Goal: Transaction & Acquisition: Book appointment/travel/reservation

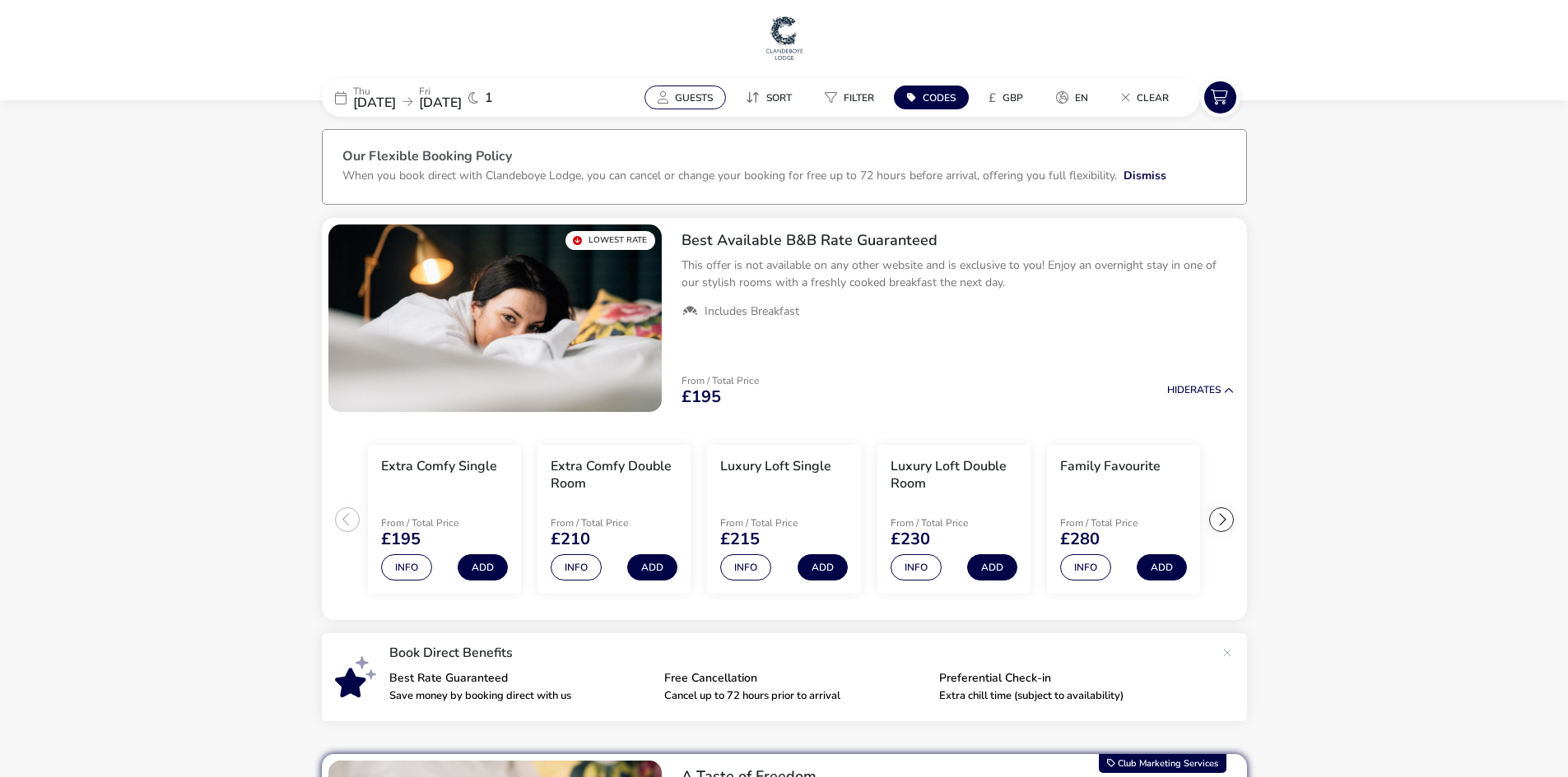
click at [682, 88] on button "Guests" at bounding box center [685, 97] width 81 height 23
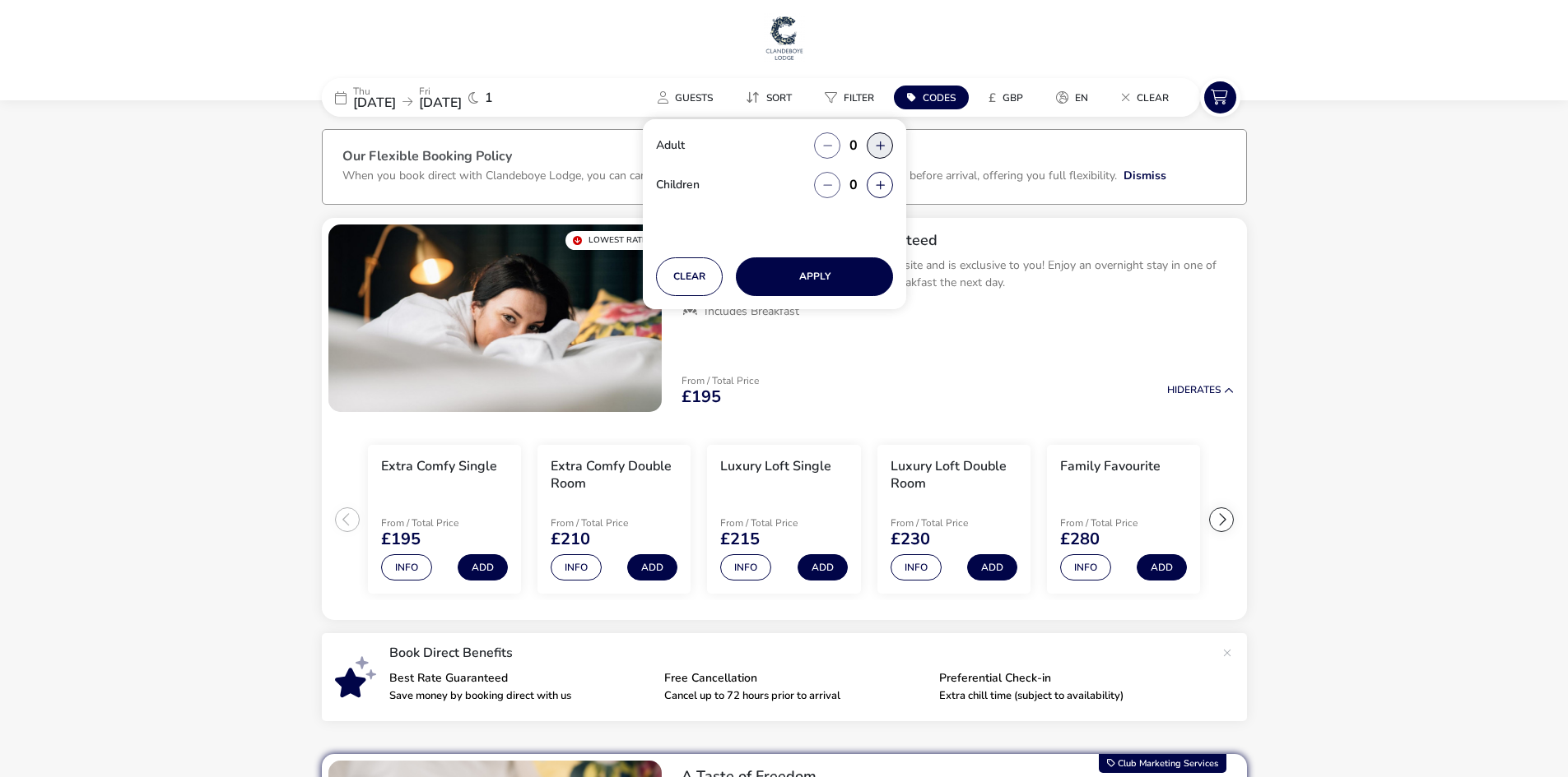
click at [881, 141] on button "button" at bounding box center [879, 145] width 26 height 26
click at [882, 142] on span "button" at bounding box center [882, 142] width 0 height 0
type input "2"
click at [876, 190] on button "button" at bounding box center [879, 185] width 26 height 26
click at [830, 183] on button "button" at bounding box center [827, 185] width 26 height 26
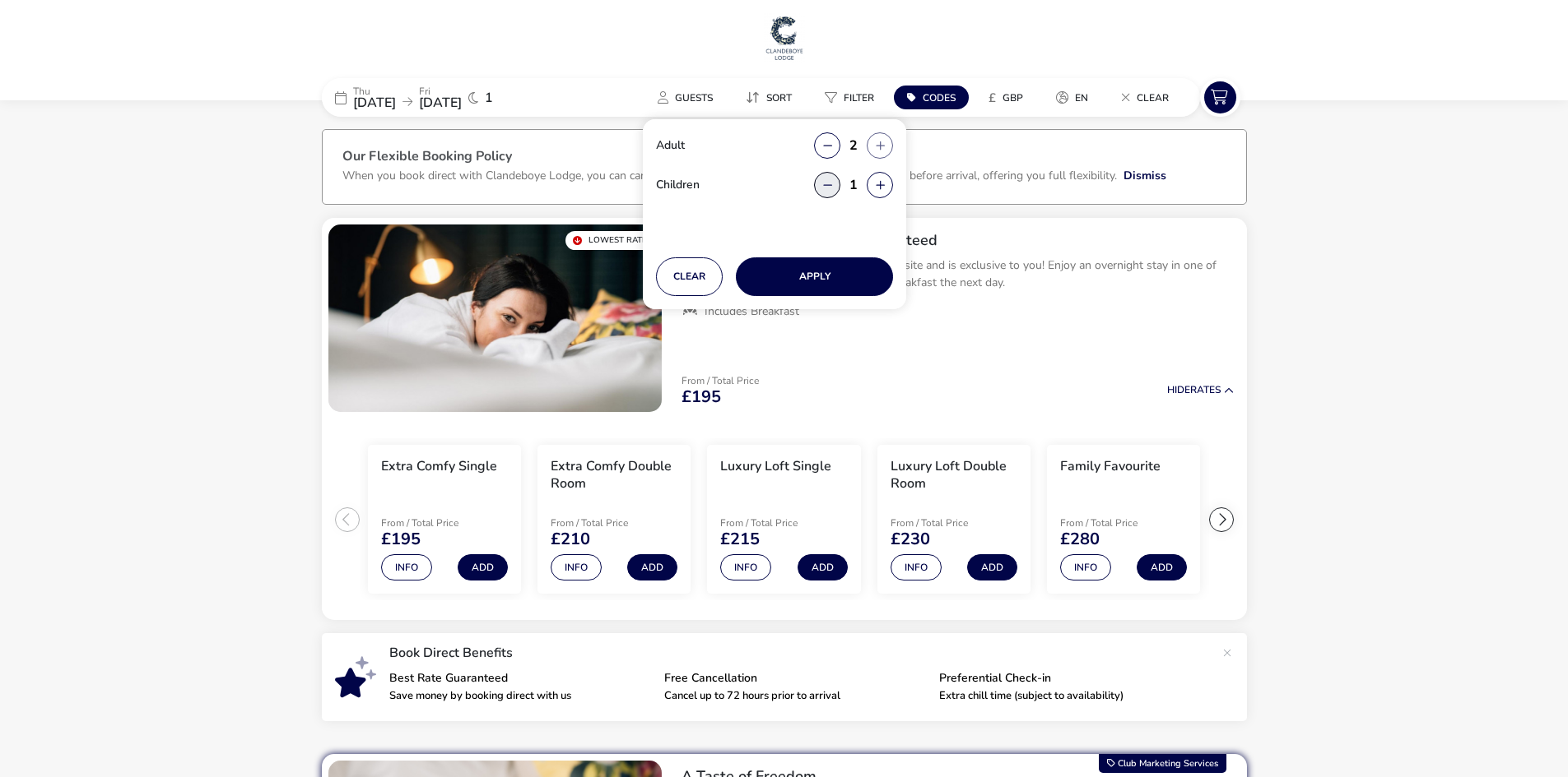
type input "0"
click at [825, 286] on button "Apply" at bounding box center [814, 276] width 157 height 39
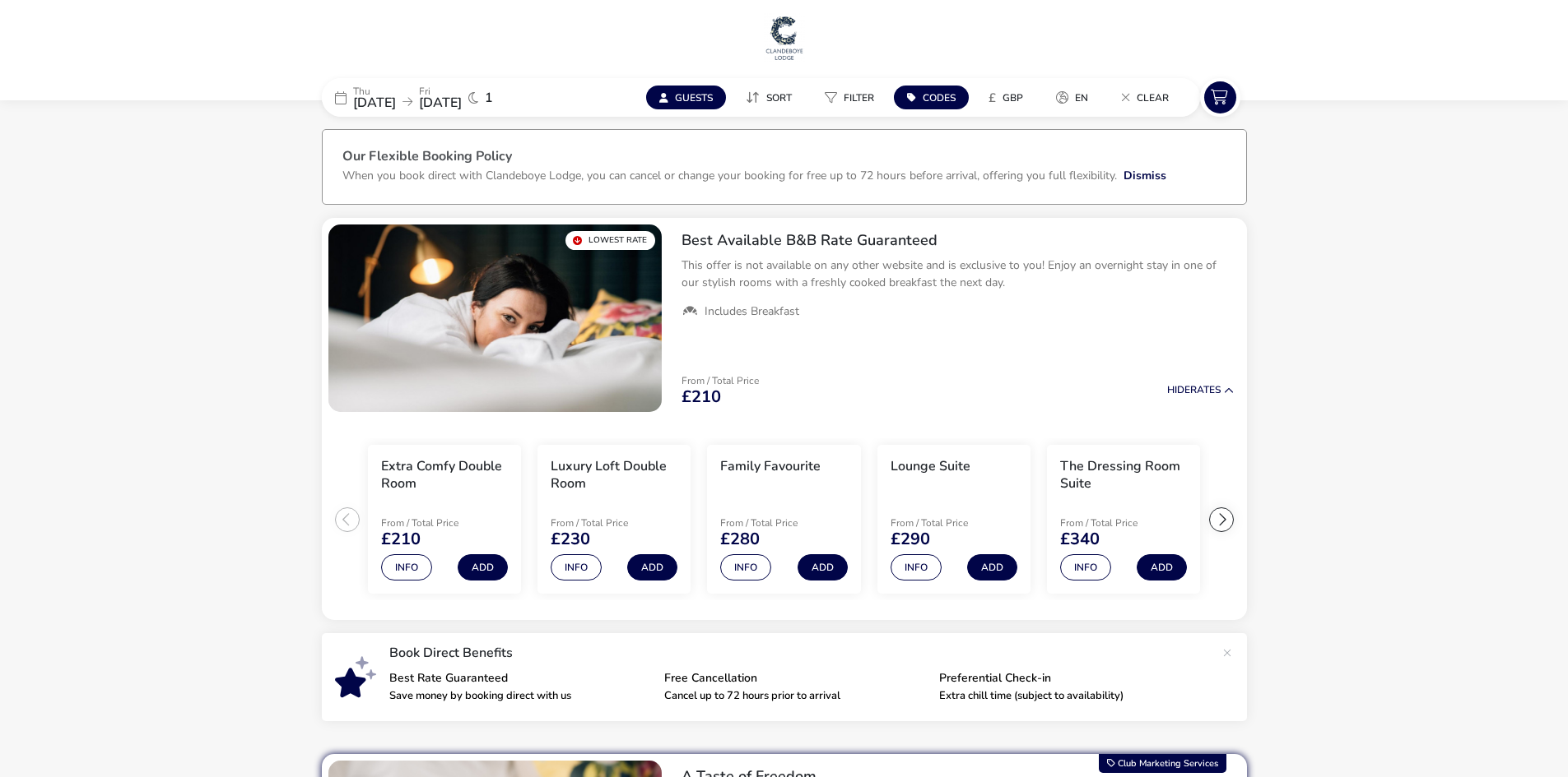
drag, startPoint x: 694, startPoint y: 97, endPoint x: 718, endPoint y: 115, distance: 30.0
click at [694, 97] on span "Guests" at bounding box center [694, 97] width 38 height 14
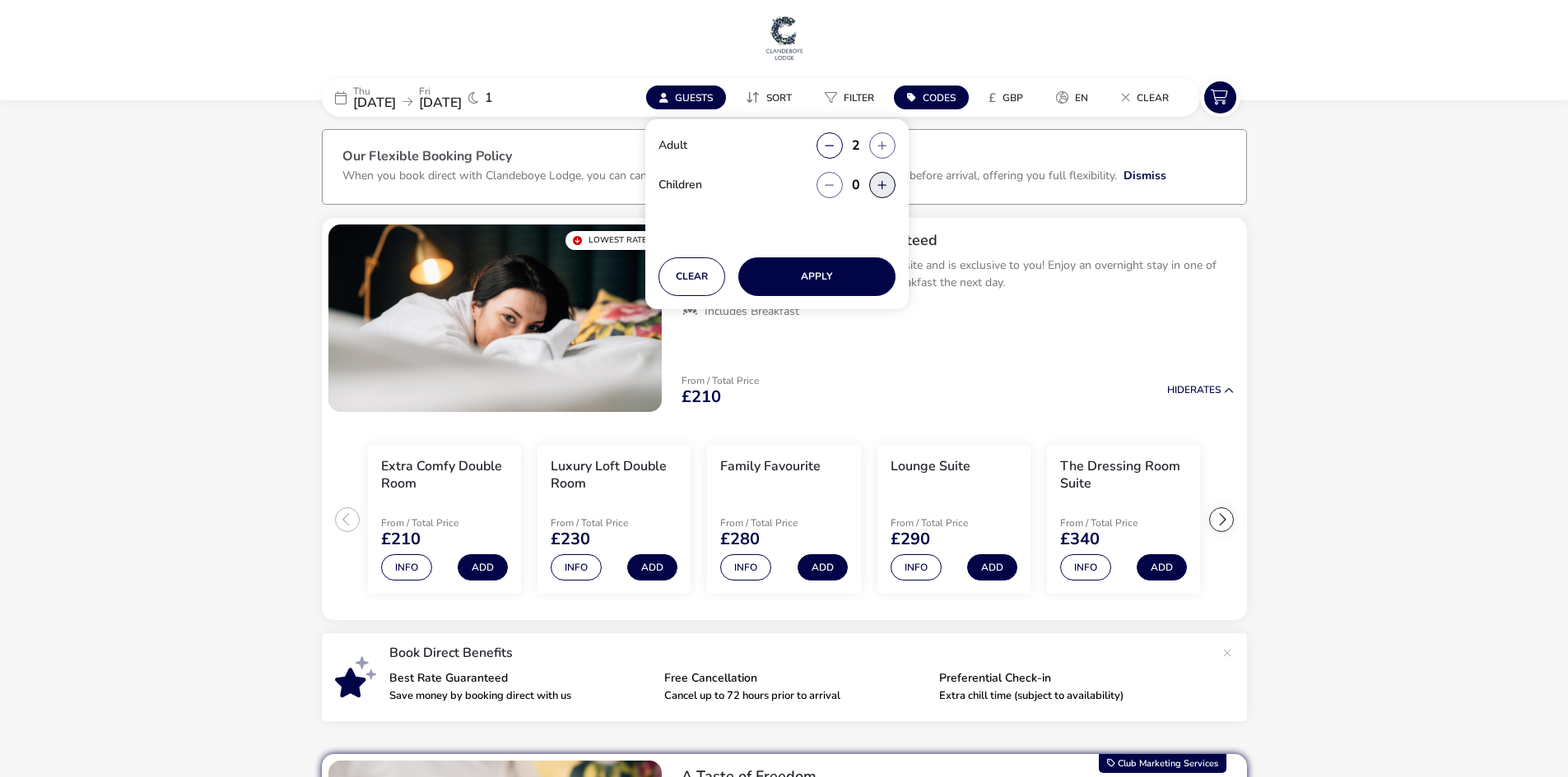
click at [873, 178] on button "button" at bounding box center [882, 185] width 26 height 26
type input "1"
click at [849, 287] on button "Apply" at bounding box center [817, 276] width 157 height 39
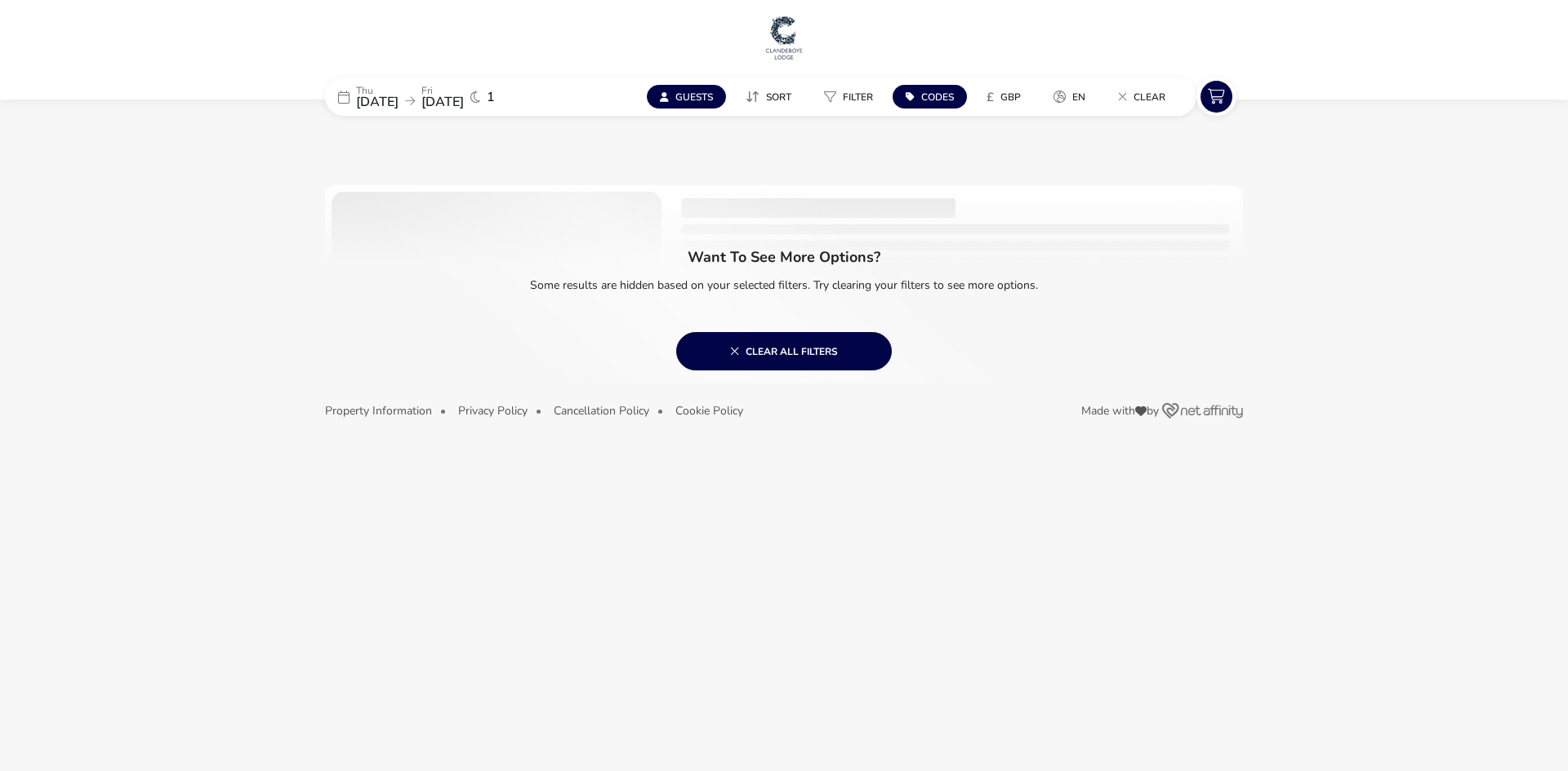
click at [681, 97] on span "Guests" at bounding box center [694, 97] width 38 height 13
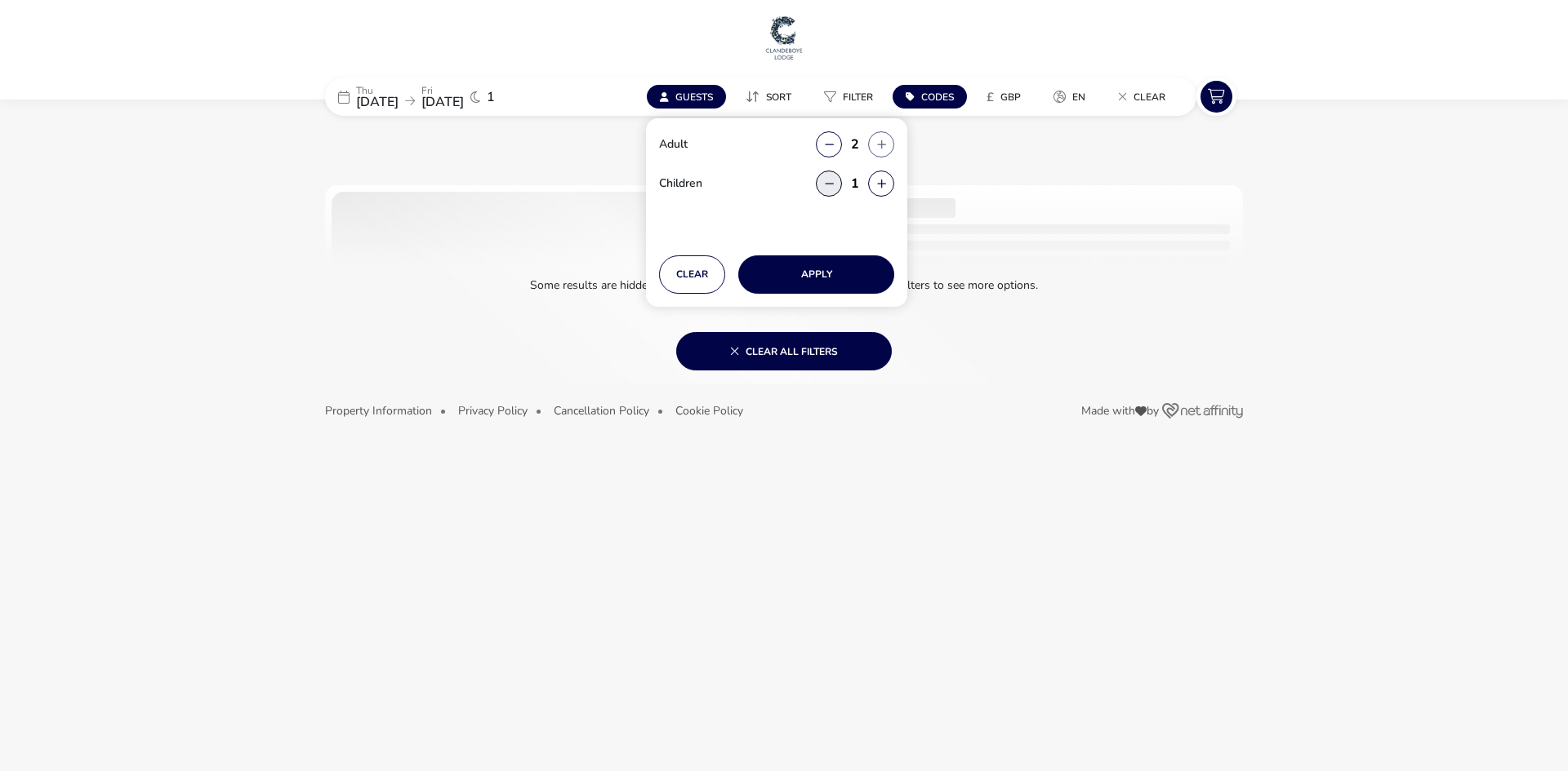
click at [827, 184] on button "button" at bounding box center [829, 184] width 26 height 26
type input "0"
click at [805, 279] on button "Apply" at bounding box center [816, 274] width 156 height 39
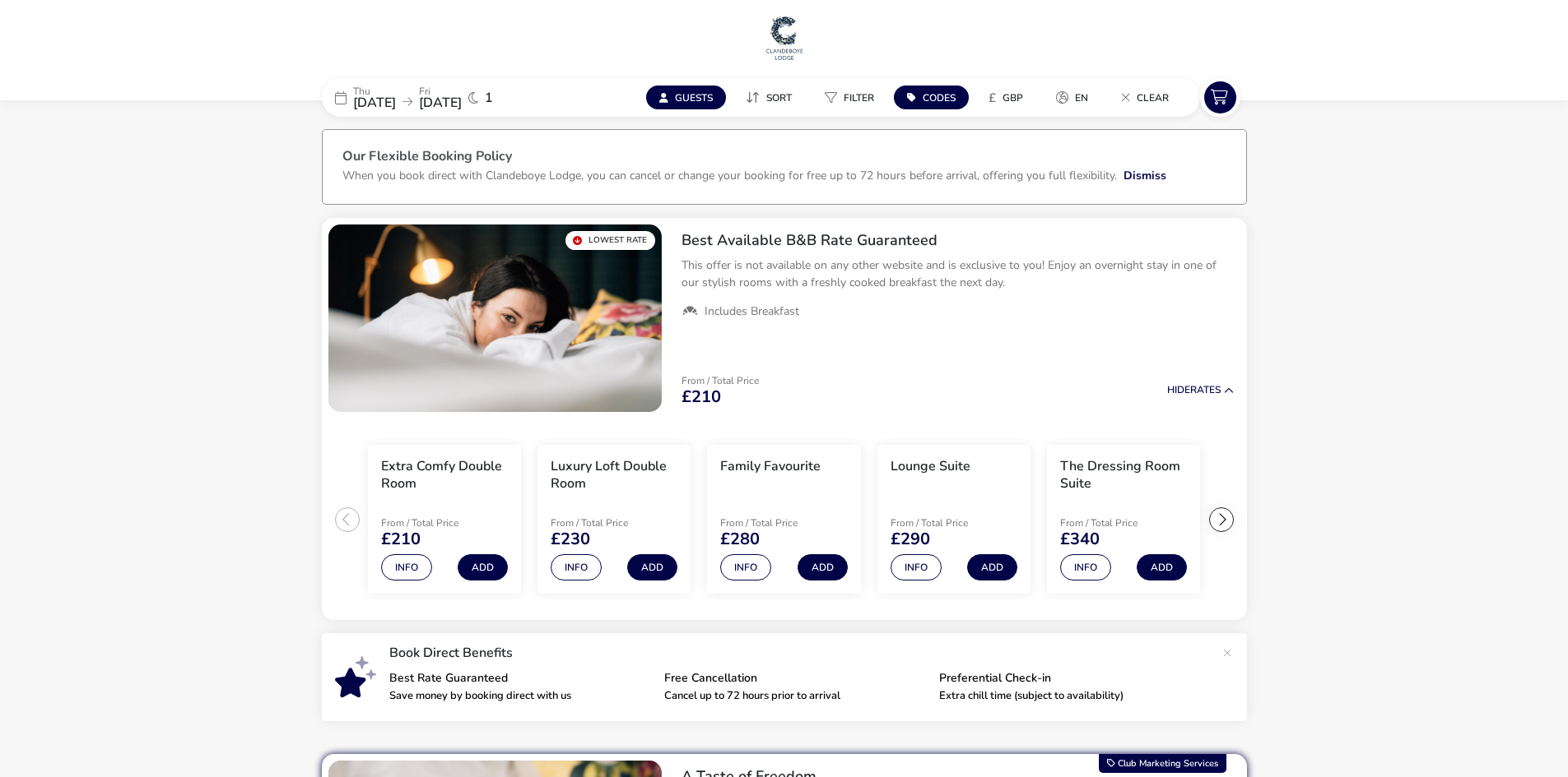
click at [395, 98] on span "20 Nov 2025" at bounding box center [374, 103] width 42 height 18
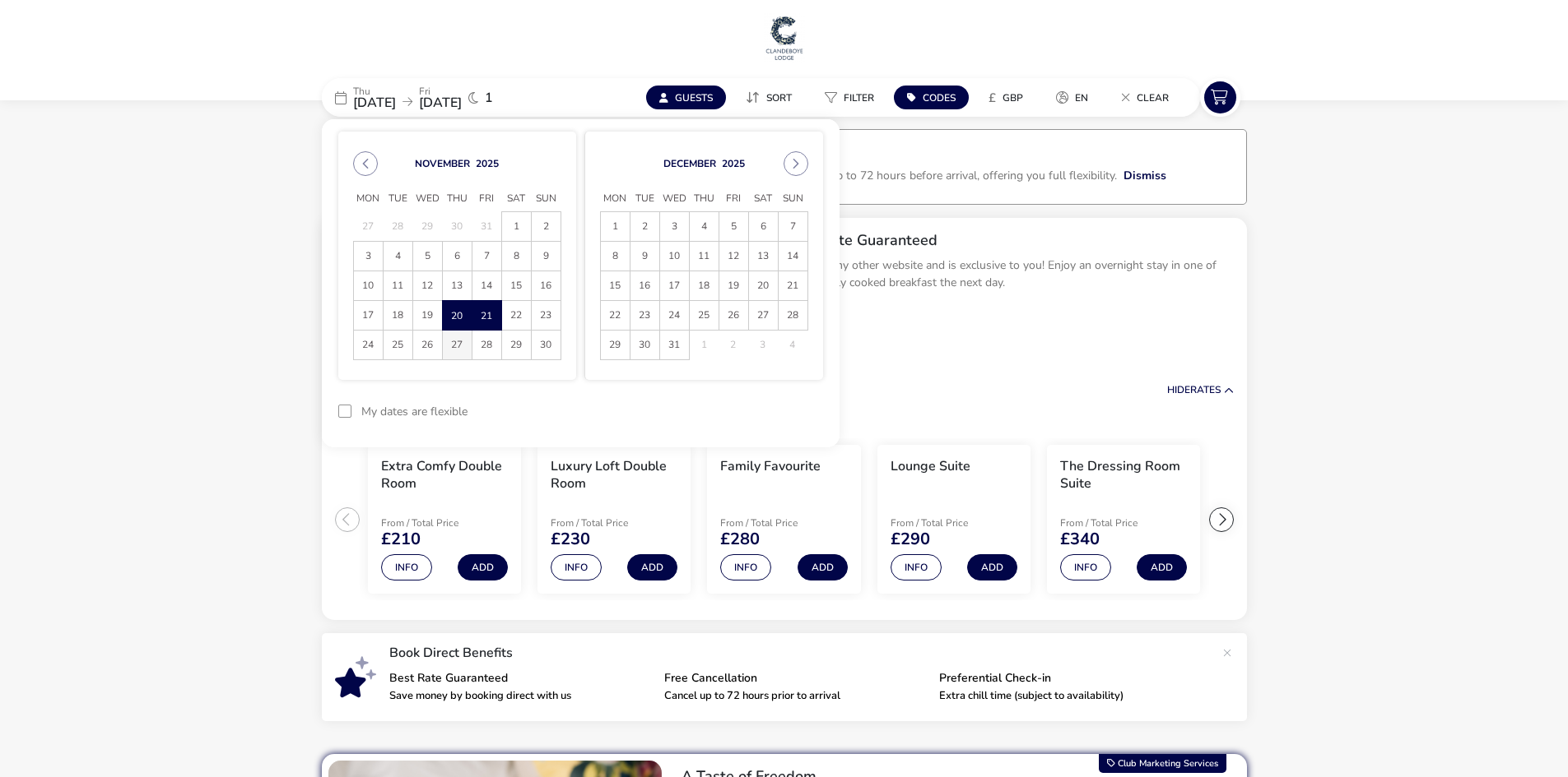
click at [467, 347] on span "27" at bounding box center [457, 345] width 29 height 29
click at [480, 342] on span "28" at bounding box center [487, 345] width 29 height 29
click at [770, 413] on button "Apply Dates" at bounding box center [772, 412] width 100 height 39
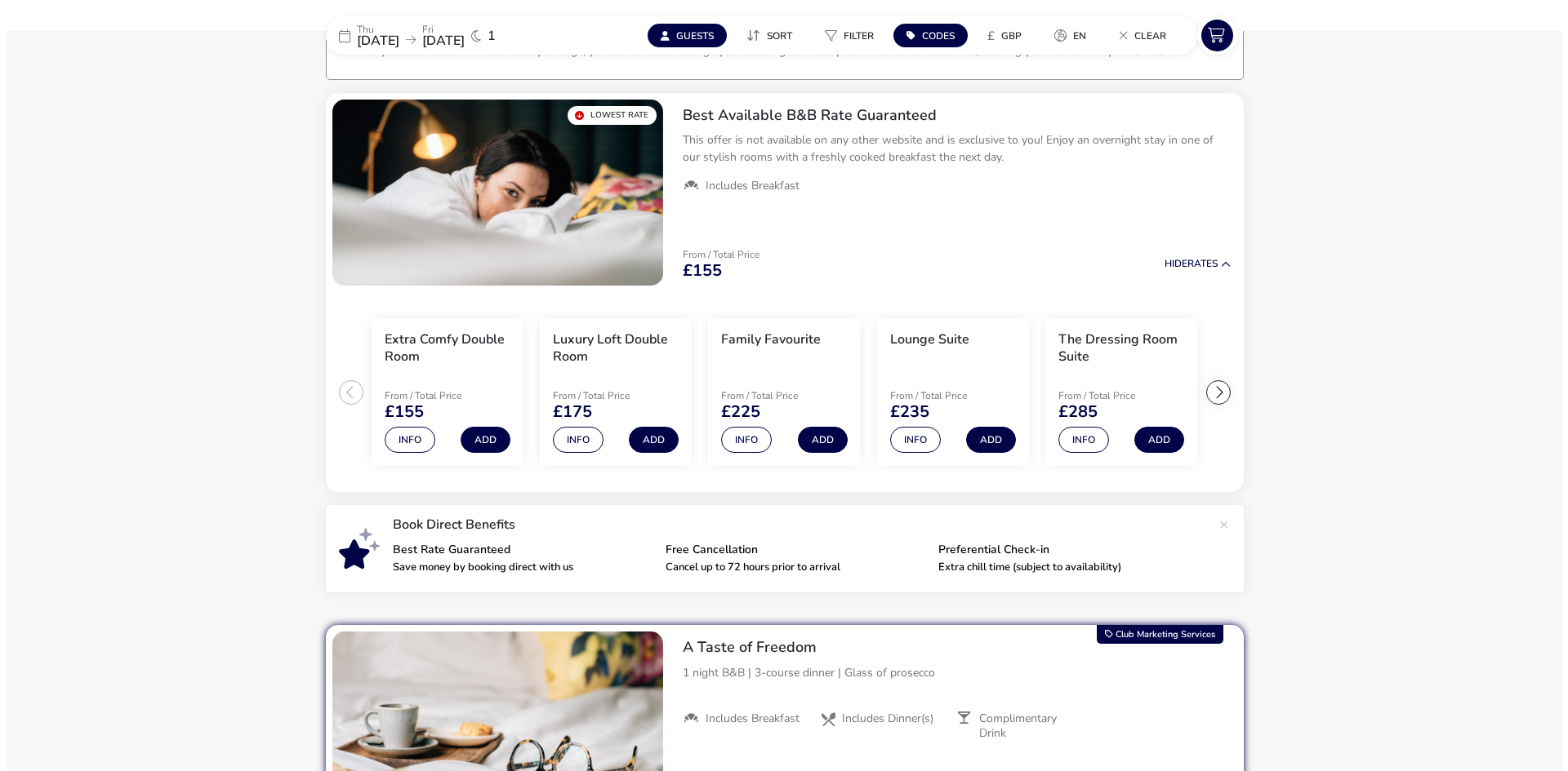
scroll to position [134, 0]
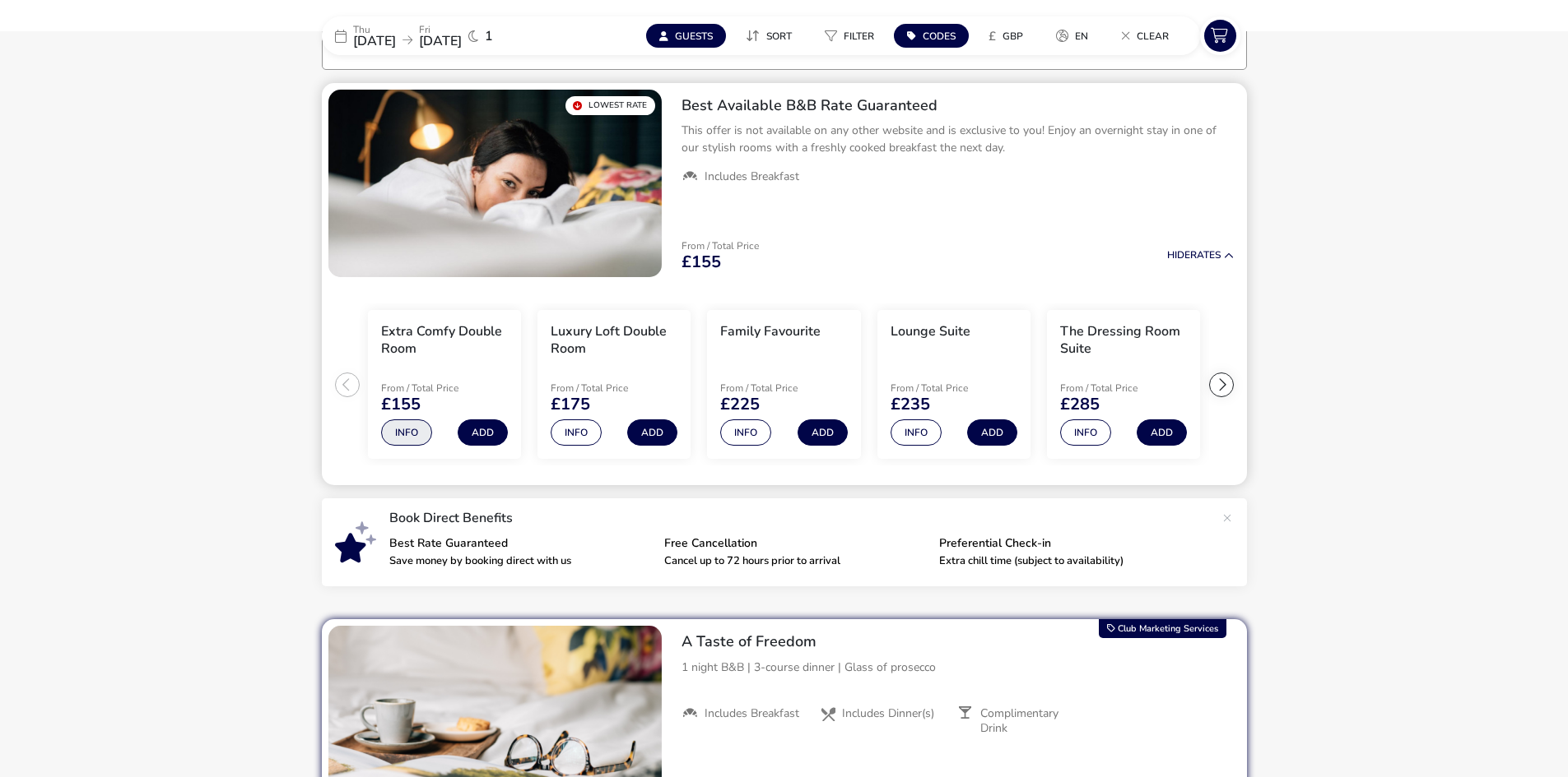
click at [398, 437] on button "Info" at bounding box center [406, 432] width 51 height 26
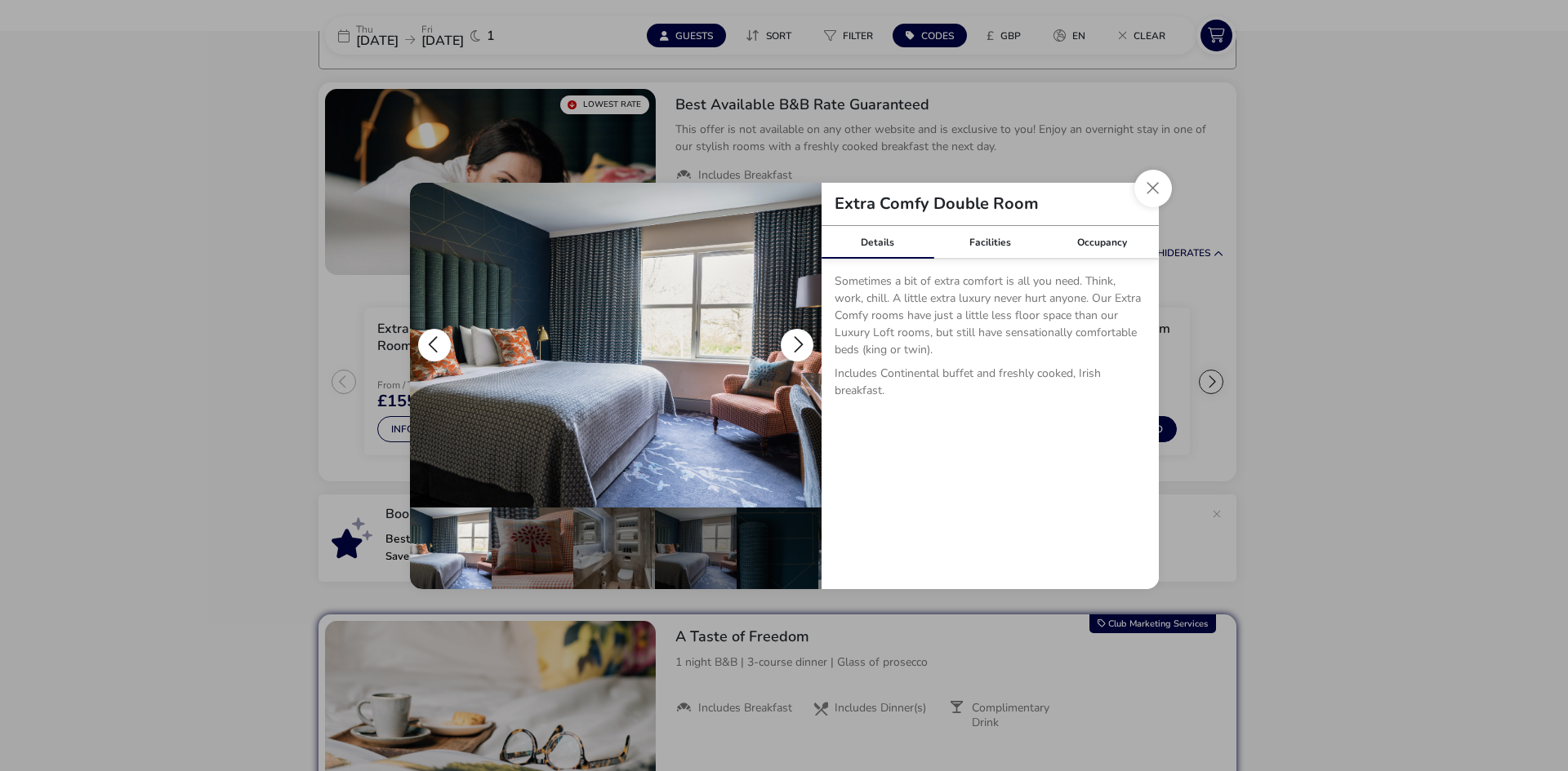
click at [797, 347] on button "details" at bounding box center [797, 345] width 32 height 32
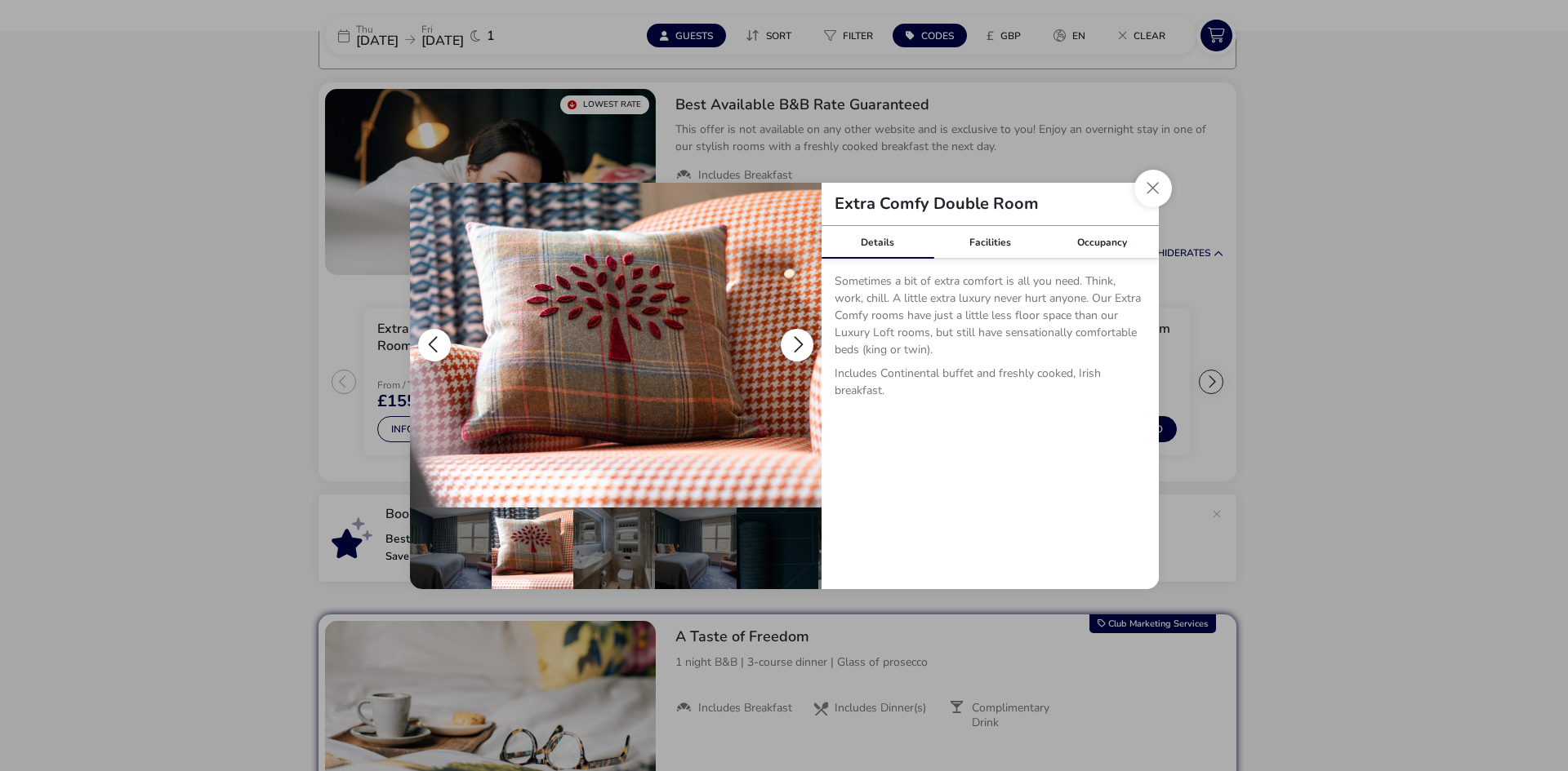
click at [797, 347] on button "details" at bounding box center [797, 345] width 32 height 32
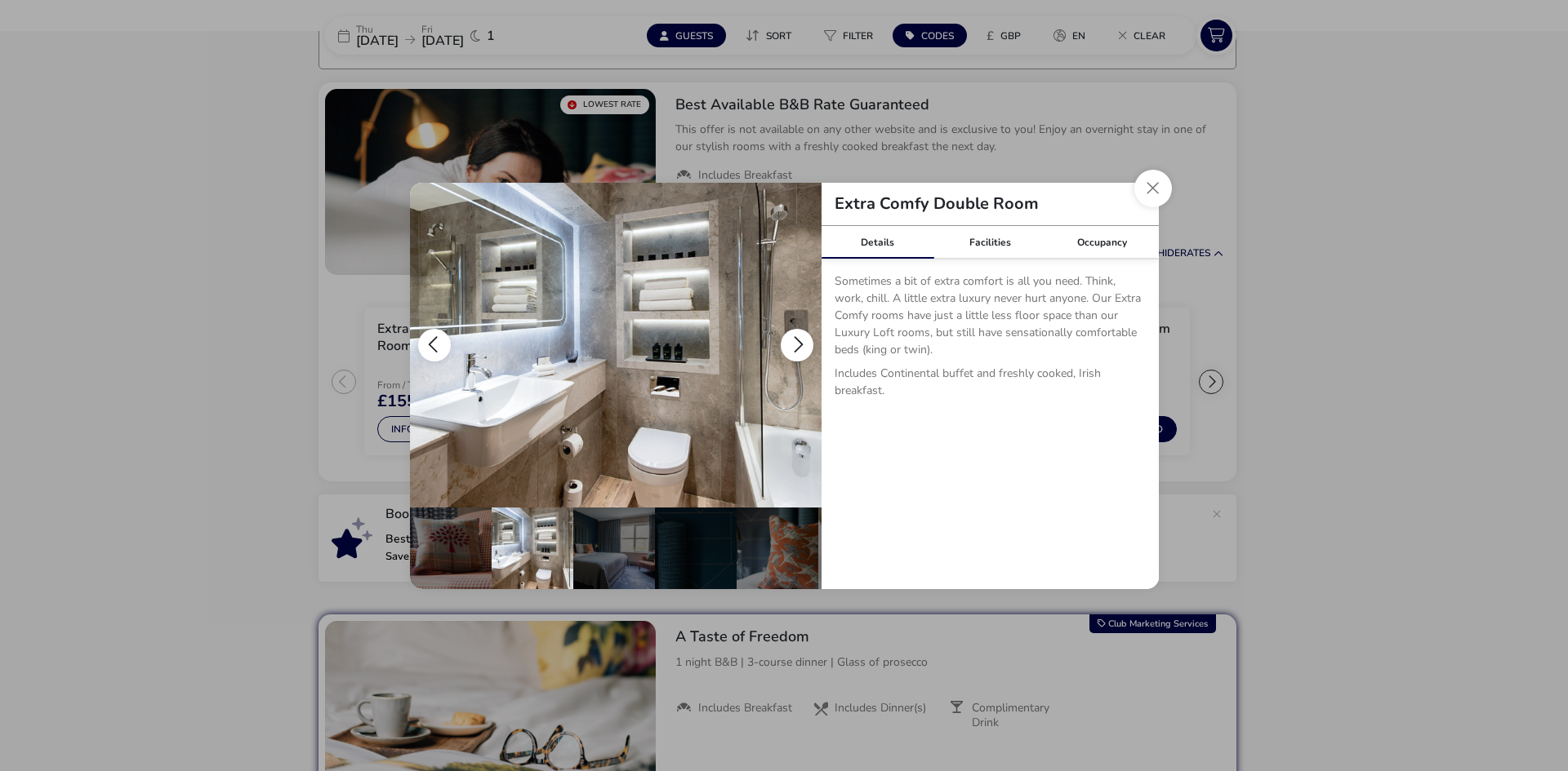
click at [797, 347] on button "details" at bounding box center [797, 345] width 32 height 32
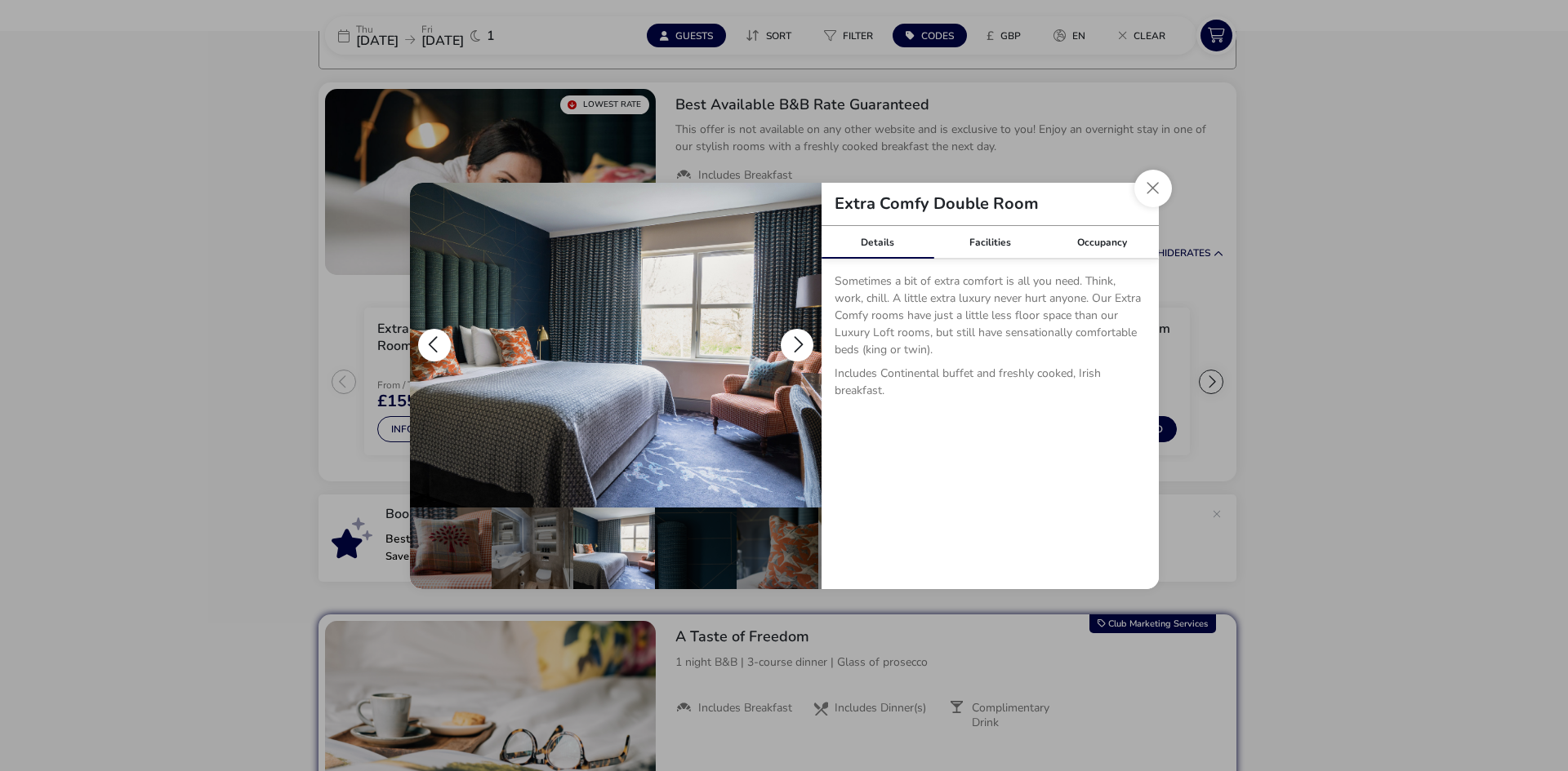
scroll to position [0, 160]
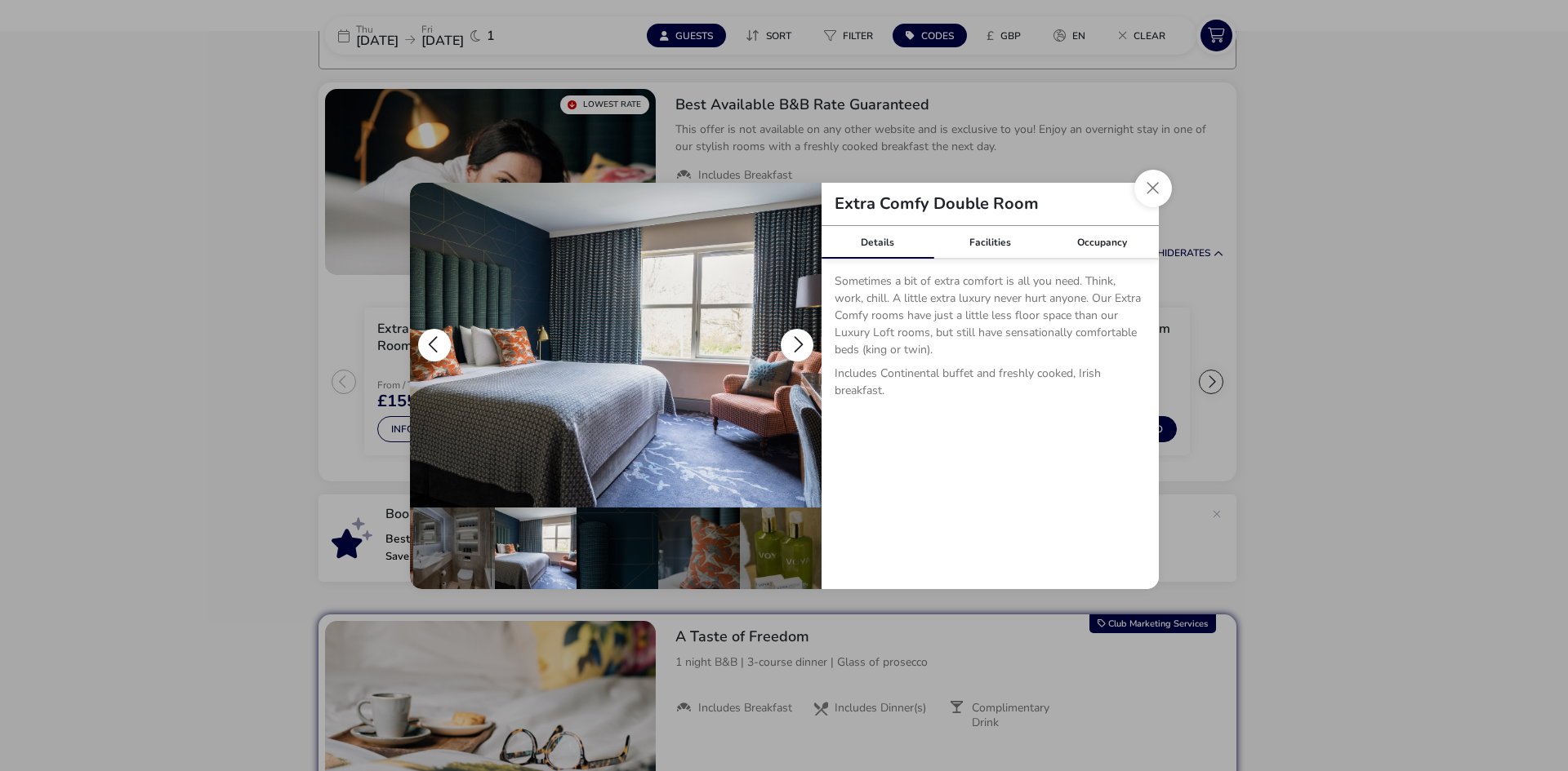
click at [797, 347] on button "details" at bounding box center [797, 345] width 32 height 32
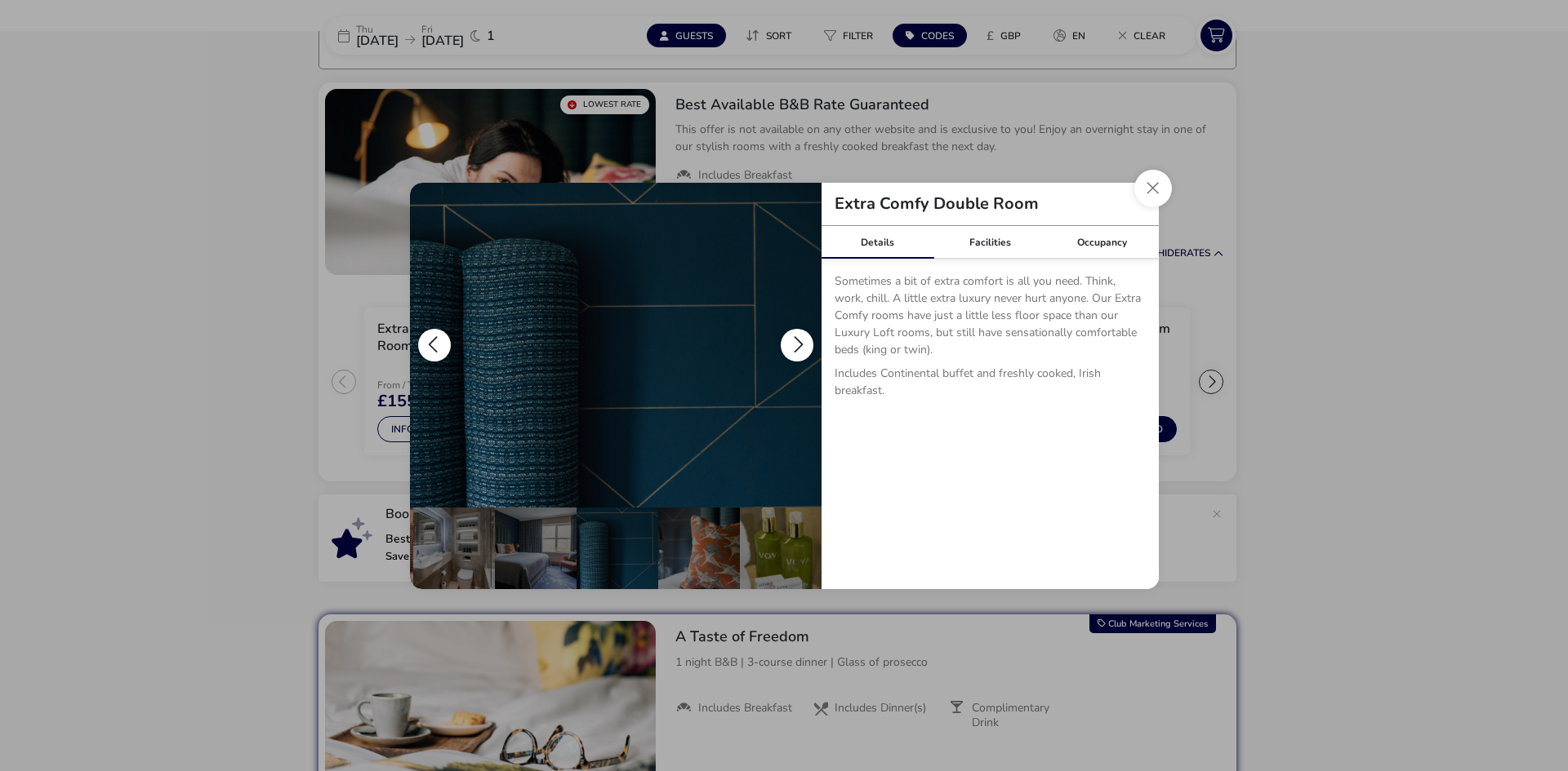
click at [797, 347] on button "details" at bounding box center [797, 345] width 32 height 32
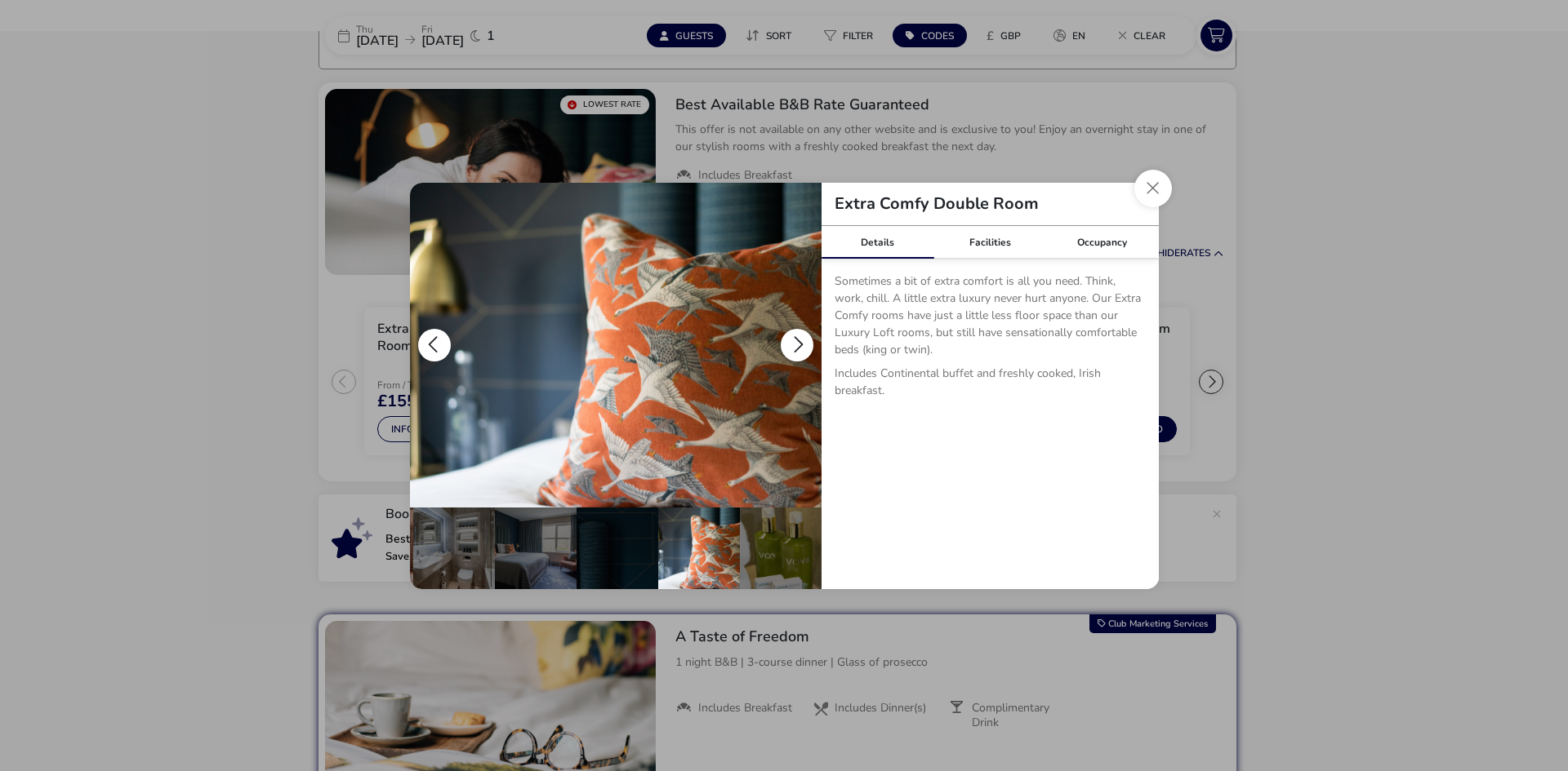
click at [797, 347] on button "details" at bounding box center [797, 345] width 32 height 32
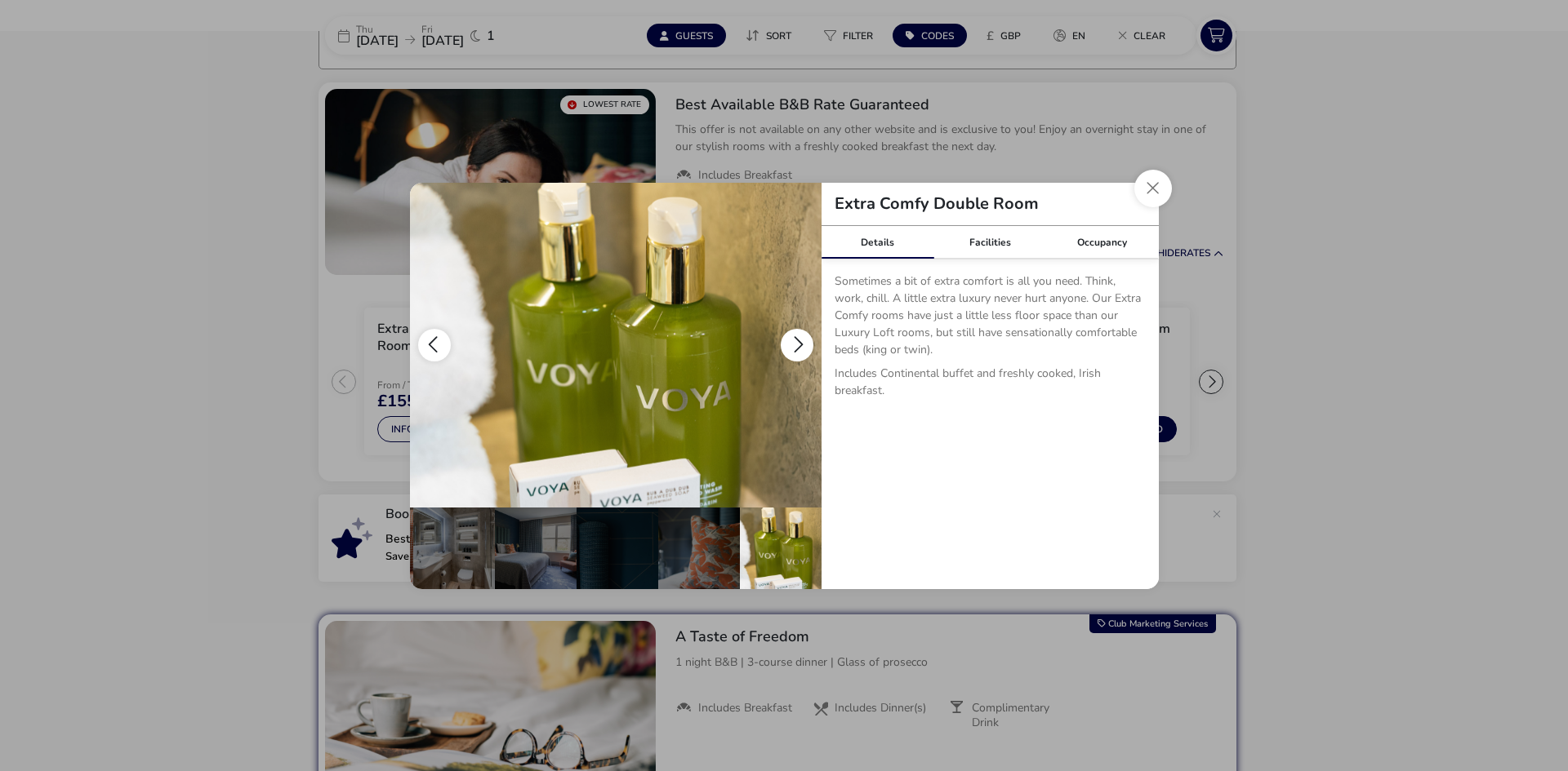
click at [797, 347] on button "details" at bounding box center [797, 345] width 32 height 32
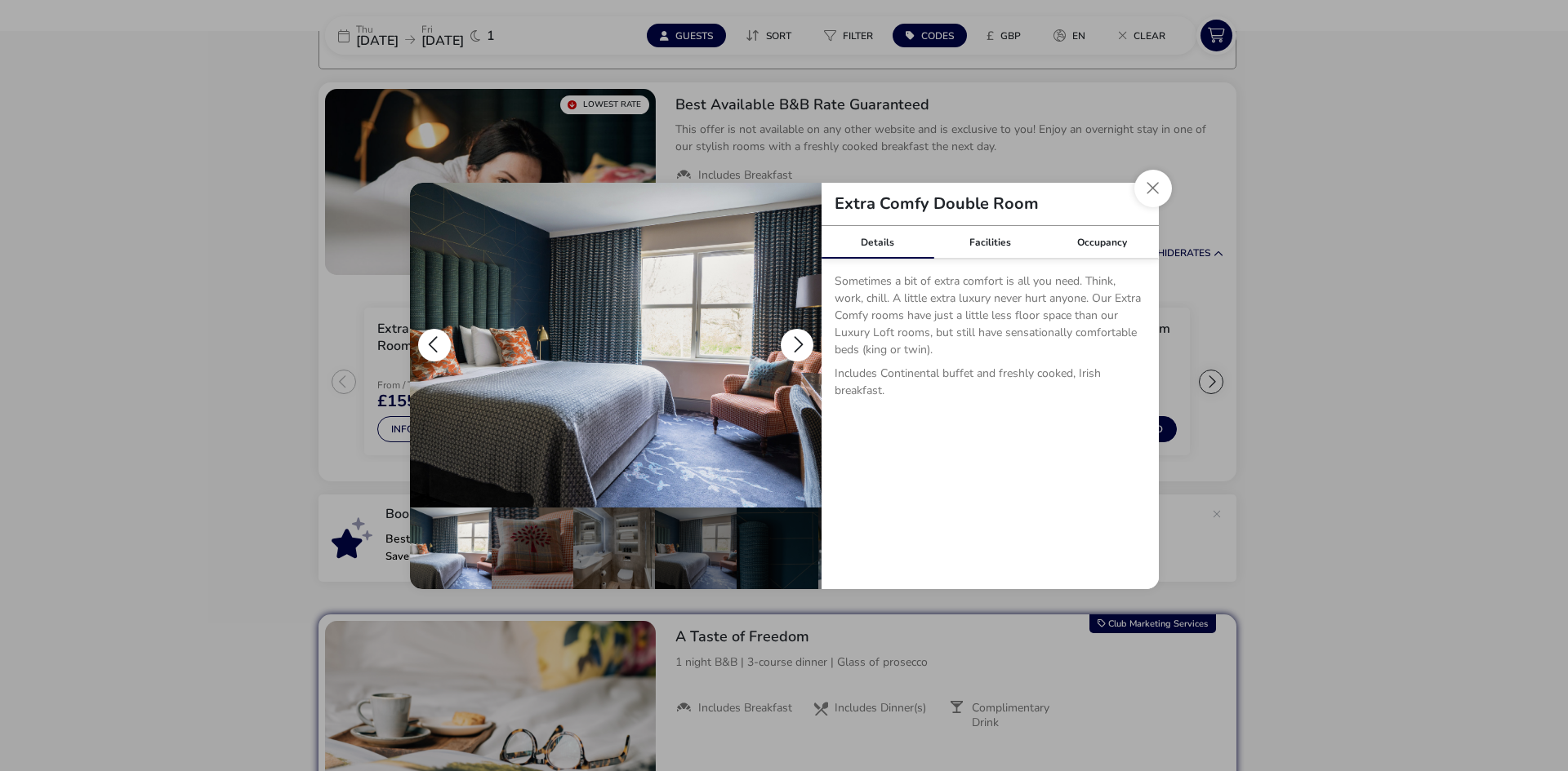
click at [797, 347] on button "details" at bounding box center [797, 345] width 32 height 32
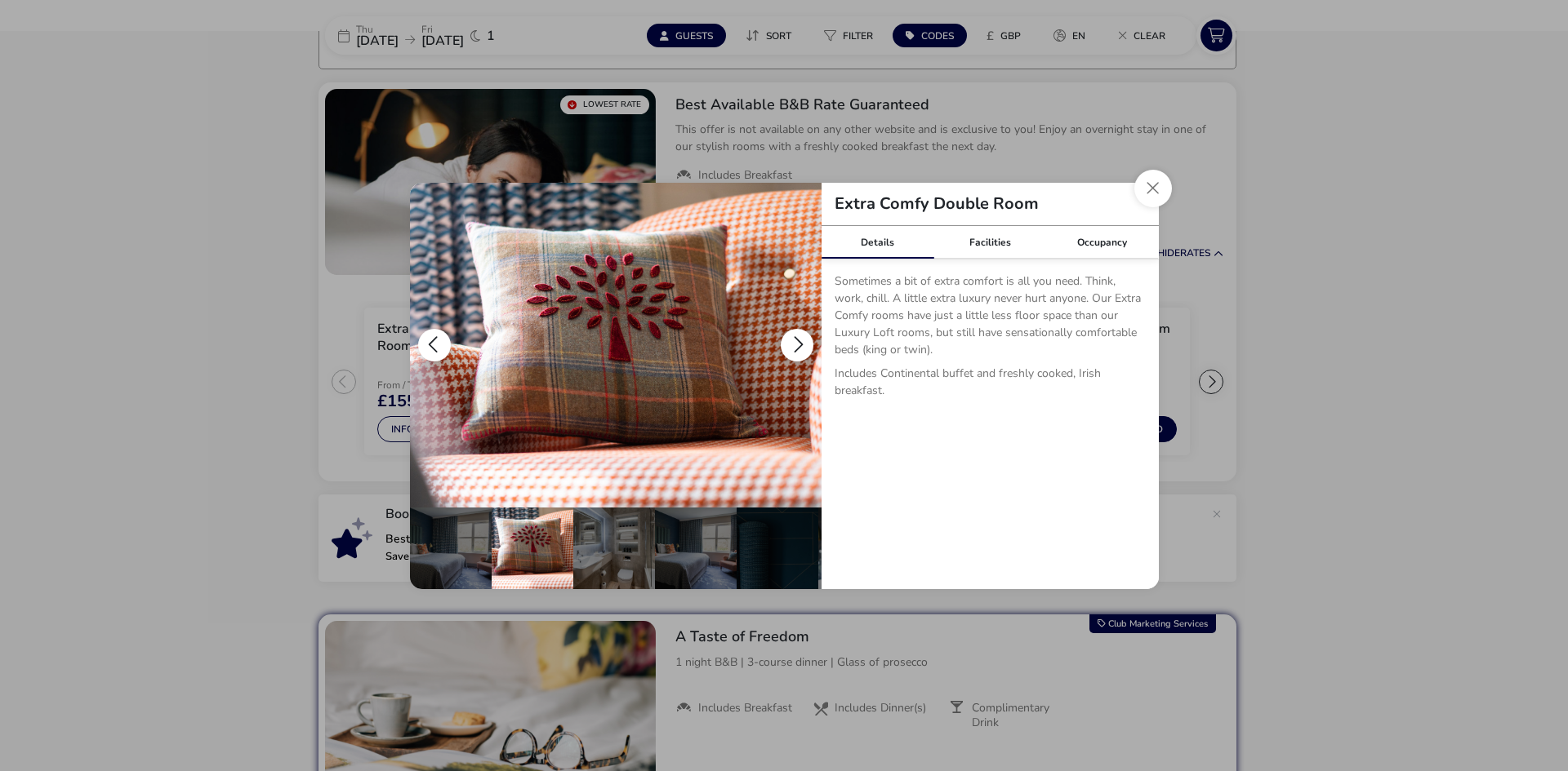
click at [797, 347] on button "details" at bounding box center [797, 345] width 32 height 32
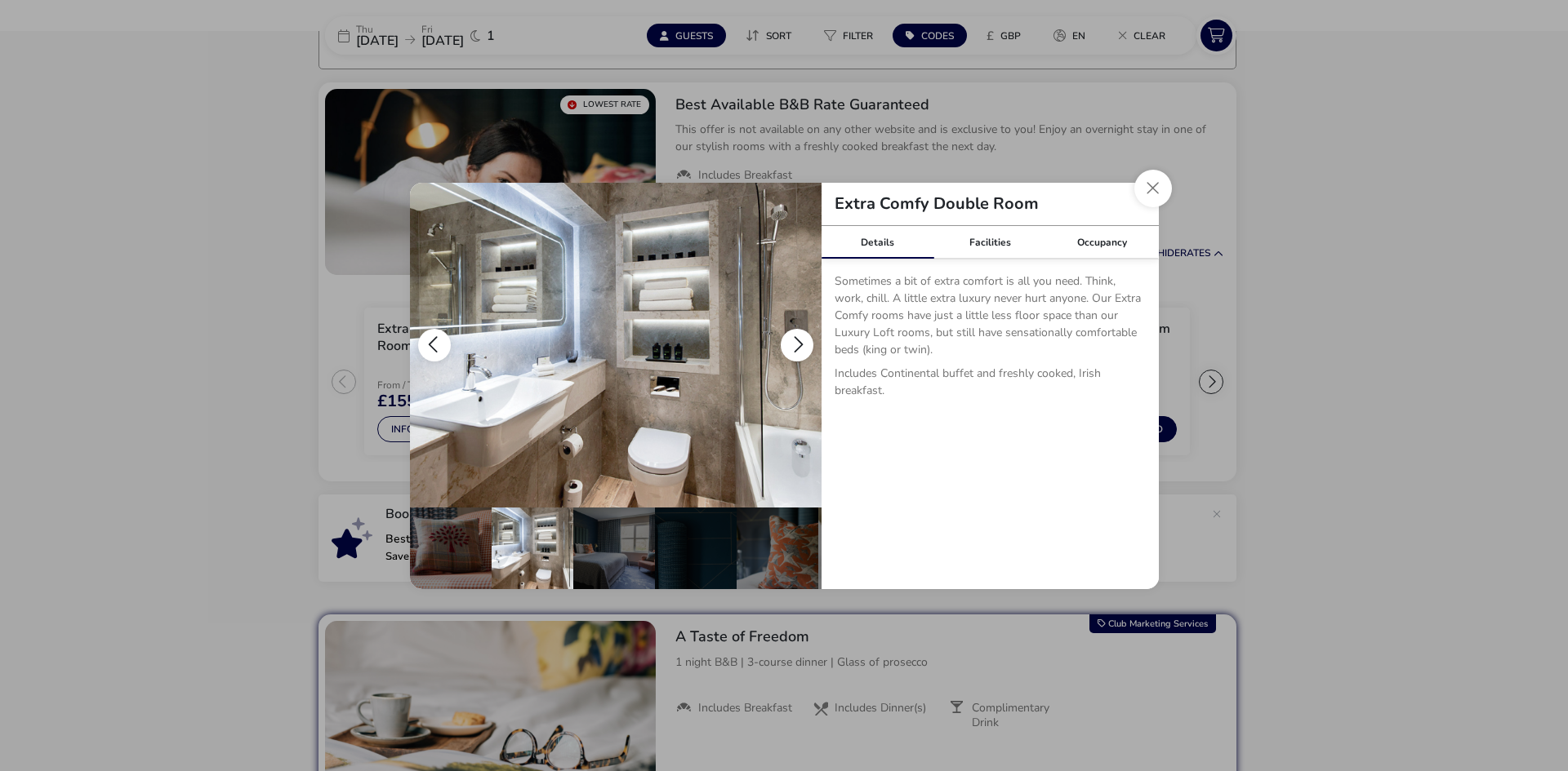
click at [797, 347] on button "details" at bounding box center [797, 345] width 32 height 32
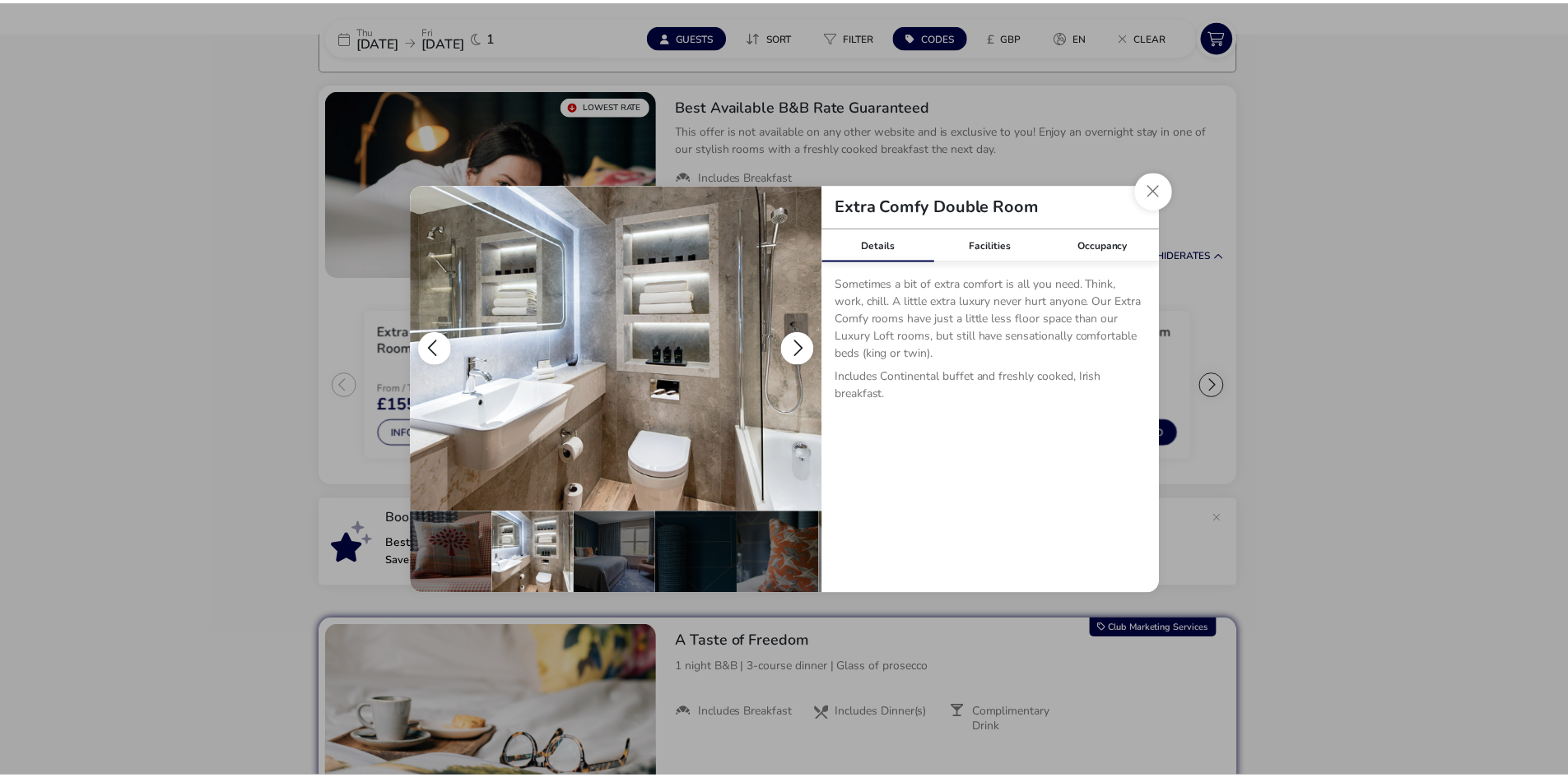
scroll to position [0, 162]
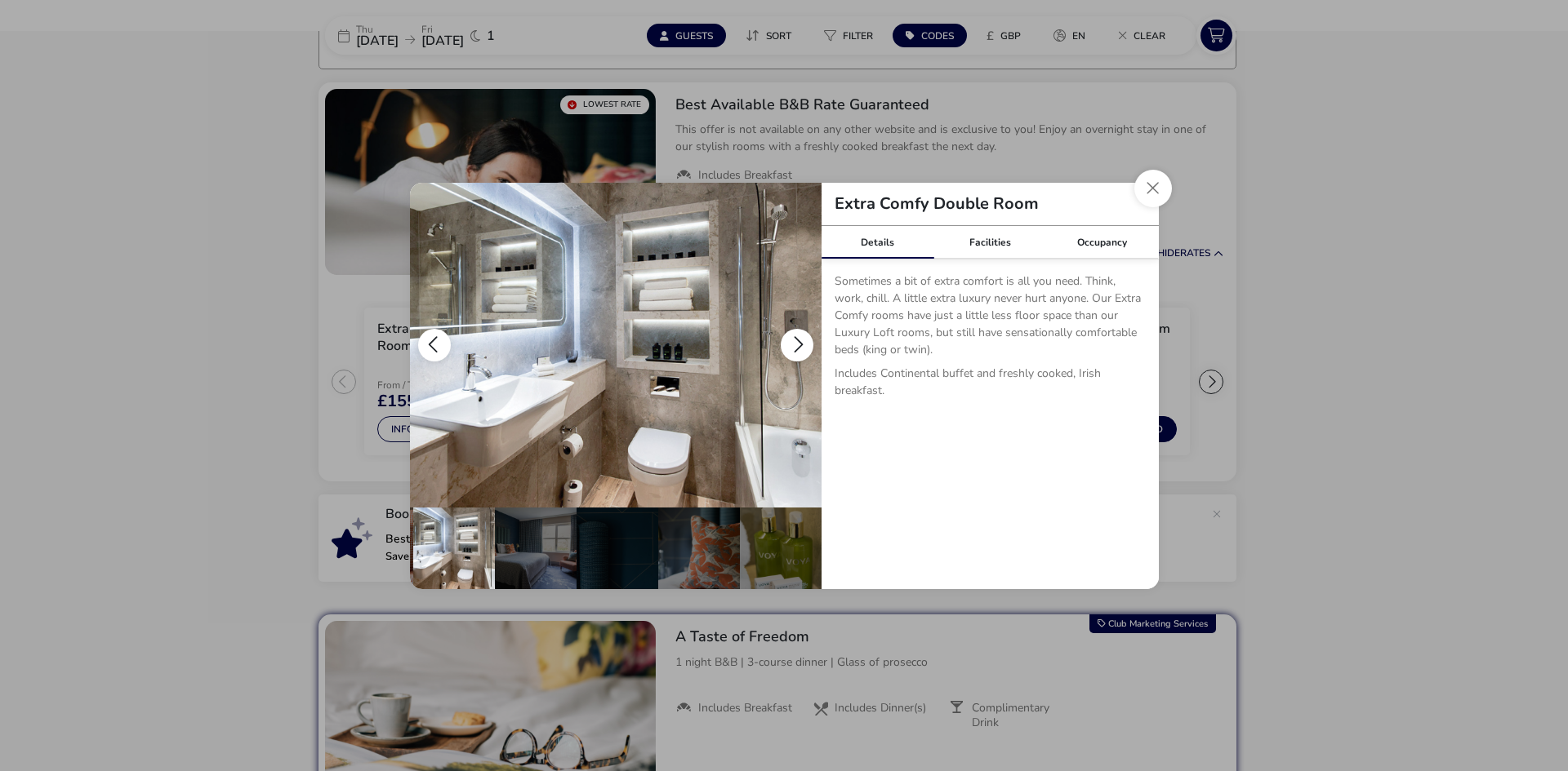
click at [797, 347] on button "details" at bounding box center [797, 345] width 32 height 32
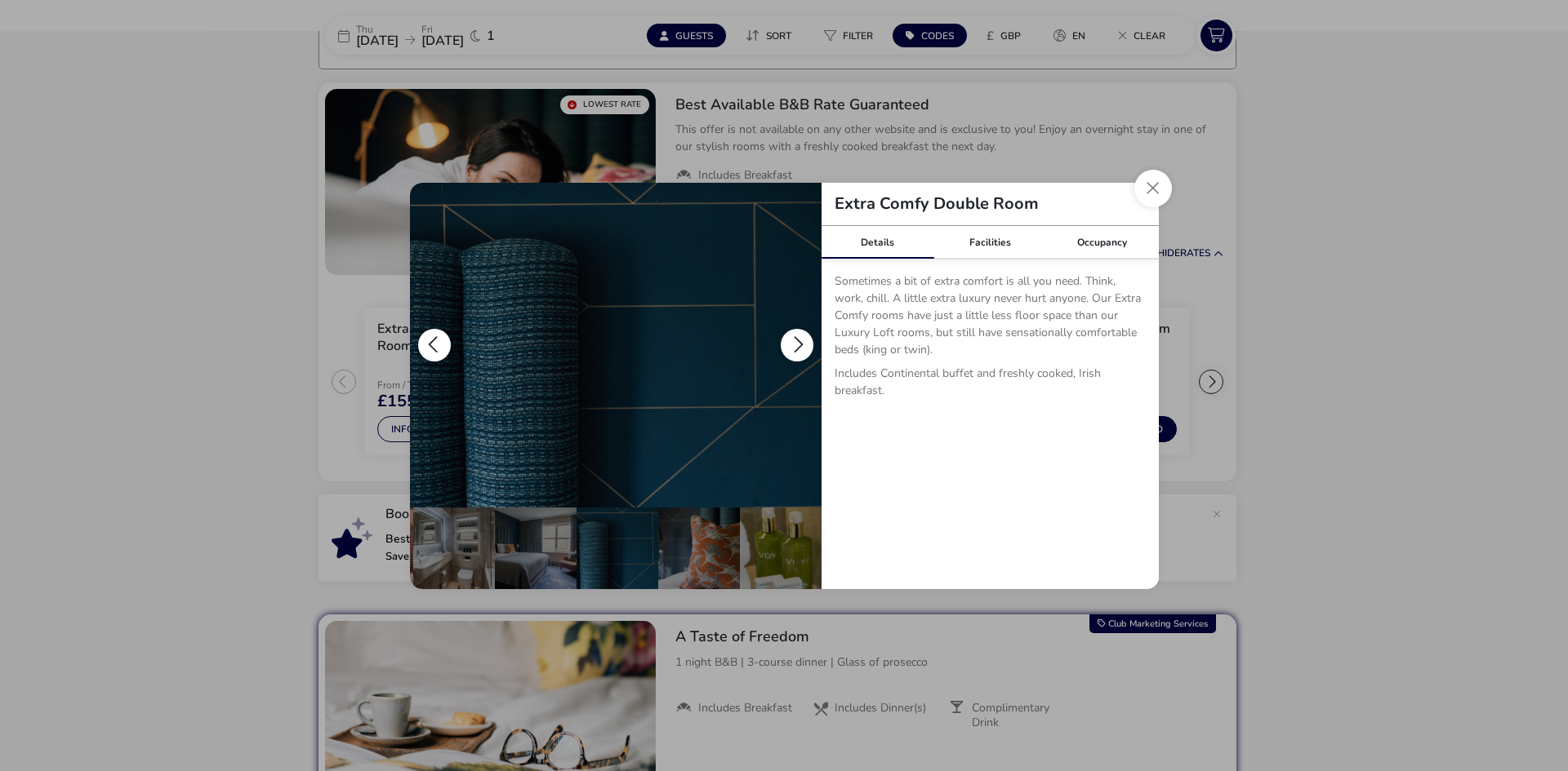
click at [797, 347] on button "details" at bounding box center [797, 345] width 32 height 32
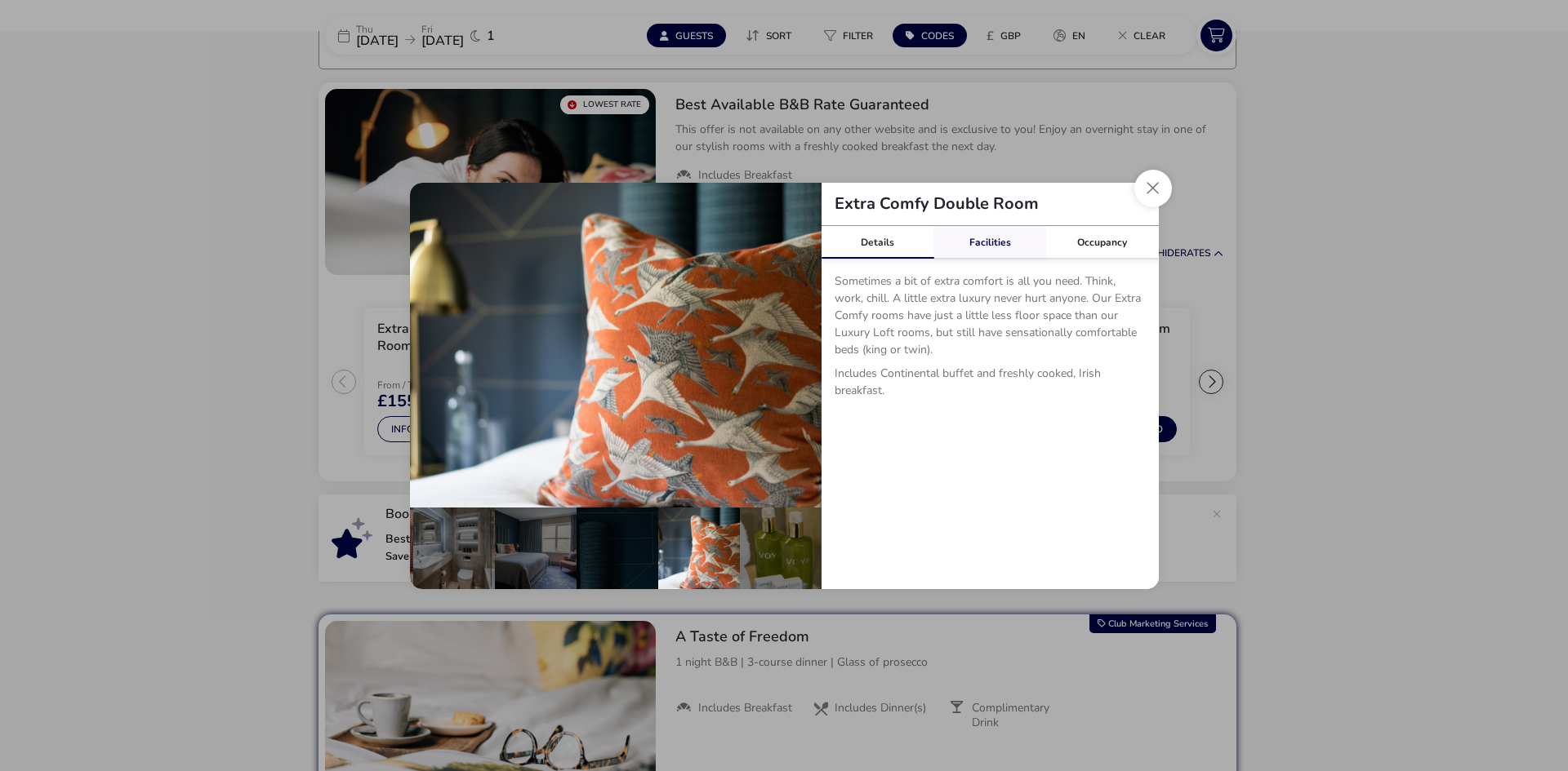
click at [967, 252] on link "Facilities" at bounding box center [990, 243] width 113 height 32
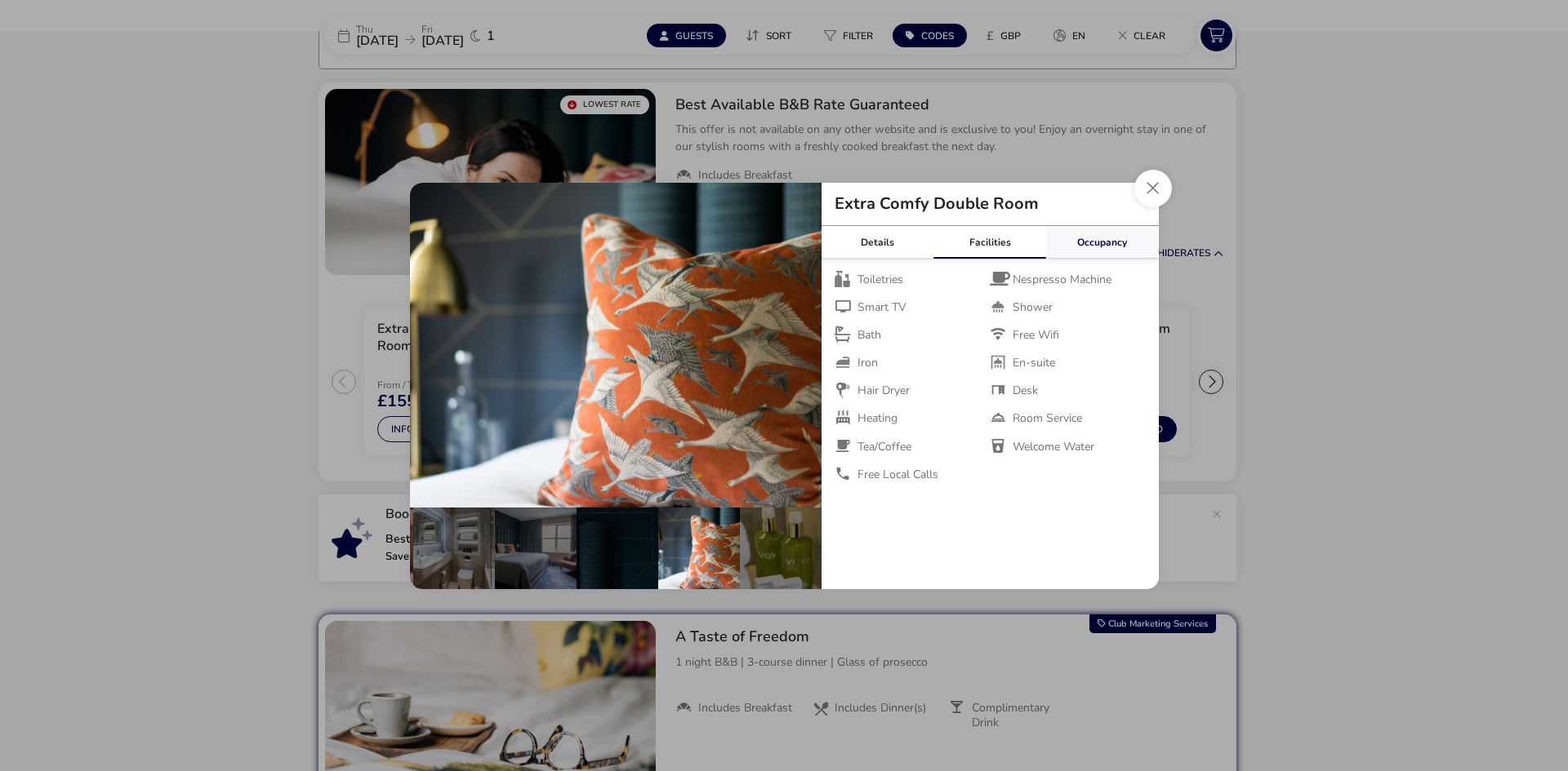
click at [1114, 235] on link "Occupancy" at bounding box center [1103, 243] width 113 height 32
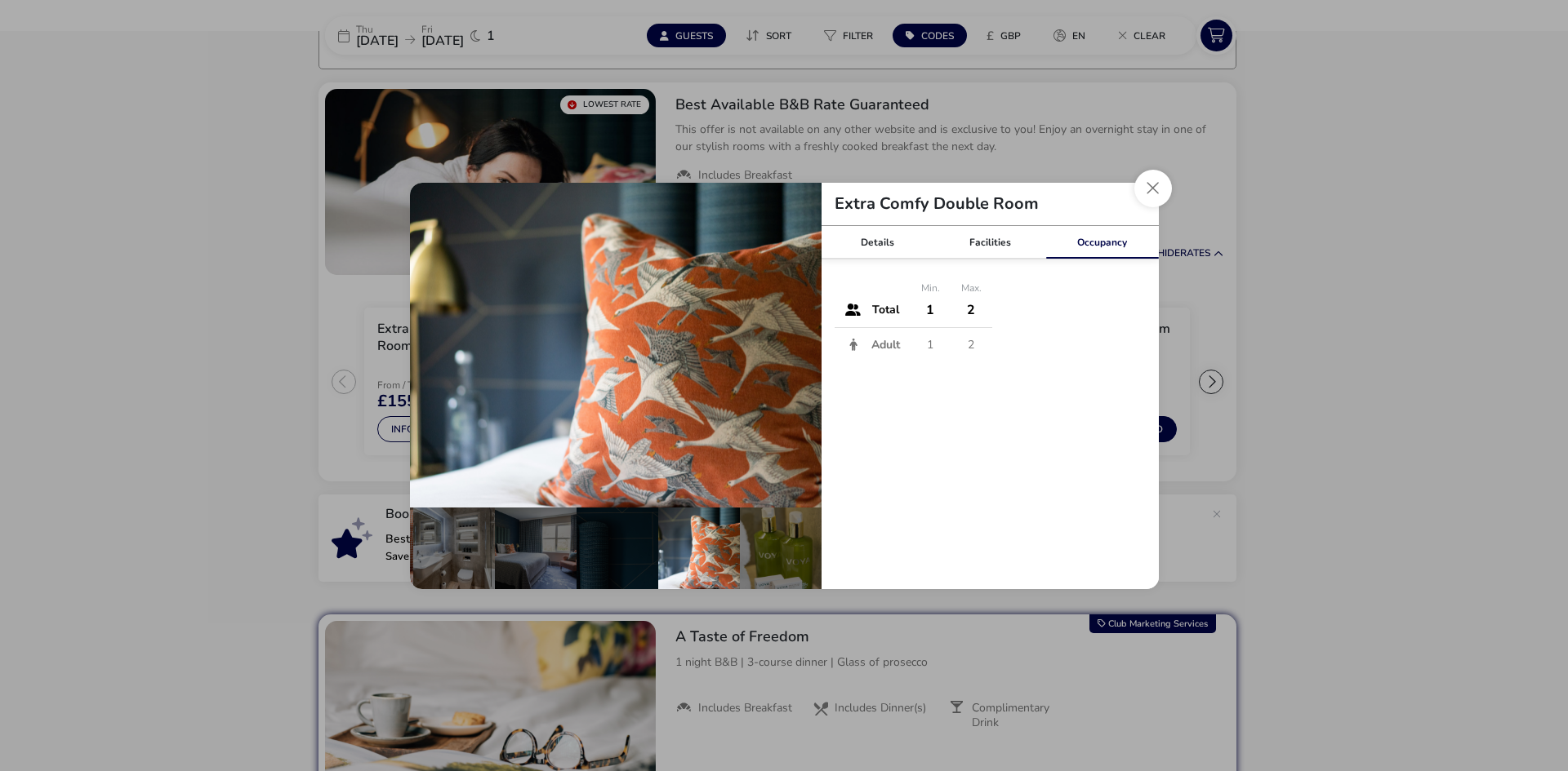
click at [1059, 242] on link "Occupancy" at bounding box center [1103, 243] width 113 height 32
click at [1043, 246] on link "Facilities" at bounding box center [990, 243] width 113 height 32
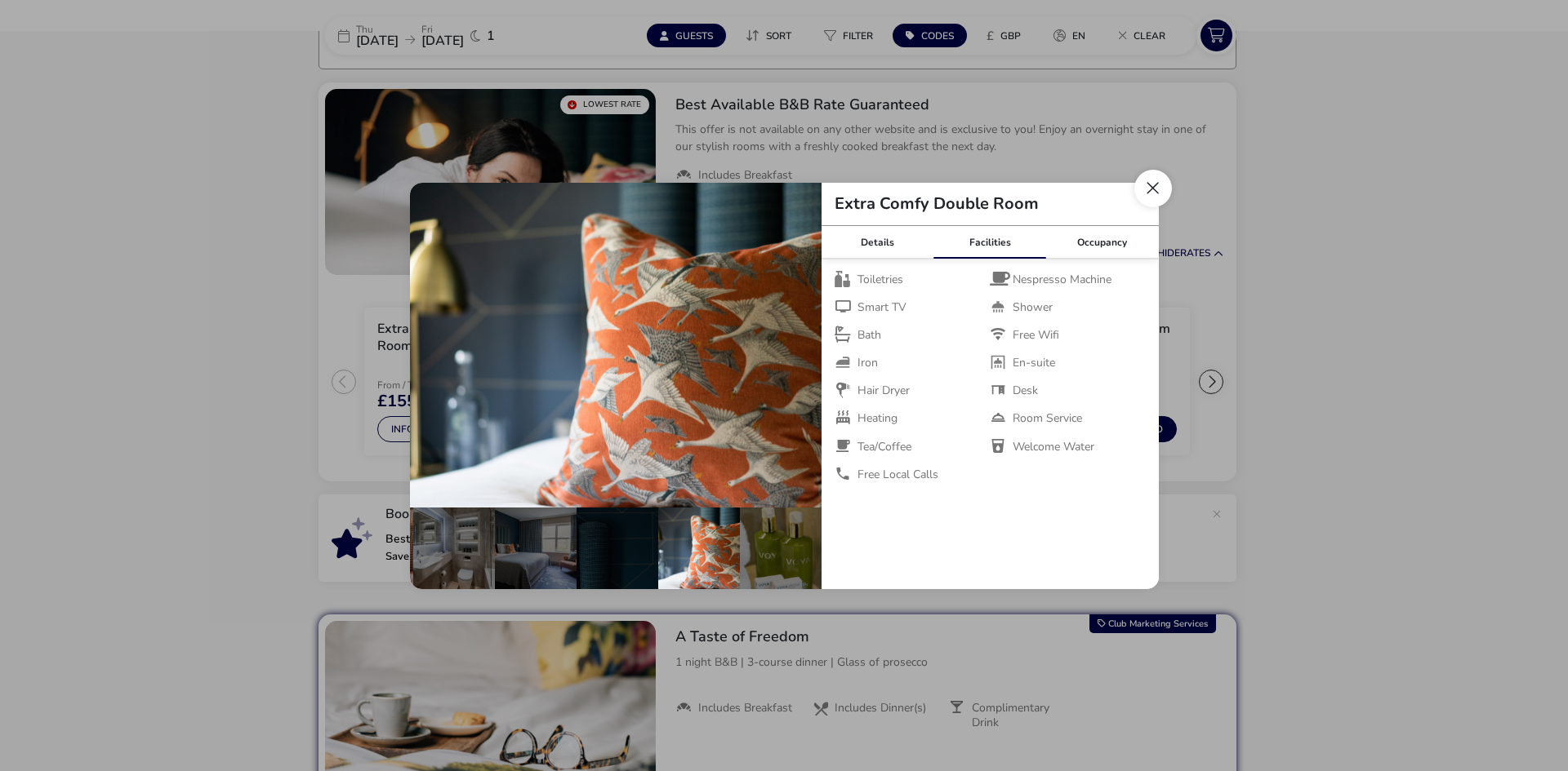
click at [1145, 189] on button "Close dialog" at bounding box center [1153, 189] width 38 height 38
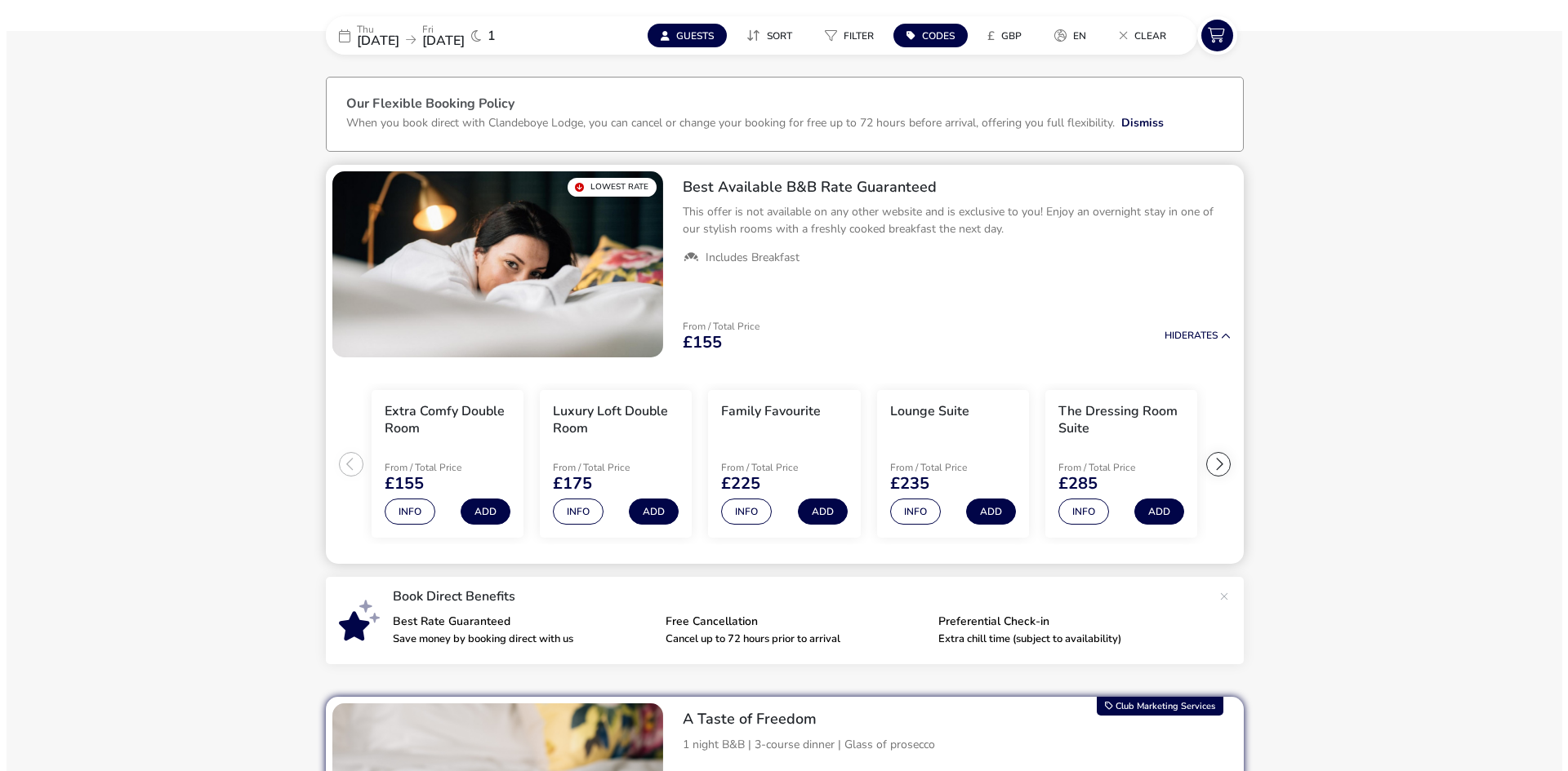
scroll to position [0, 0]
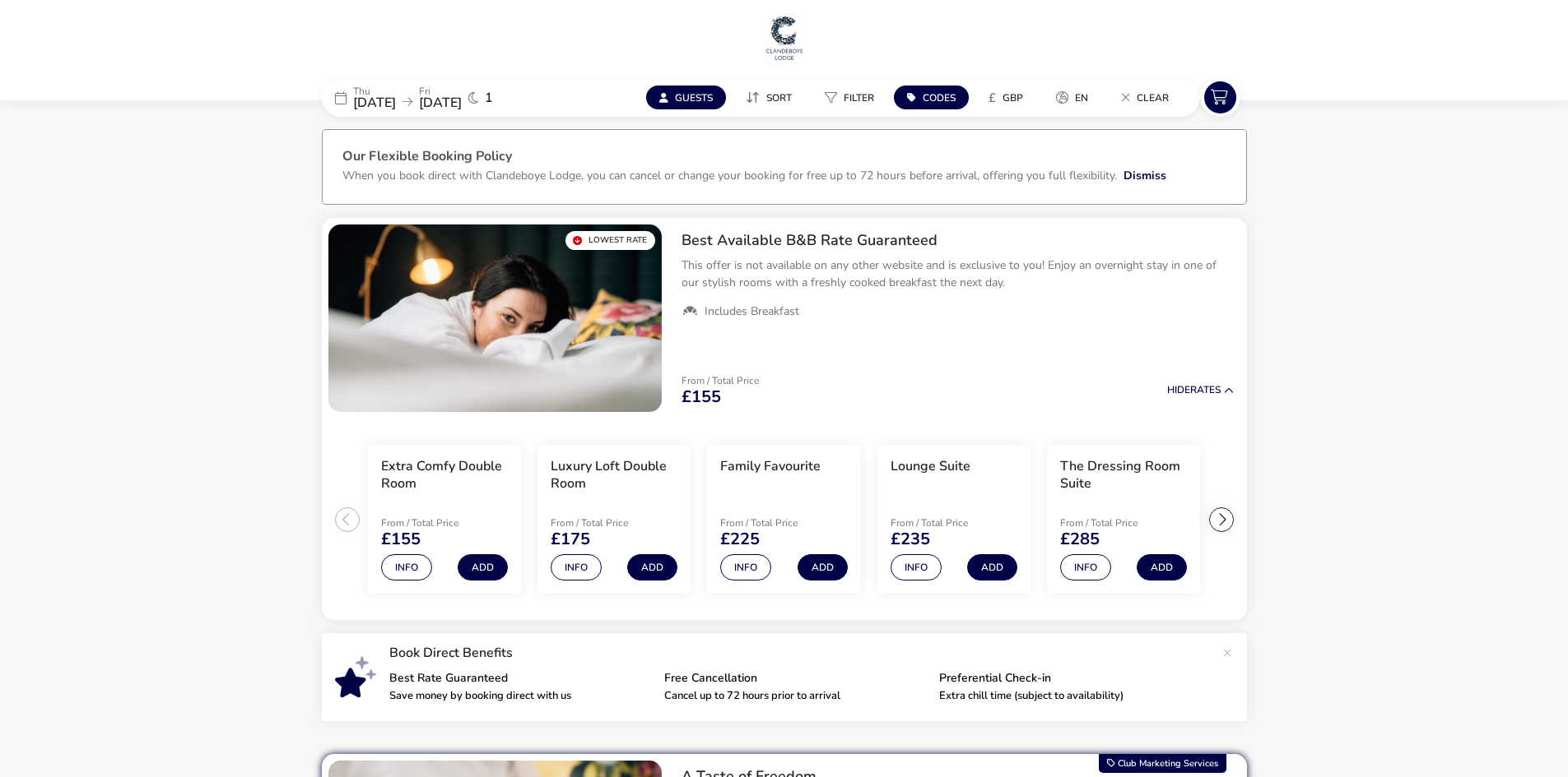
click at [394, 98] on span "27 Nov 2025" at bounding box center [374, 103] width 42 height 18
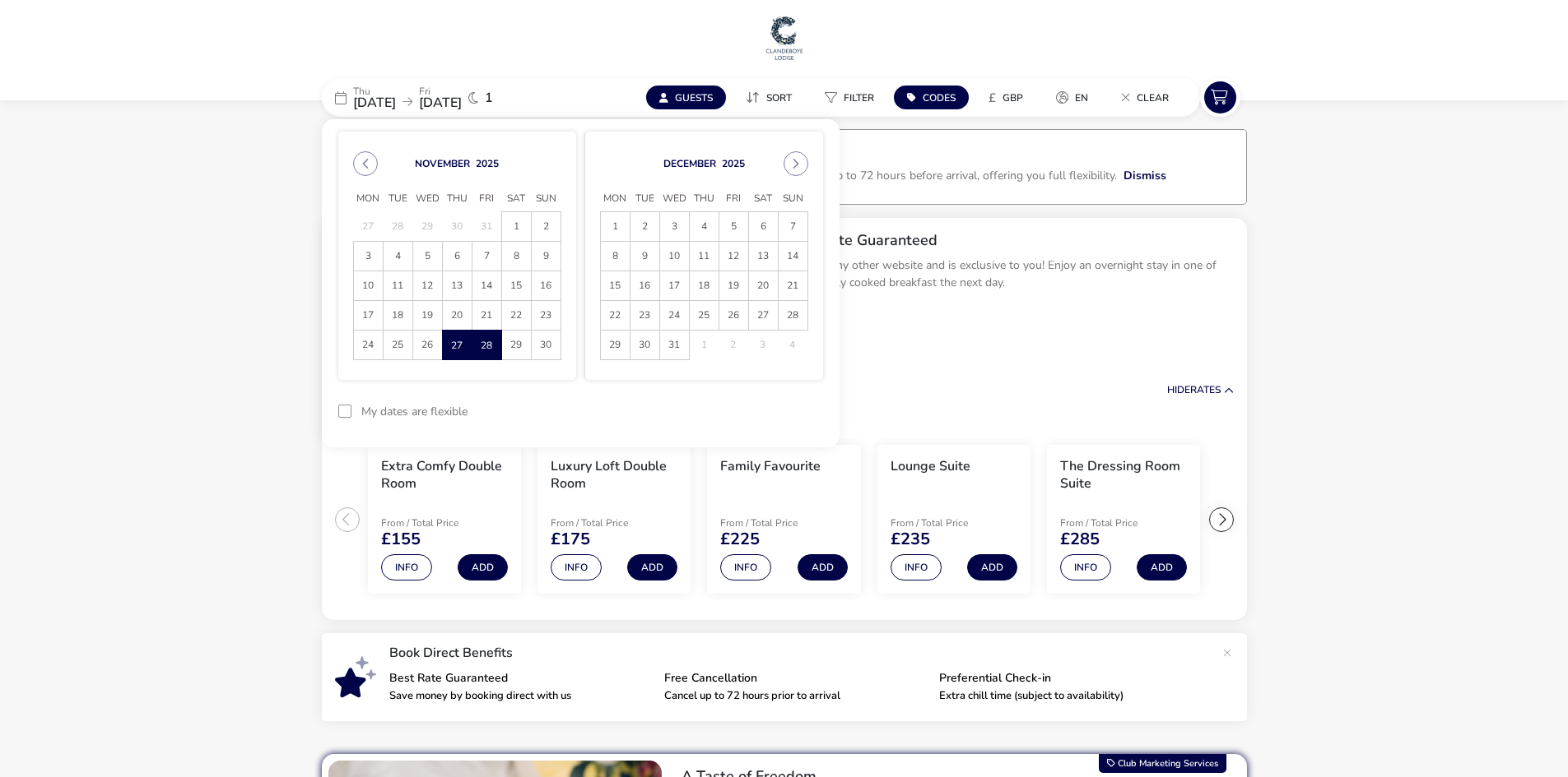
click at [488, 349] on span "28" at bounding box center [487, 345] width 29 height 29
click at [511, 347] on span "29" at bounding box center [516, 346] width 27 height 29
click at [777, 421] on button "Apply Dates" at bounding box center [772, 412] width 100 height 39
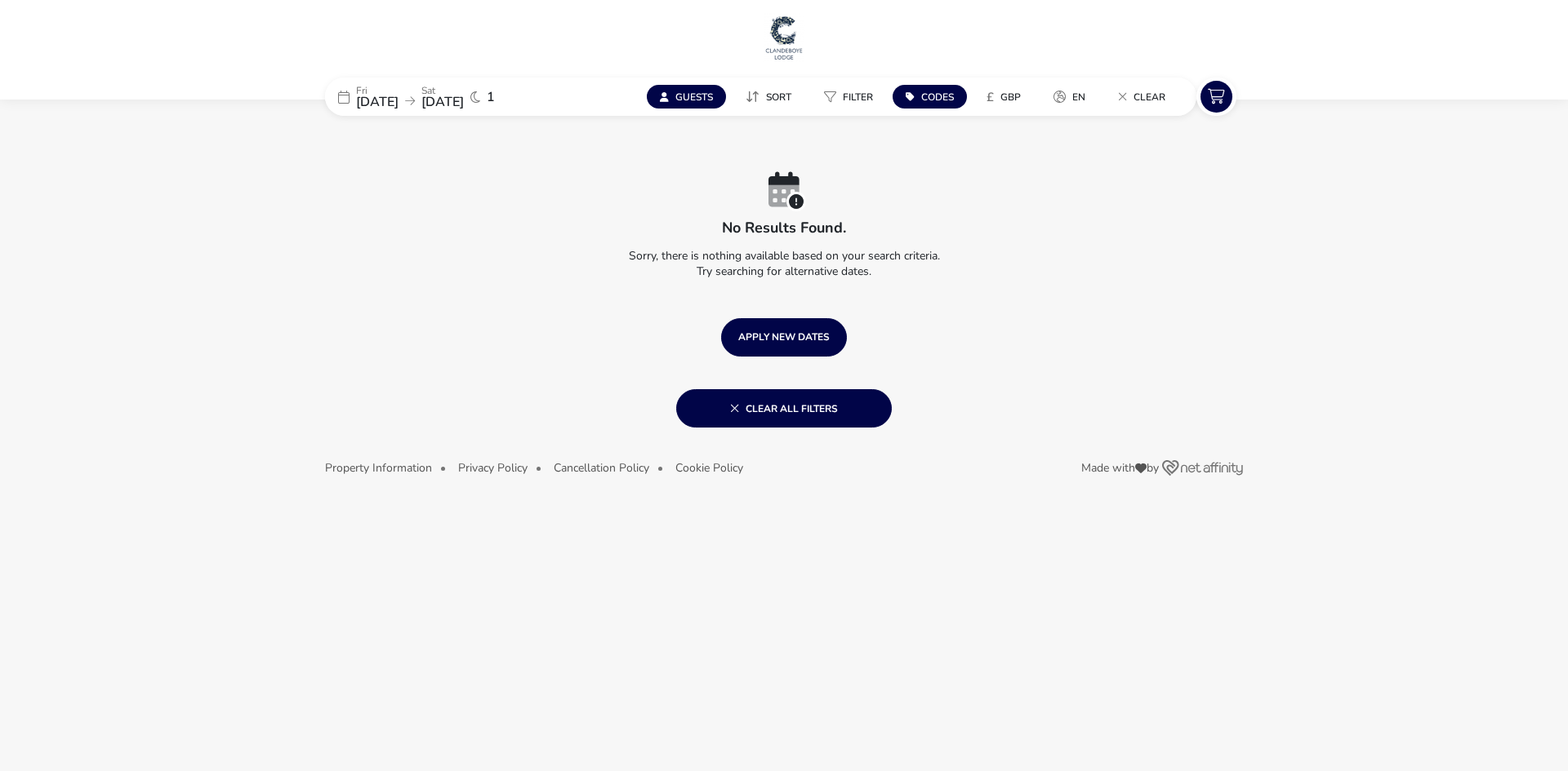
click at [377, 97] on span "28 Nov 2025" at bounding box center [376, 102] width 42 height 18
click at [821, 354] on button "APPLY NEW DATES" at bounding box center [784, 338] width 125 height 39
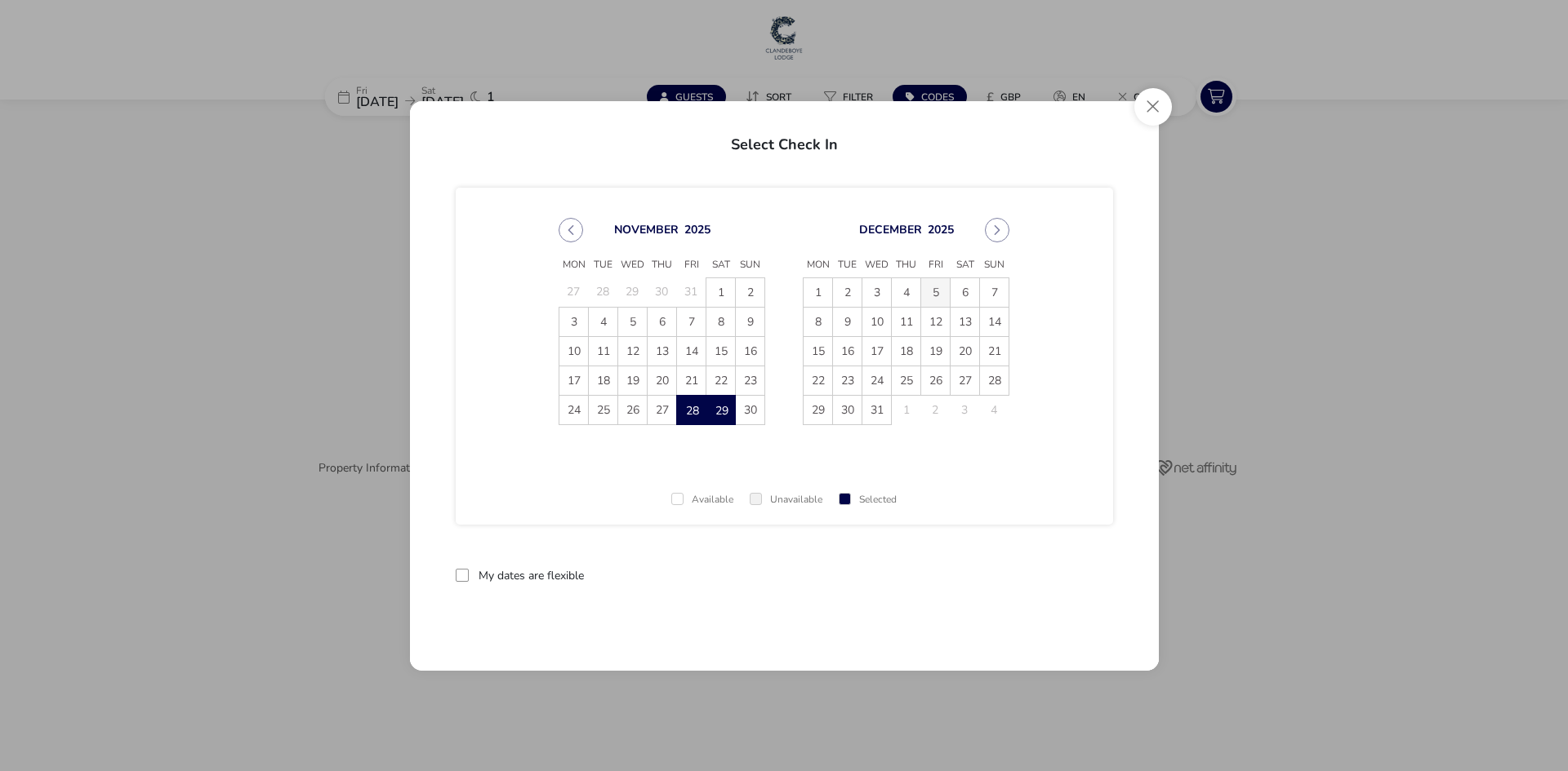
click at [934, 297] on span "5" at bounding box center [935, 293] width 29 height 29
click at [961, 296] on span "6" at bounding box center [965, 293] width 29 height 29
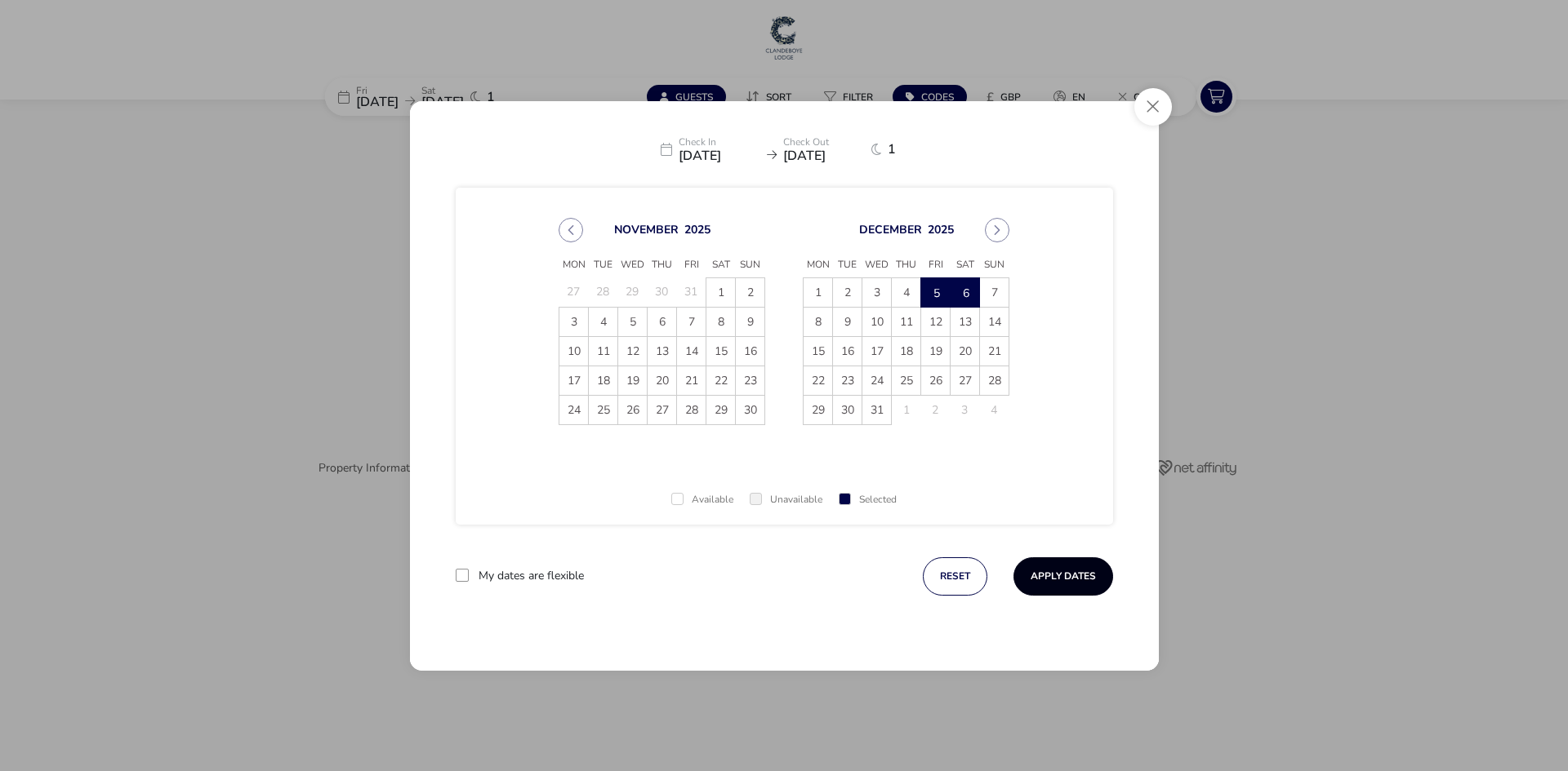
click at [1055, 575] on button "Apply Dates" at bounding box center [1063, 577] width 99 height 39
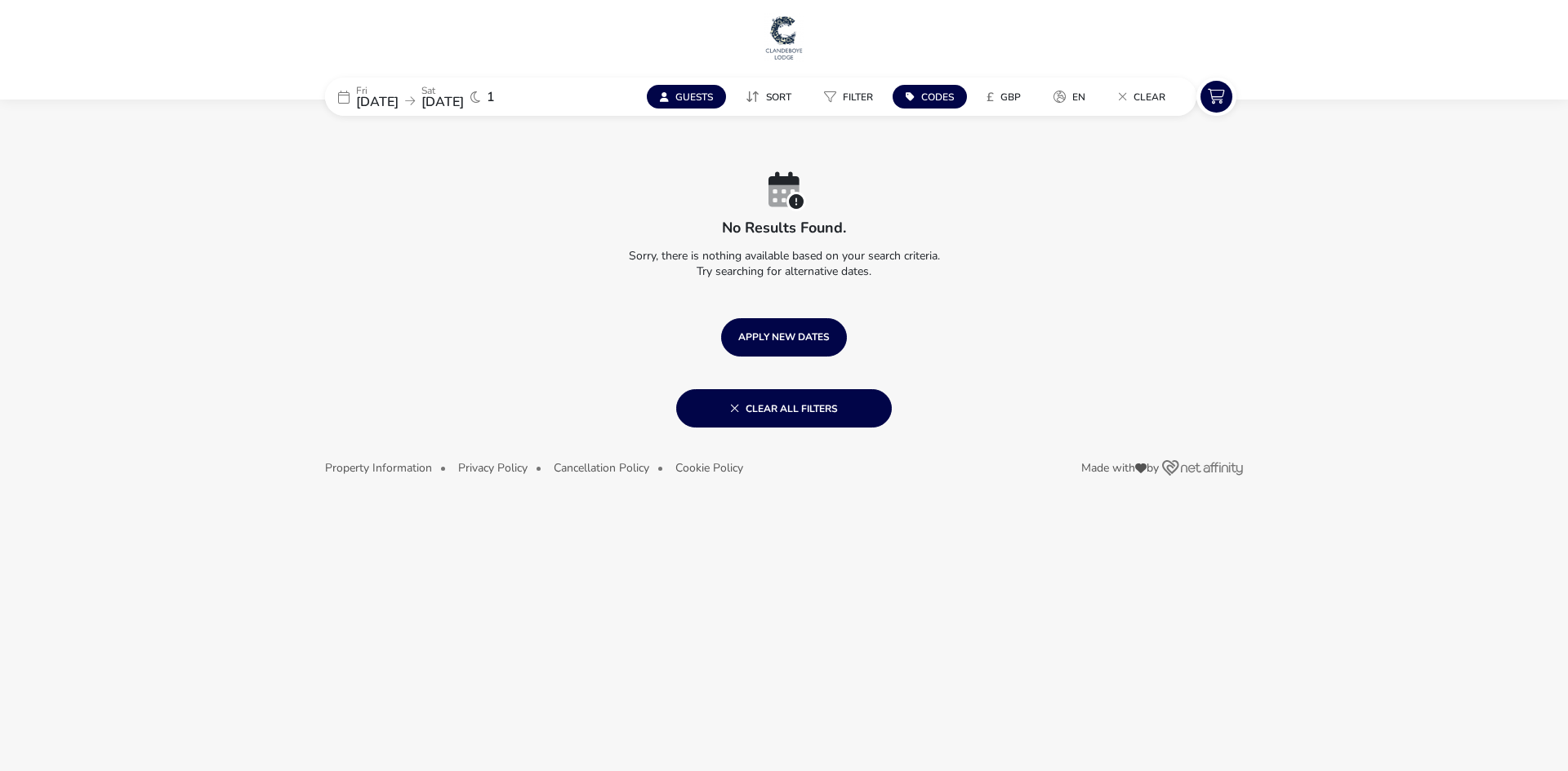
click at [786, 33] on img at bounding box center [784, 38] width 41 height 49
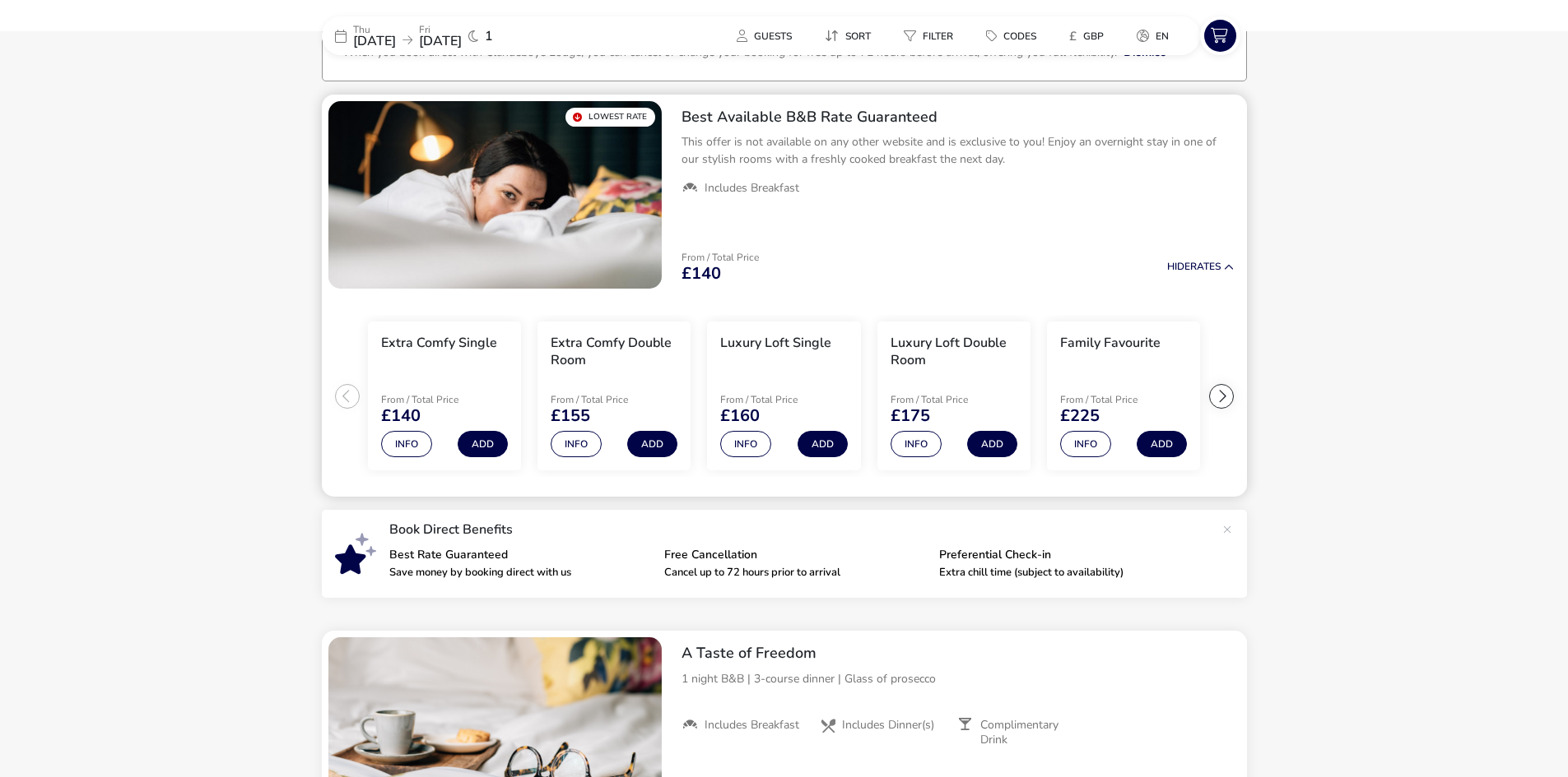
scroll to position [125, 0]
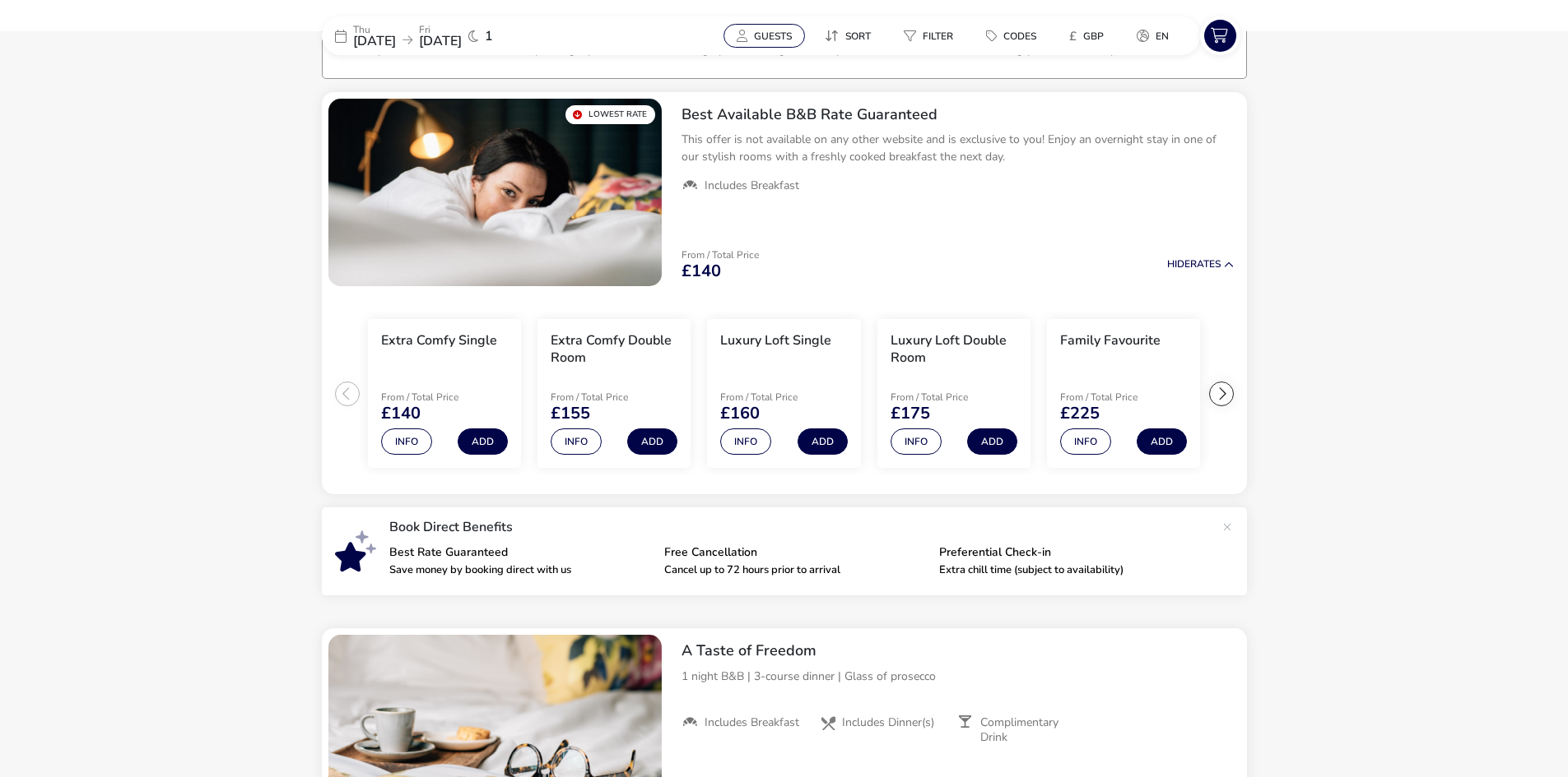
click at [772, 34] on span "Guests" at bounding box center [773, 36] width 38 height 14
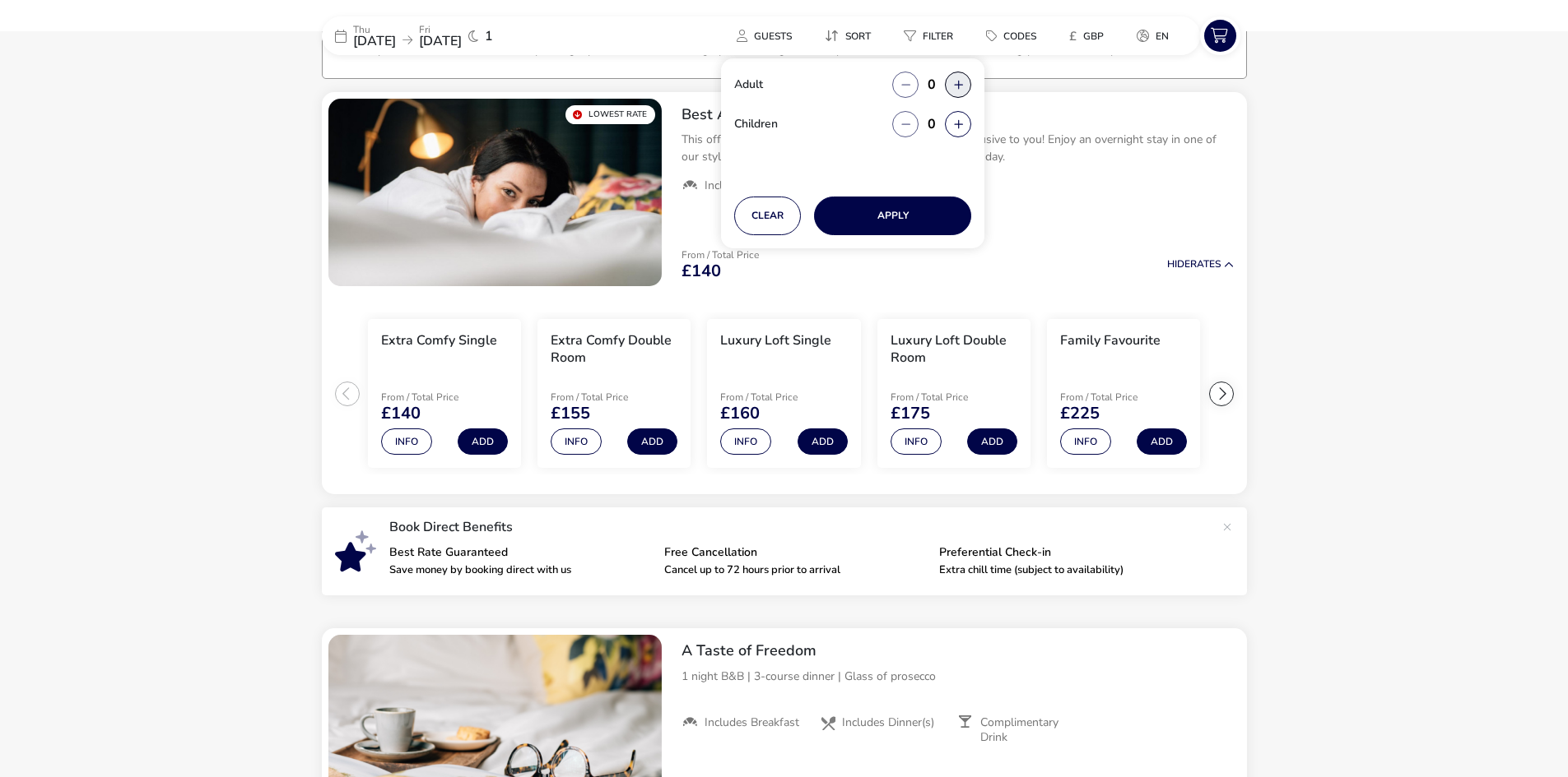
click at [949, 83] on button "button" at bounding box center [958, 84] width 26 height 26
click at [958, 85] on span "button" at bounding box center [958, 85] width 0 height 0
type input "2"
click at [899, 215] on button "Apply" at bounding box center [893, 216] width 157 height 39
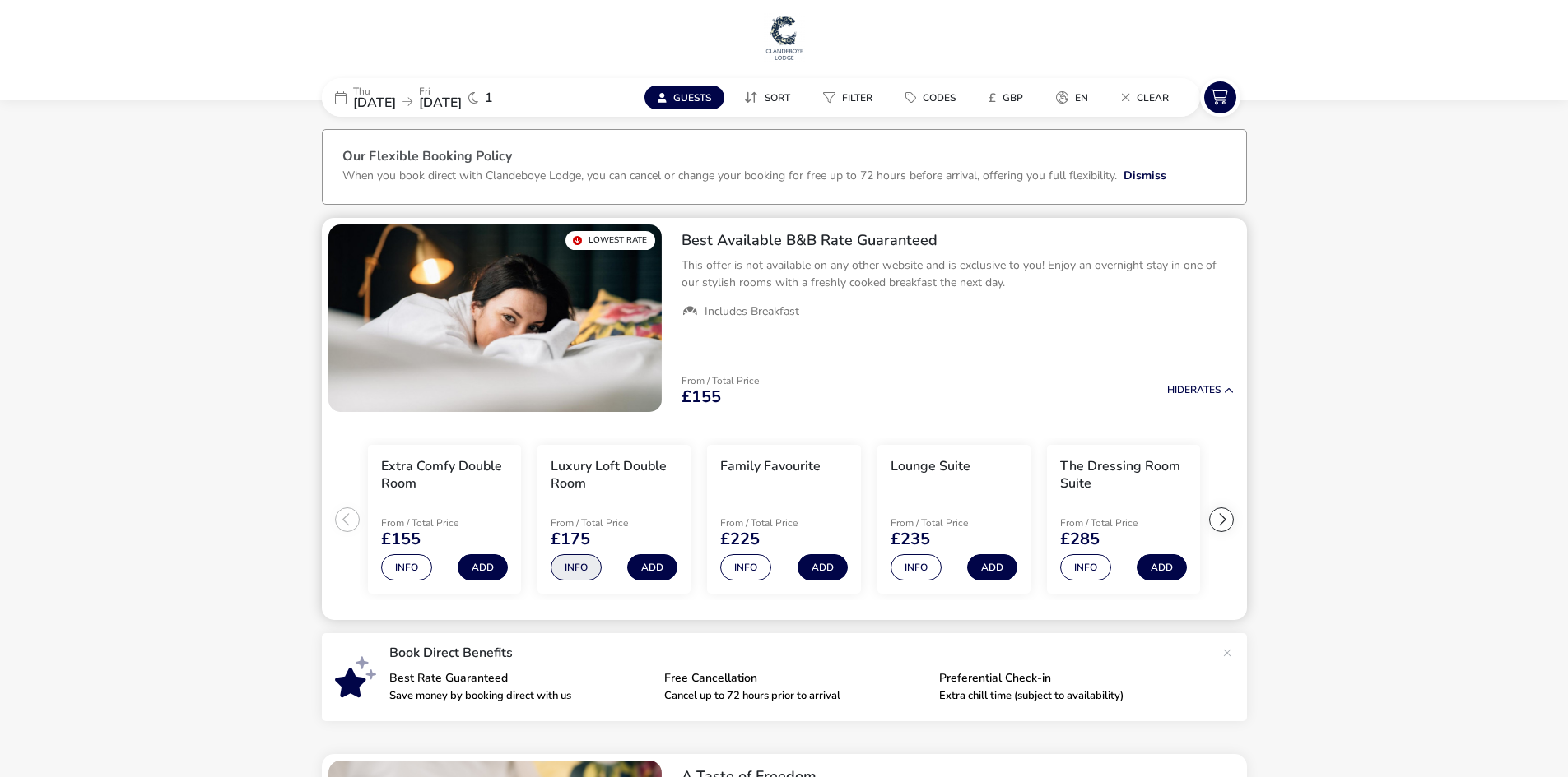
click at [563, 571] on button "Info" at bounding box center [576, 567] width 51 height 26
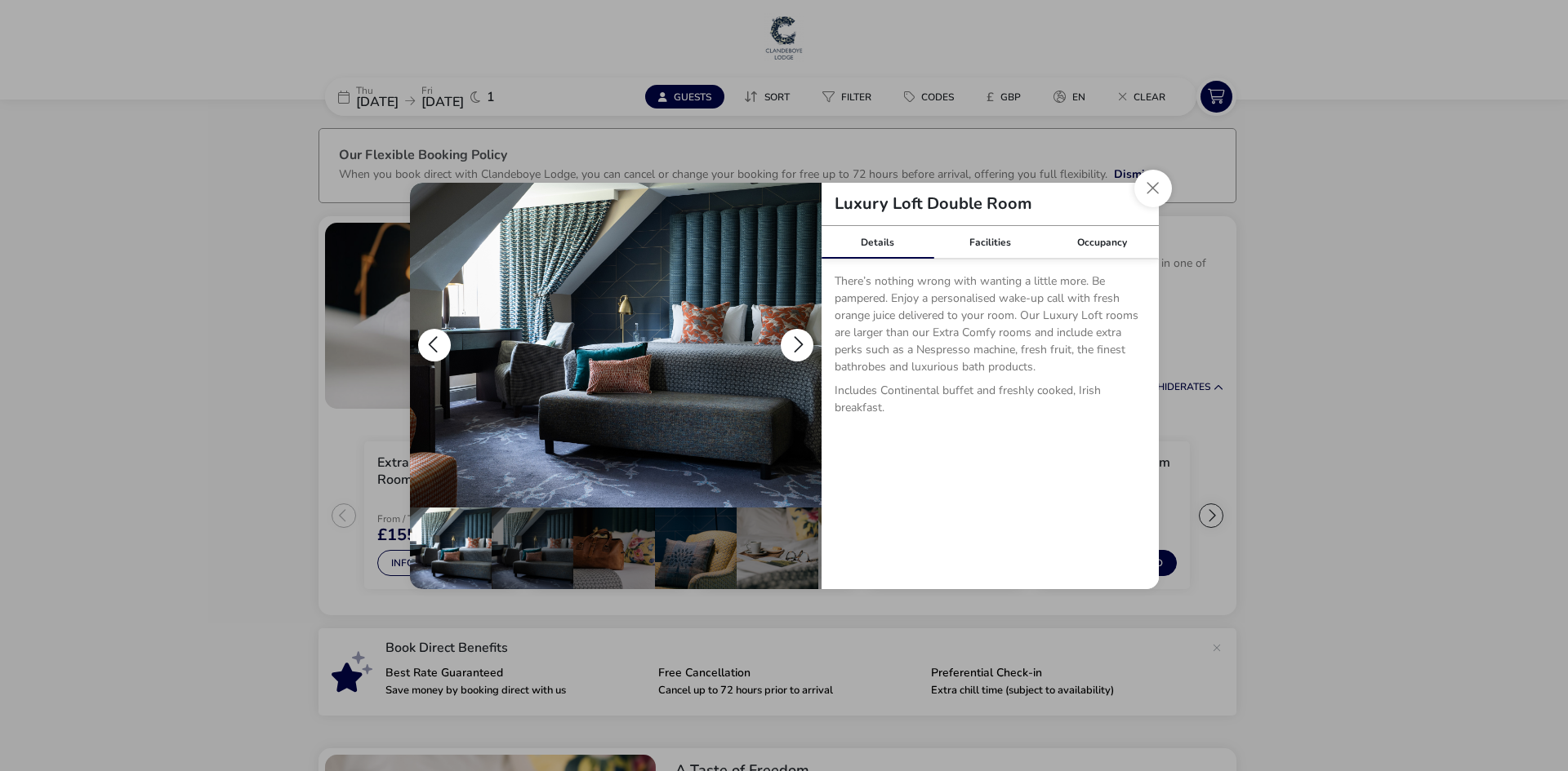
click at [797, 345] on button "details" at bounding box center [797, 345] width 32 height 32
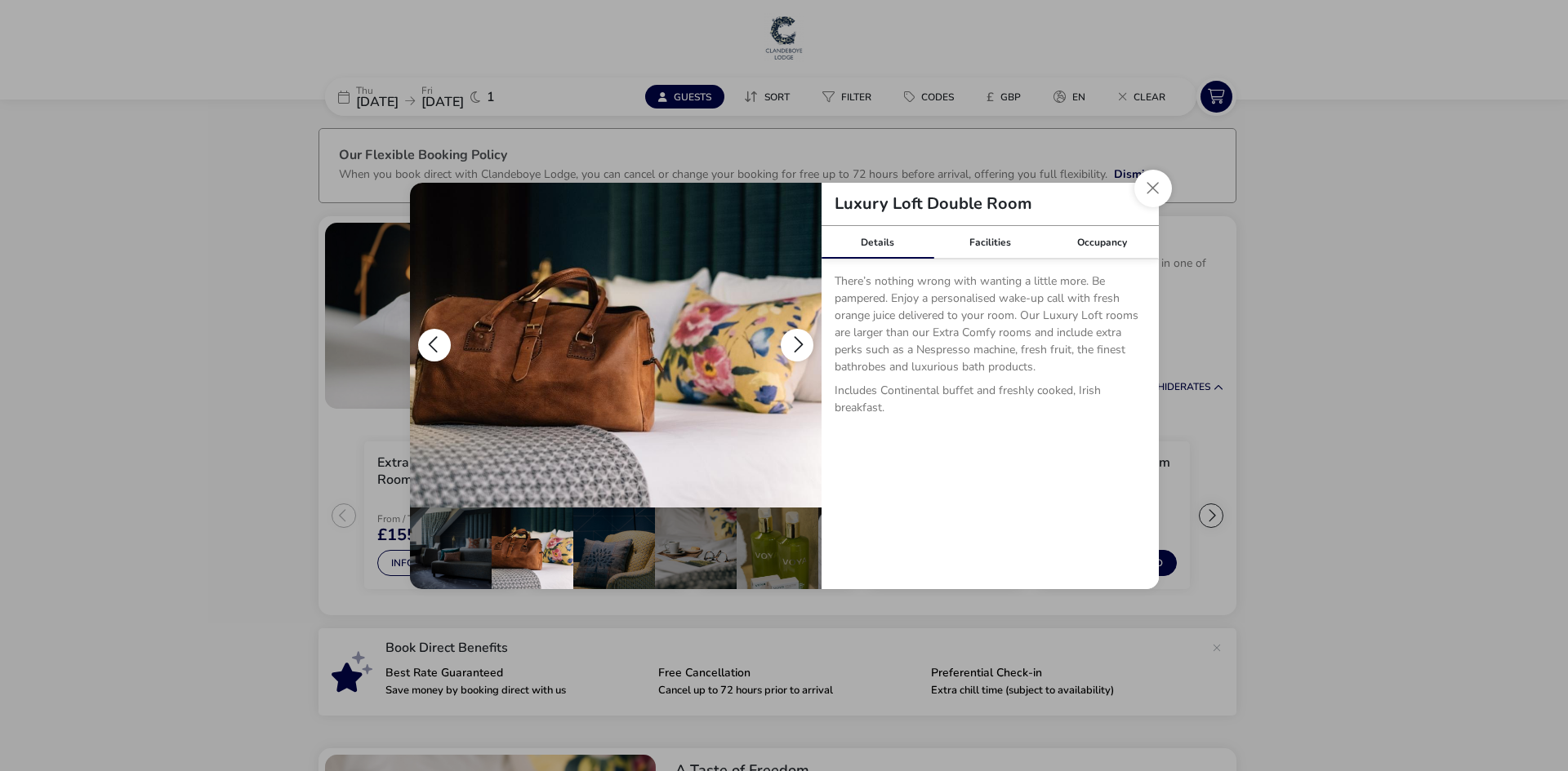
click at [797, 345] on button "details" at bounding box center [797, 345] width 32 height 32
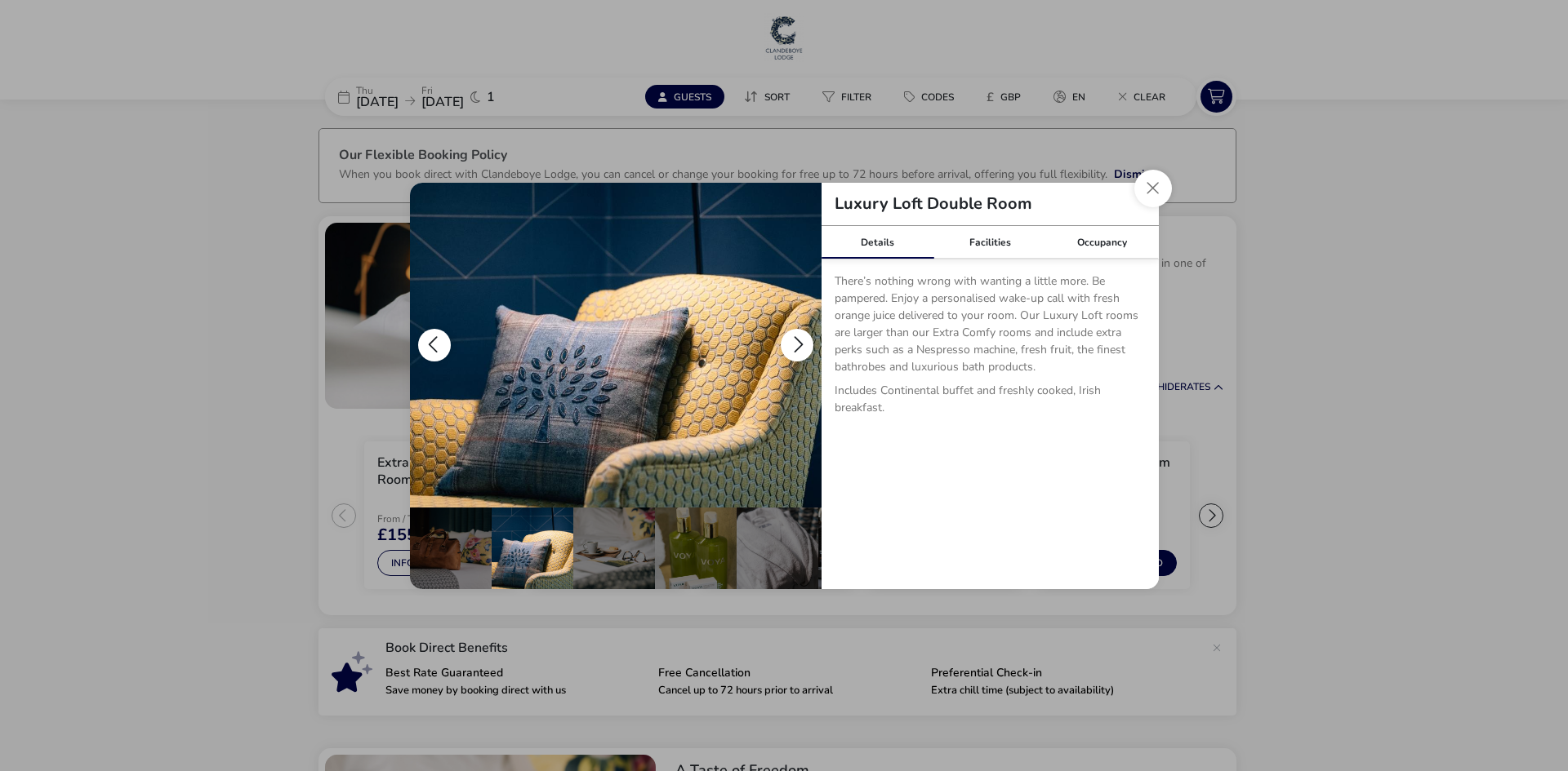
click at [797, 345] on button "details" at bounding box center [797, 345] width 32 height 32
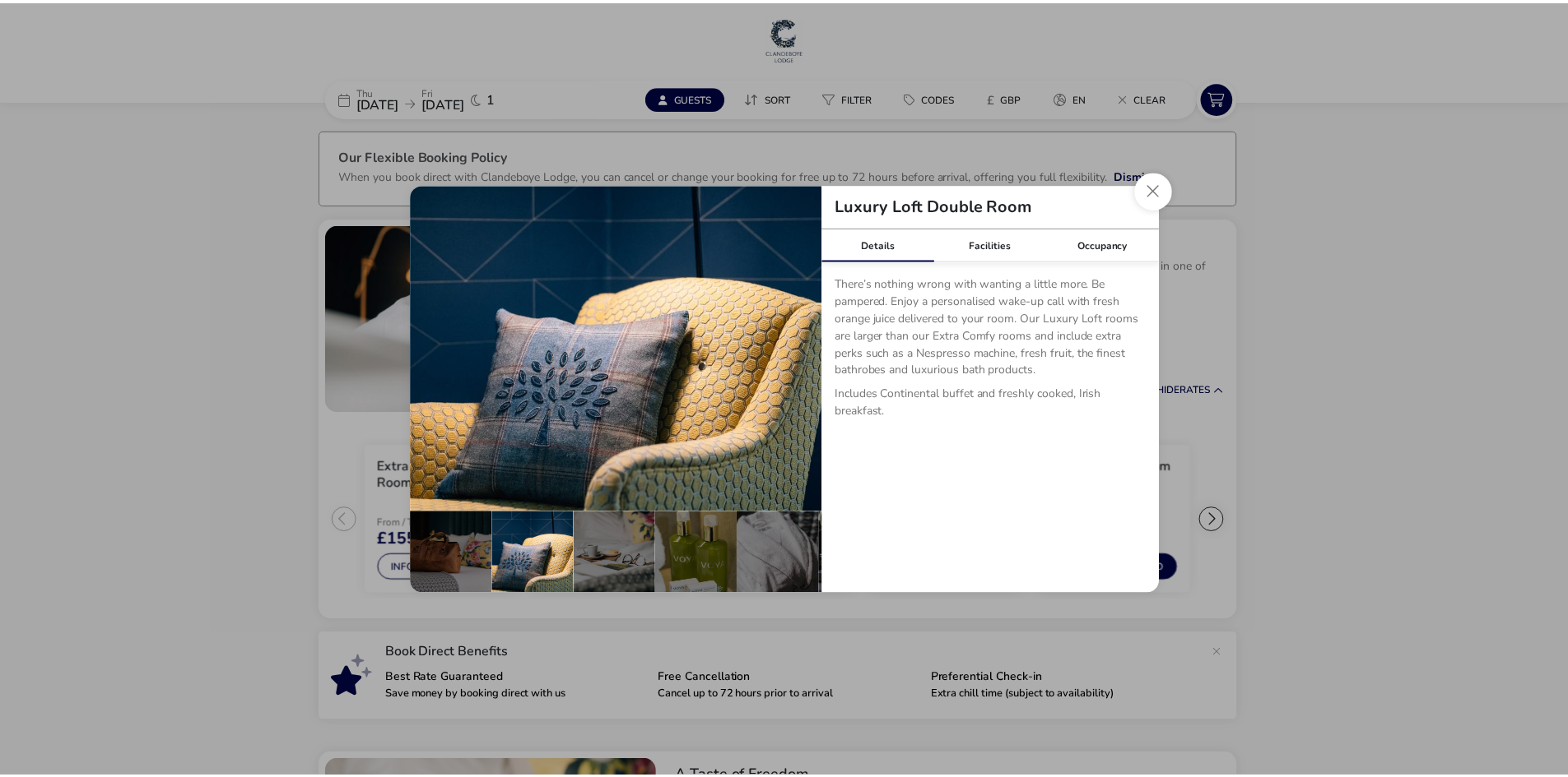
scroll to position [0, 246]
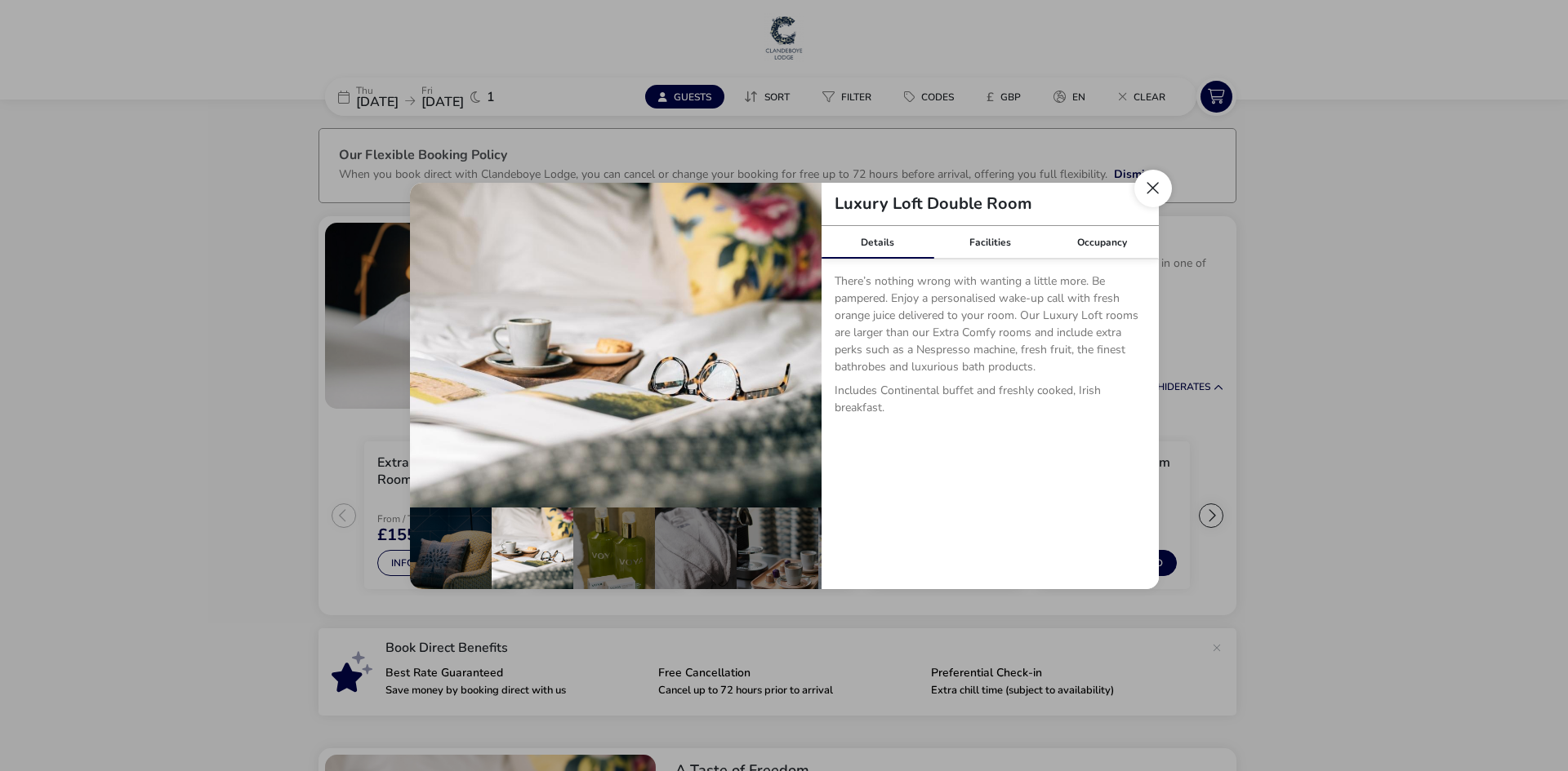
click at [1146, 184] on button "Close dialog" at bounding box center [1153, 189] width 38 height 38
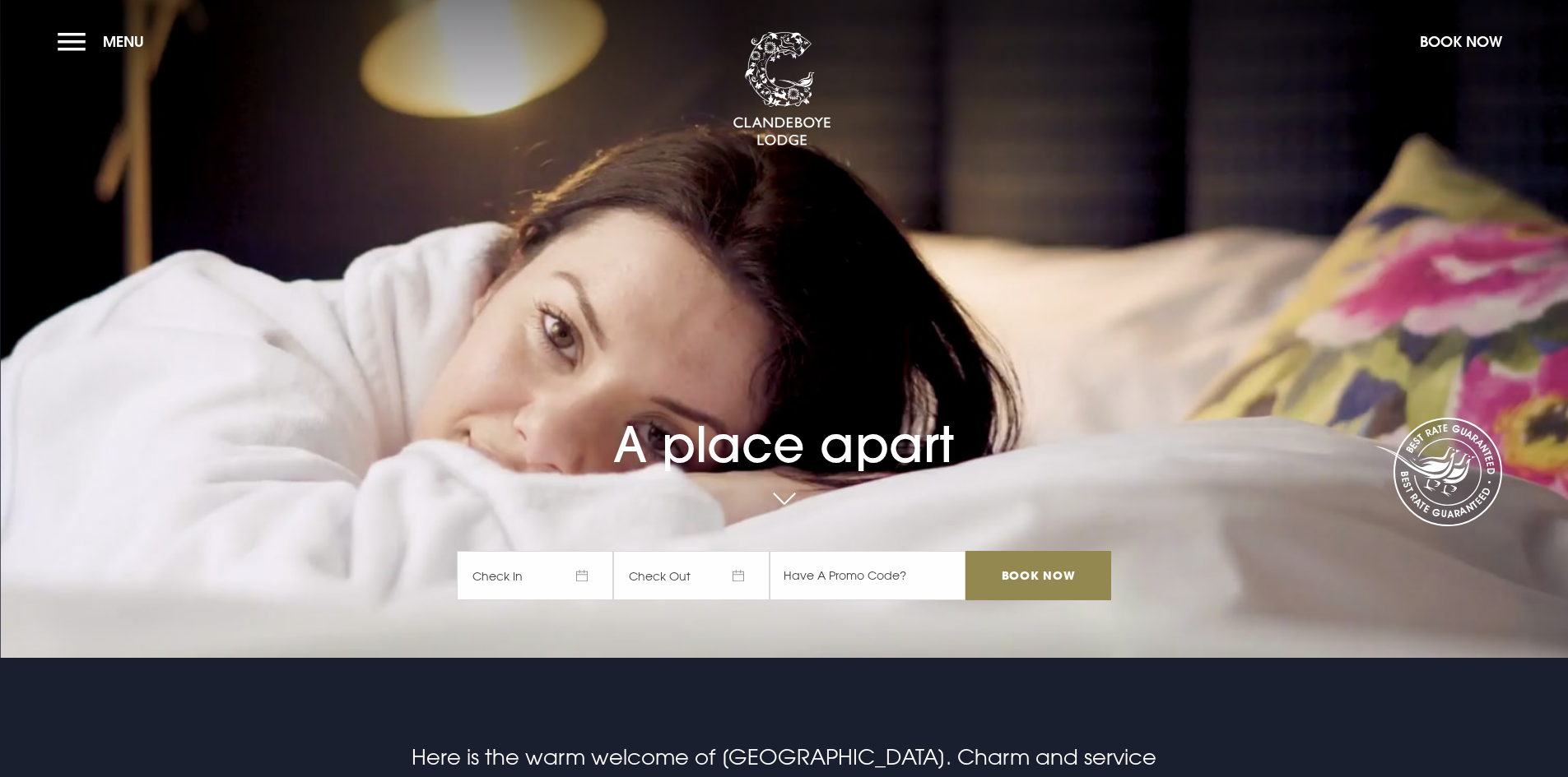
click at [513, 585] on span "Check In" at bounding box center [534, 576] width 156 height 50
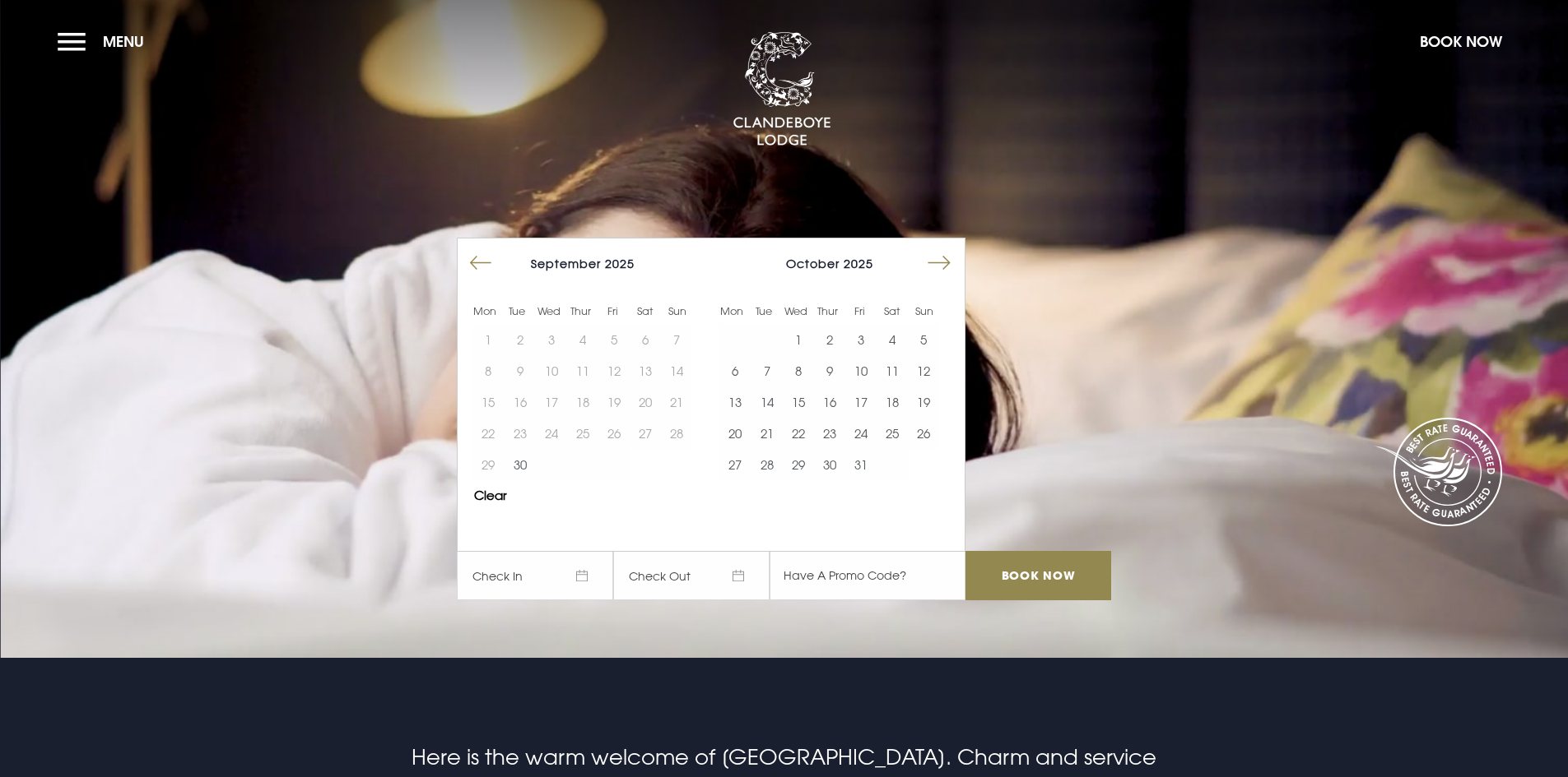
click at [939, 255] on button "Move forward to switch to the next month." at bounding box center [939, 263] width 32 height 32
click at [862, 341] on button "5" at bounding box center [860, 339] width 32 height 32
click at [892, 338] on button "6" at bounding box center [892, 339] width 32 height 32
click at [854, 585] on input "text" at bounding box center [867, 576] width 196 height 50
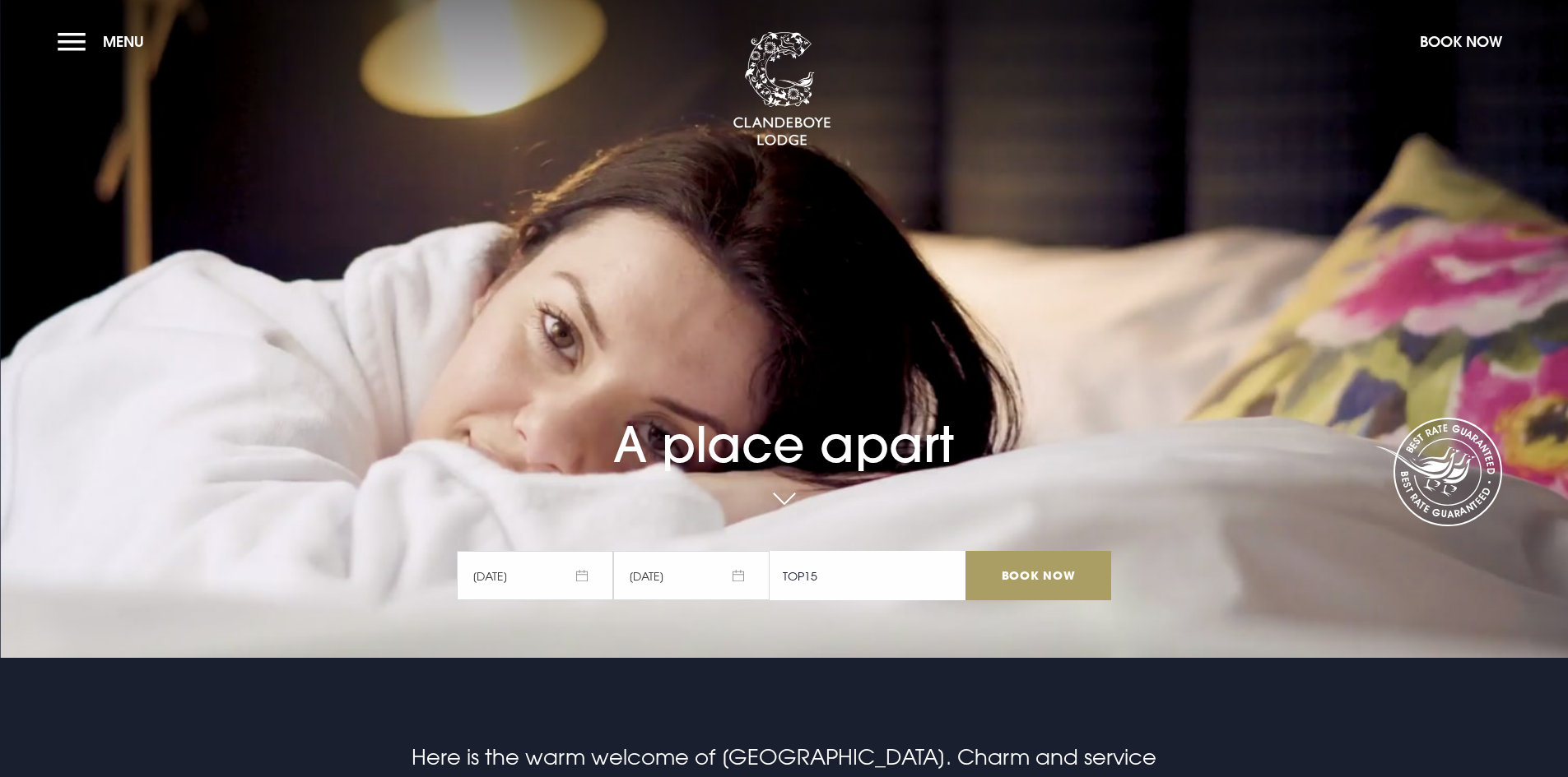
type input "TOP15"
click at [1066, 575] on input "Book Now" at bounding box center [1037, 576] width 144 height 50
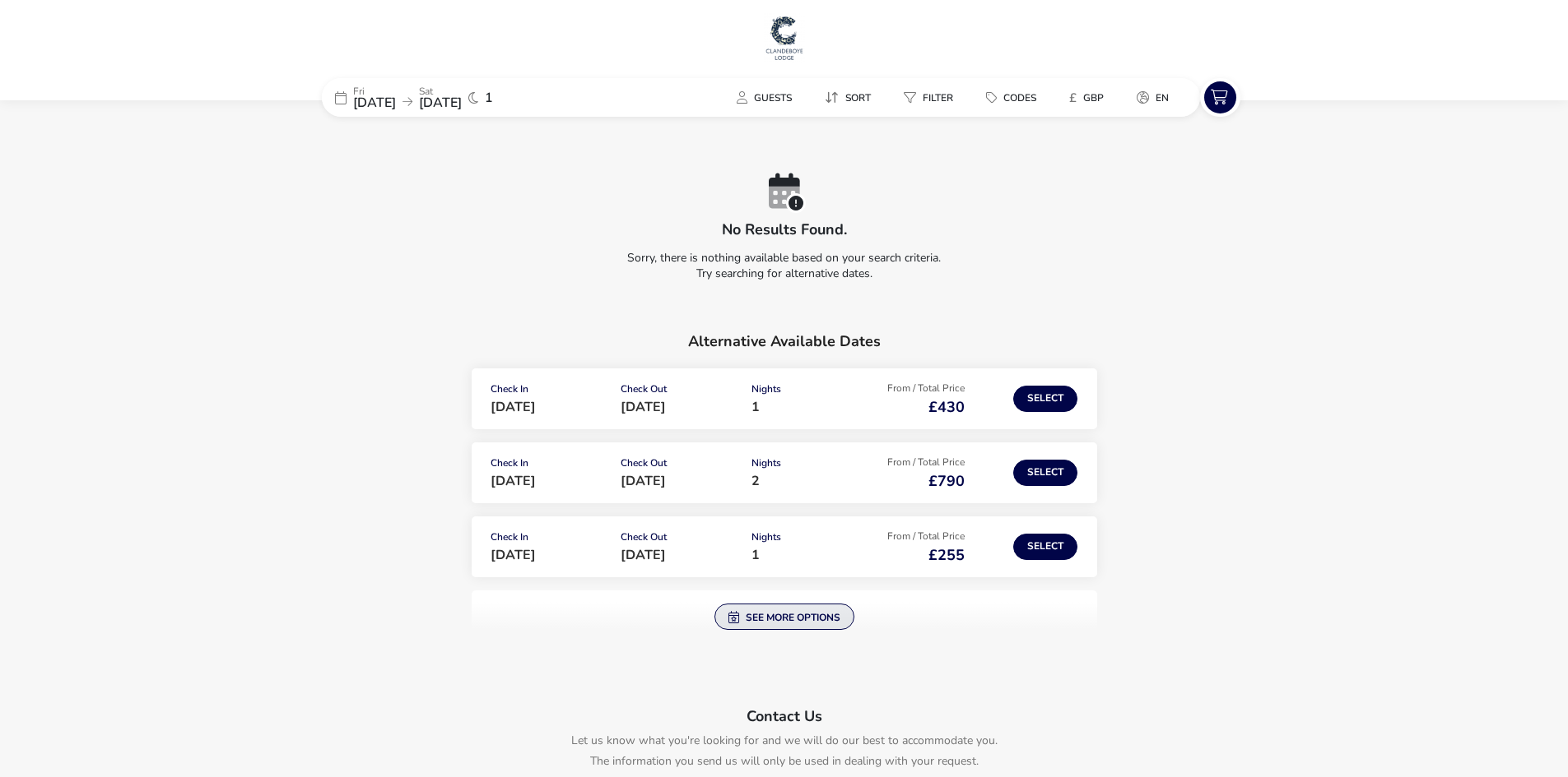
click at [817, 619] on button "See more options" at bounding box center [784, 616] width 140 height 26
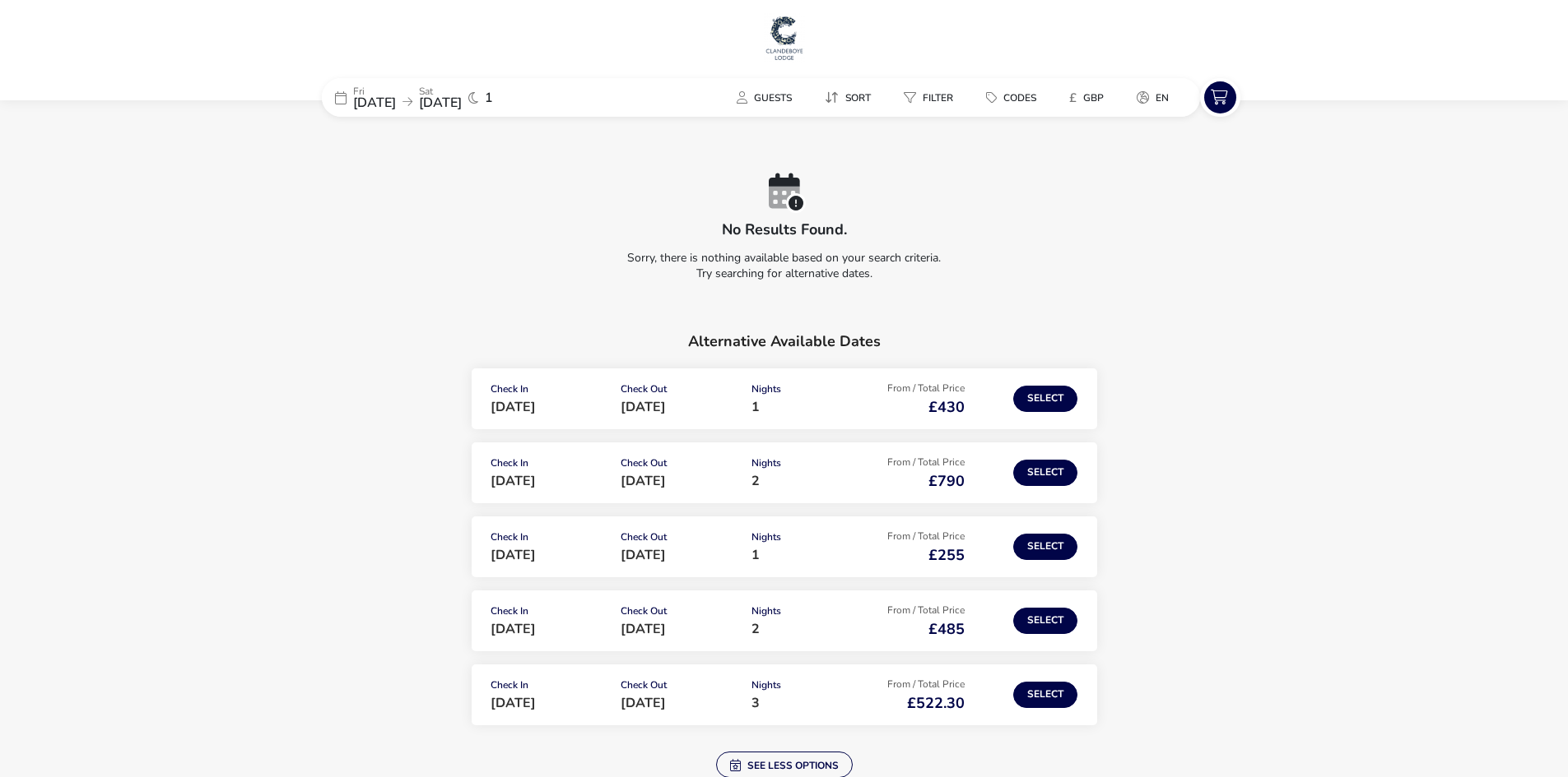
click at [370, 88] on p "Fri" at bounding box center [374, 91] width 42 height 10
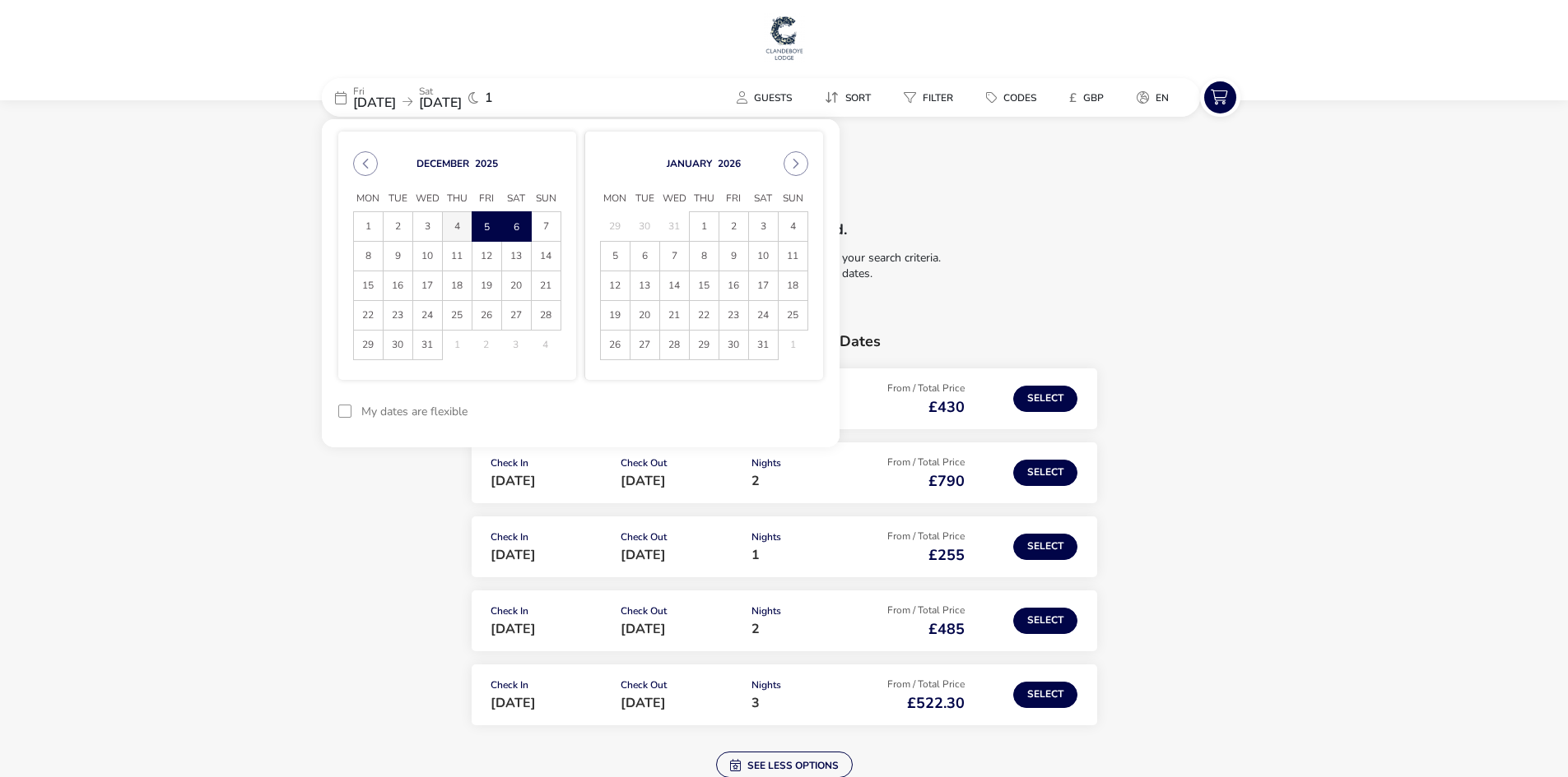
click at [456, 223] on span "4" at bounding box center [457, 227] width 29 height 29
click at [484, 219] on span "5" at bounding box center [487, 227] width 29 height 29
click at [773, 406] on button "Apply Dates" at bounding box center [772, 412] width 100 height 39
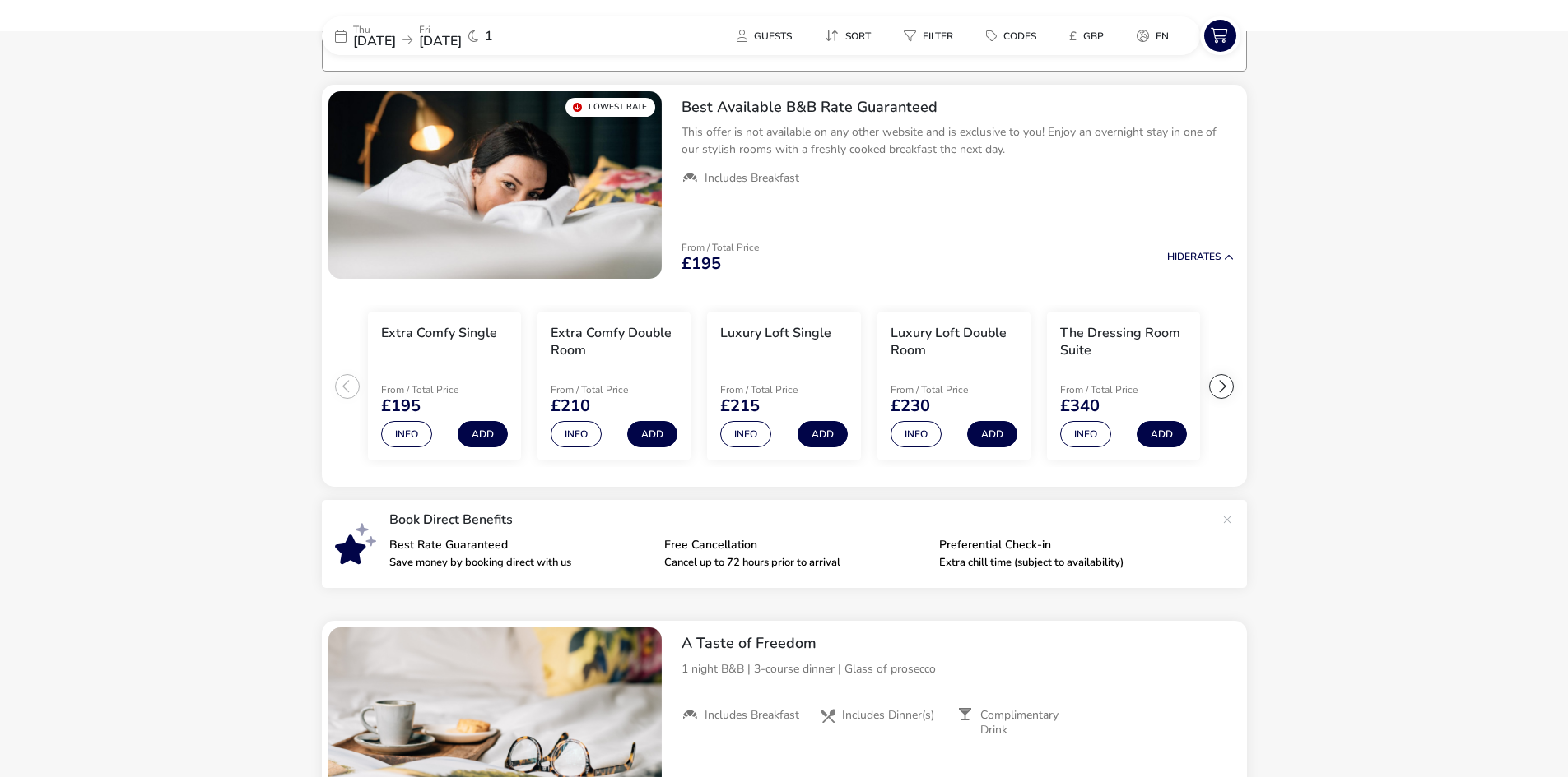
scroll to position [135, 0]
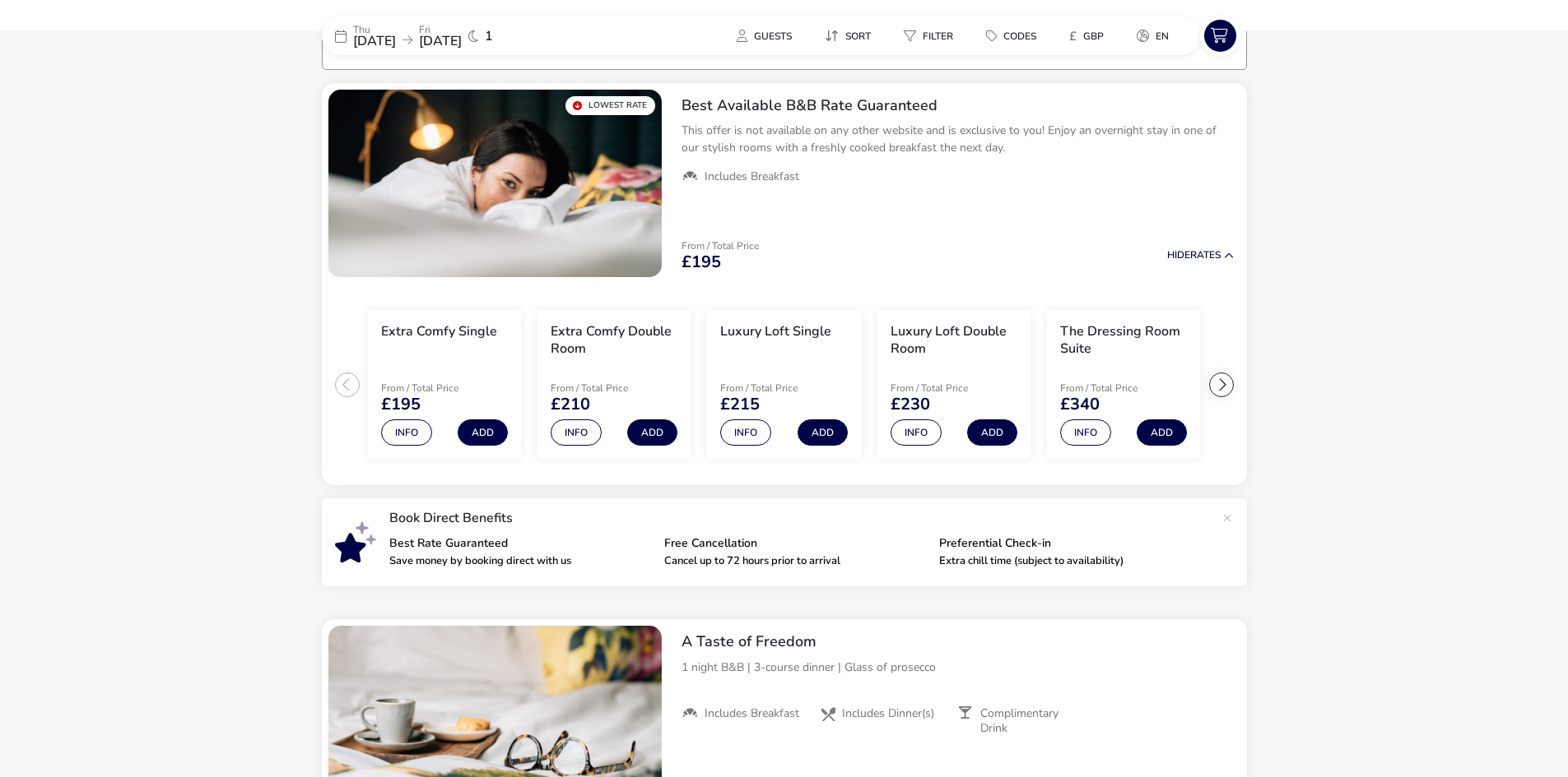
click at [394, 31] on p "Thu" at bounding box center [374, 29] width 42 height 10
click at [380, 42] on span "[DATE]" at bounding box center [374, 42] width 42 height 18
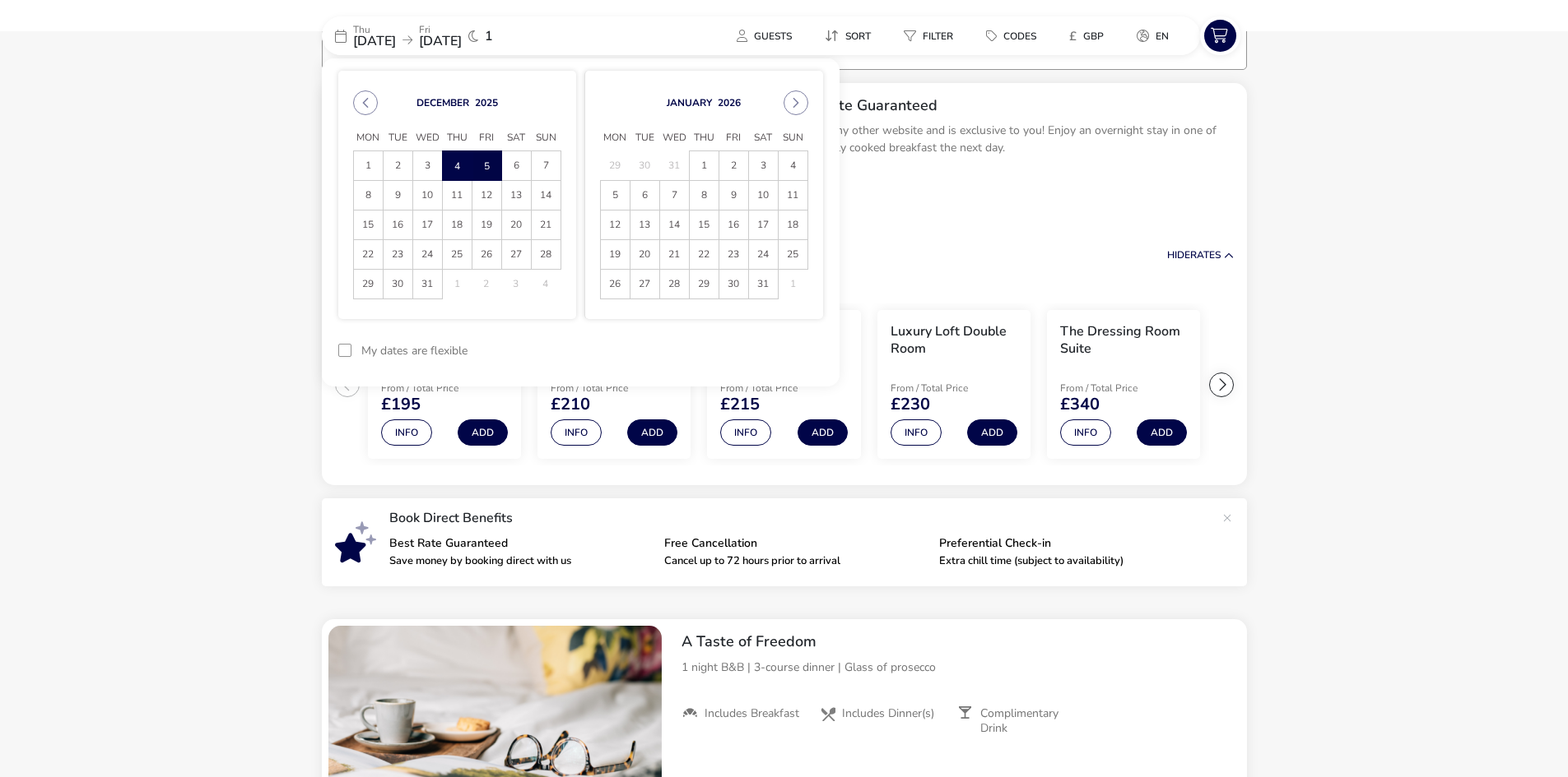
click at [491, 164] on span "5" at bounding box center [487, 166] width 29 height 29
click at [516, 164] on span "6" at bounding box center [516, 166] width 29 height 29
click at [778, 356] on button "Apply Dates" at bounding box center [772, 350] width 100 height 39
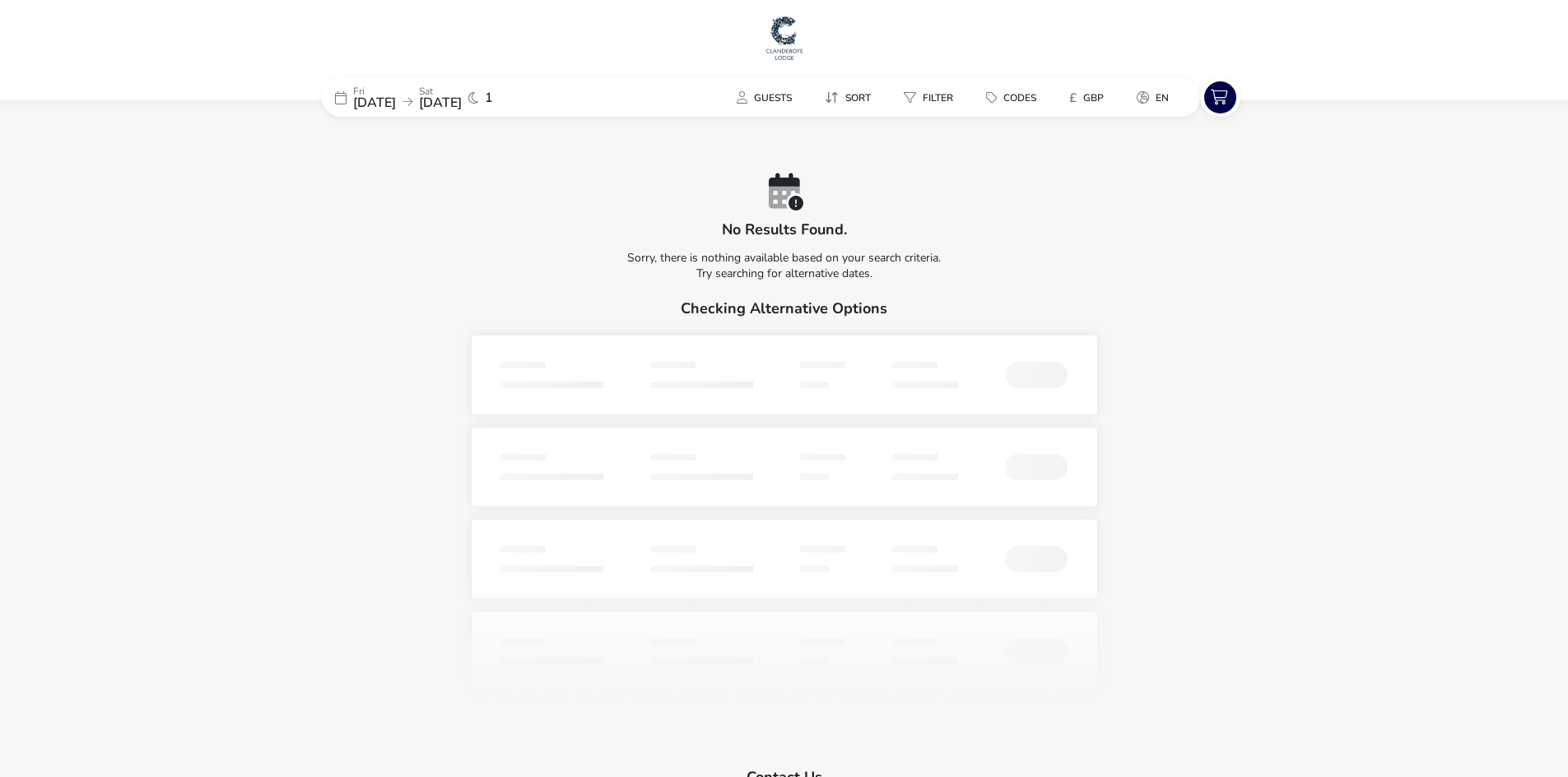
click at [395, 108] on span "[DATE]" at bounding box center [374, 103] width 42 height 18
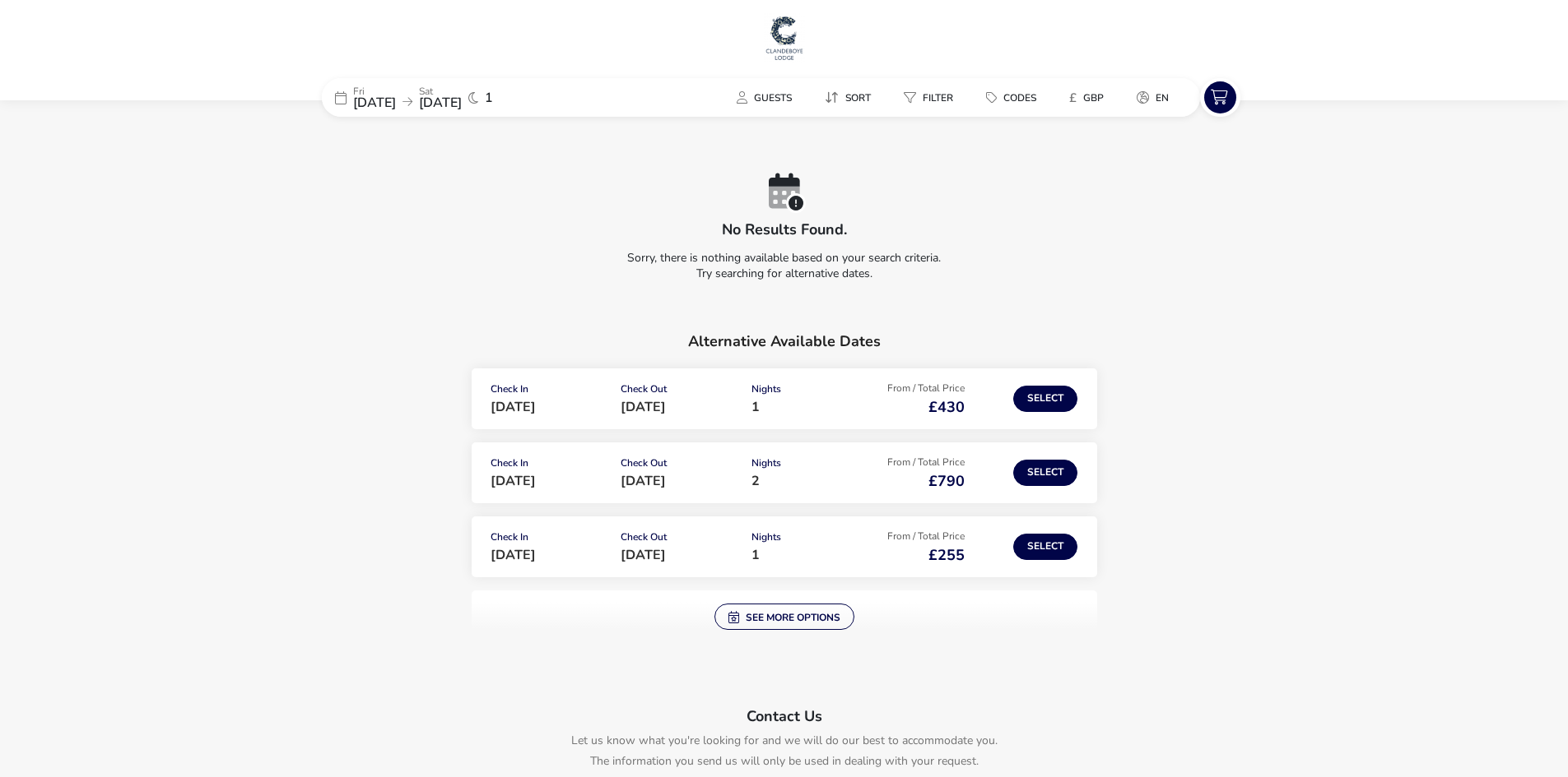
click at [394, 105] on span "[DATE]" at bounding box center [374, 103] width 42 height 18
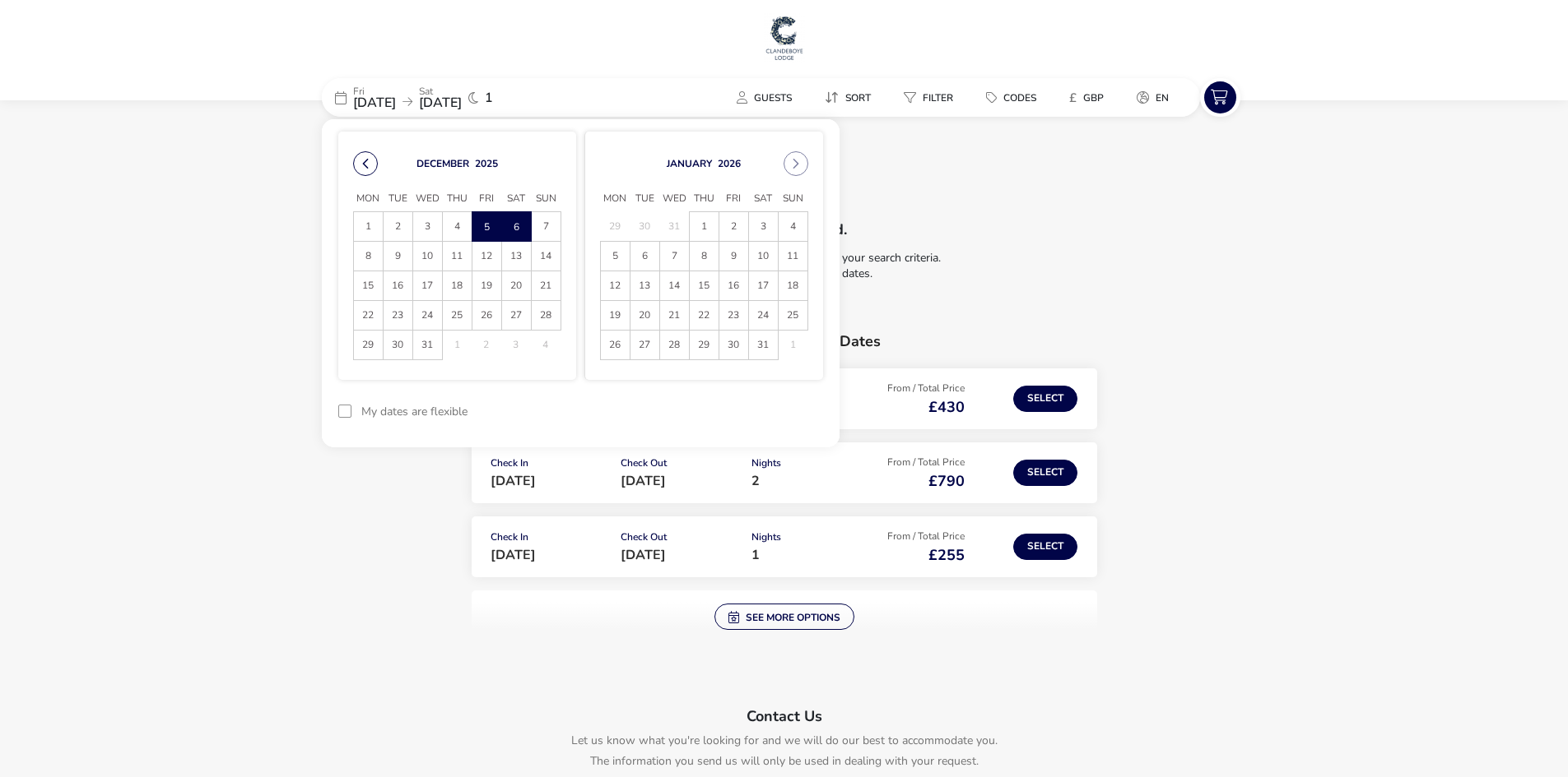
click at [366, 169] on button "Previous Month" at bounding box center [365, 163] width 24 height 24
click at [482, 345] on span "28" at bounding box center [487, 345] width 29 height 29
click at [489, 320] on span "21" at bounding box center [487, 316] width 29 height 29
click at [507, 317] on span "22" at bounding box center [516, 316] width 29 height 29
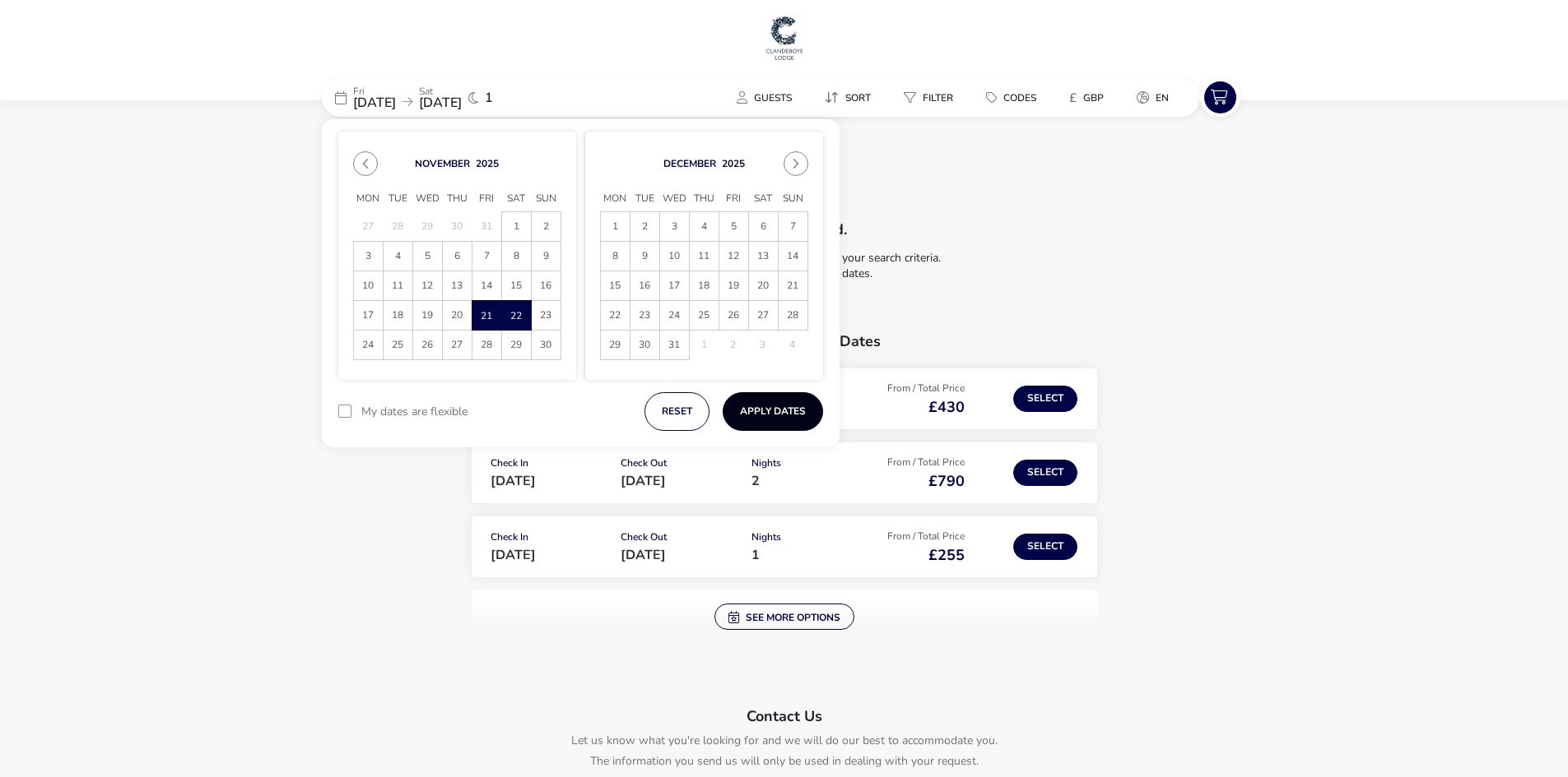
click at [774, 410] on button "Apply Dates" at bounding box center [772, 412] width 100 height 39
